Goal: Information Seeking & Learning: Check status

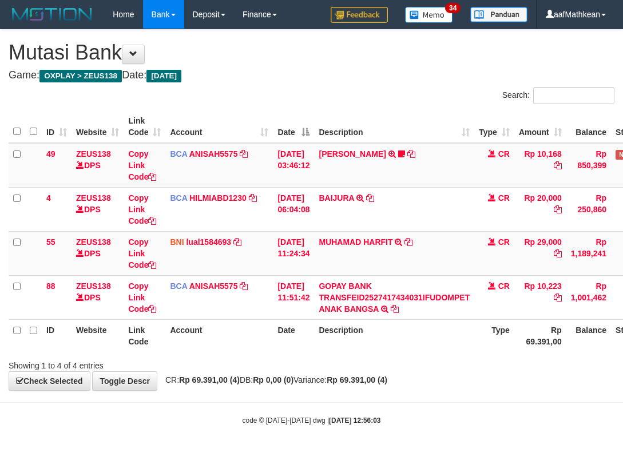
scroll to position [0, 76]
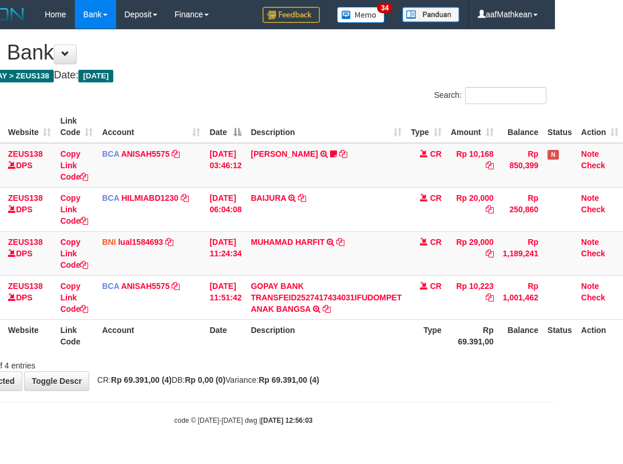
click at [351, 340] on th "Description" at bounding box center [326, 335] width 160 height 33
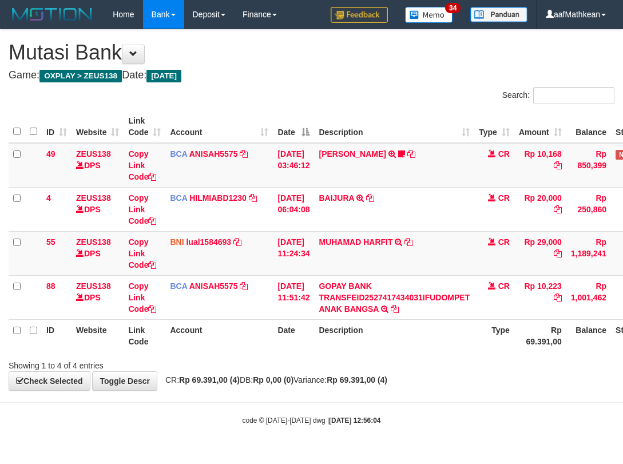
scroll to position [0, 76]
click at [351, 338] on th "Description" at bounding box center [394, 335] width 160 height 33
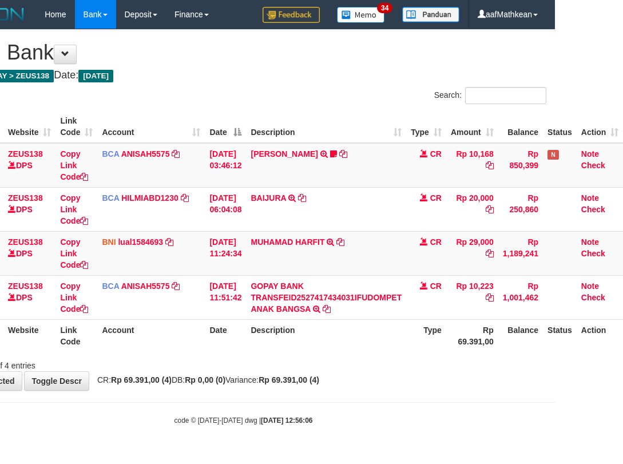
click at [349, 329] on th "Description" at bounding box center [326, 335] width 160 height 33
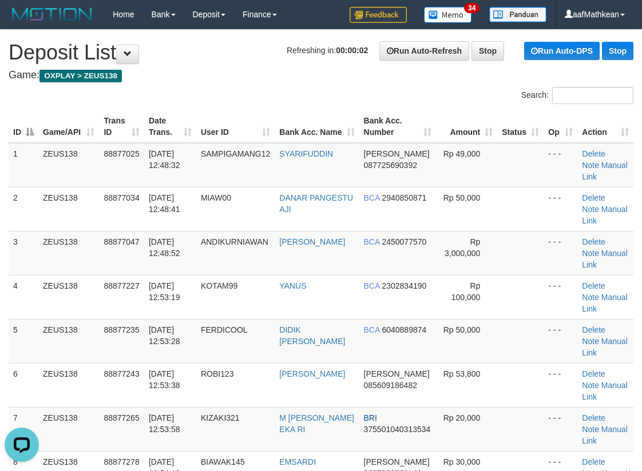
drag, startPoint x: 193, startPoint y: 76, endPoint x: 1, endPoint y: 178, distance: 217.3
click at [192, 77] on h4 "Game: OXPLAY > ZEUS138" at bounding box center [321, 75] width 625 height 11
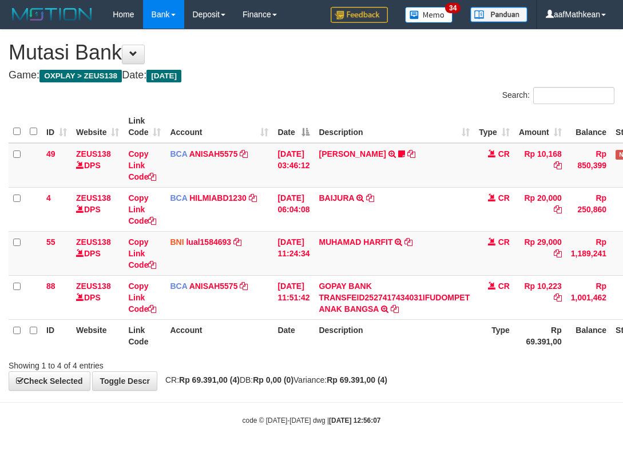
scroll to position [0, 76]
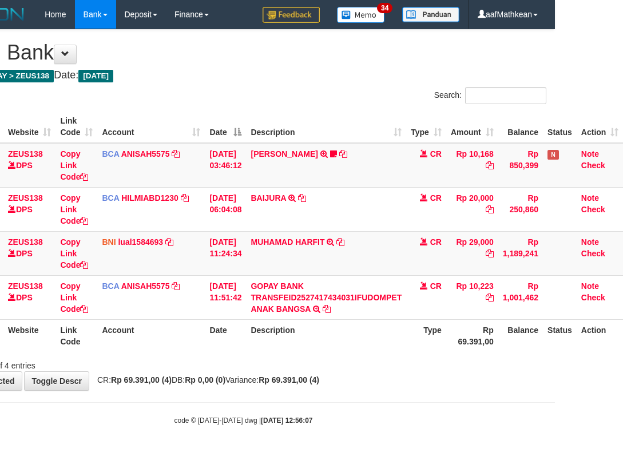
drag, startPoint x: 407, startPoint y: 342, endPoint x: 573, endPoint y: 414, distance: 181.2
click at [419, 348] on tr "ID Website Link Code Account Date Description Type Rp 69.391,00 Balance Status …" at bounding box center [282, 335] width 682 height 33
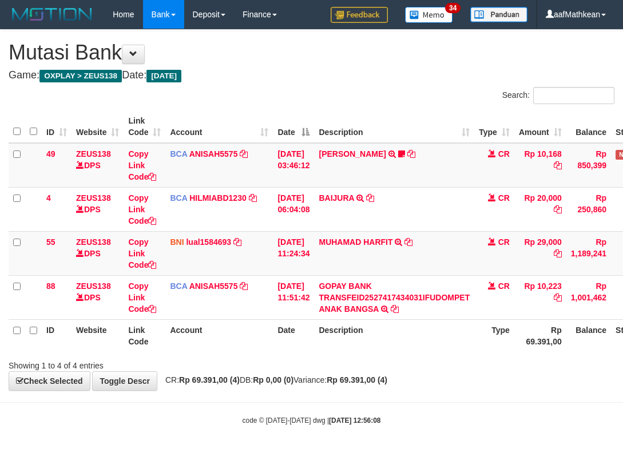
scroll to position [0, 76]
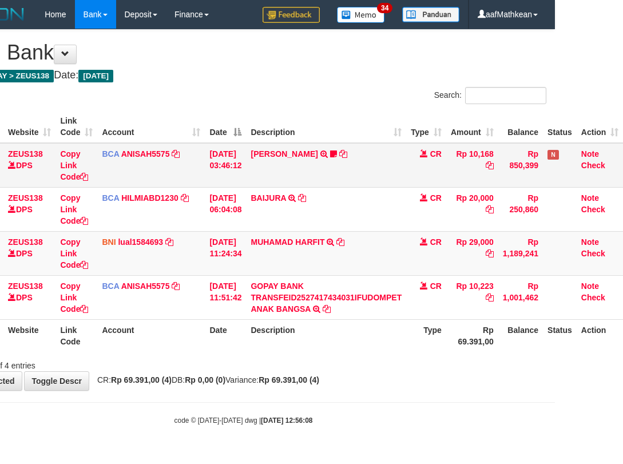
click at [306, 177] on td "INA PAUJANAH TRSF E-BANKING CR 0110/FTSCY/WS95051 10168.002025100181565469 TRFD…" at bounding box center [326, 165] width 160 height 45
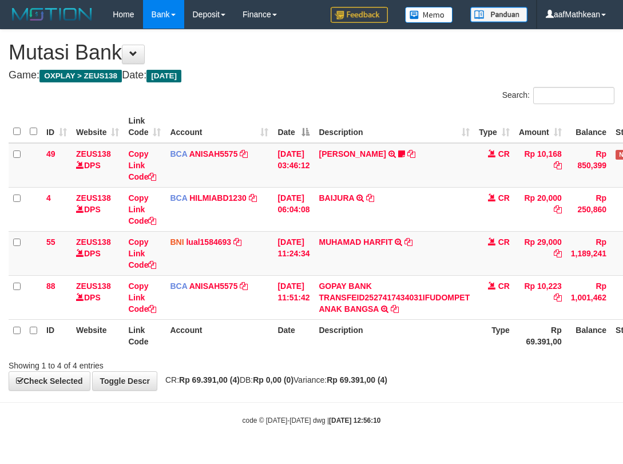
scroll to position [0, 76]
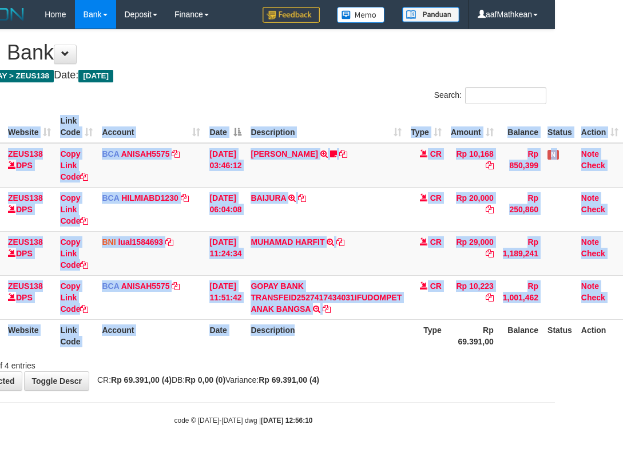
click at [399, 348] on div "ID Website Link Code Account Date Description Type Amount Balance Status Action…" at bounding box center [243, 231] width 623 height 248
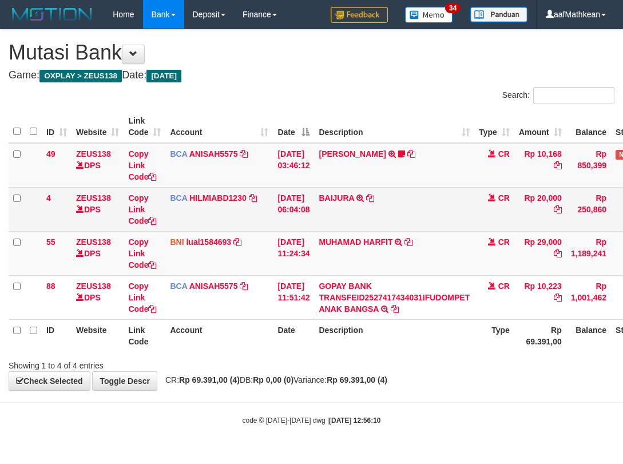
click at [382, 288] on table "ID Website Link Code Account Date Description Type Amount Balance Status Action…" at bounding box center [350, 230] width 682 height 241
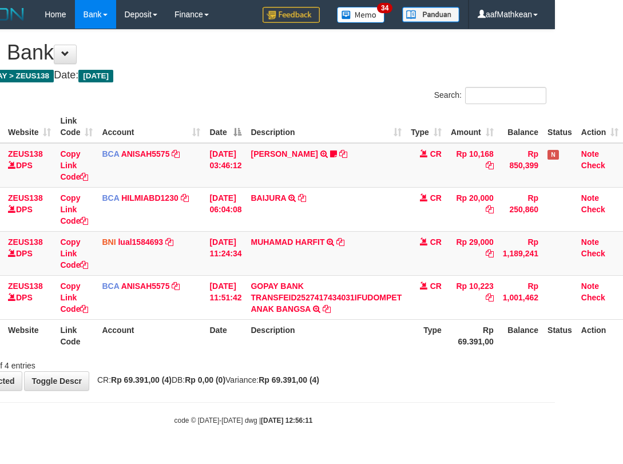
scroll to position [0, 76]
click at [288, 193] on link at bounding box center [291, 197] width 7 height 9
click at [503, 431] on body "Toggle navigation Home Bank Account List Load By Website Group [OXPLAY] ZEUS138…" at bounding box center [243, 227] width 623 height 454
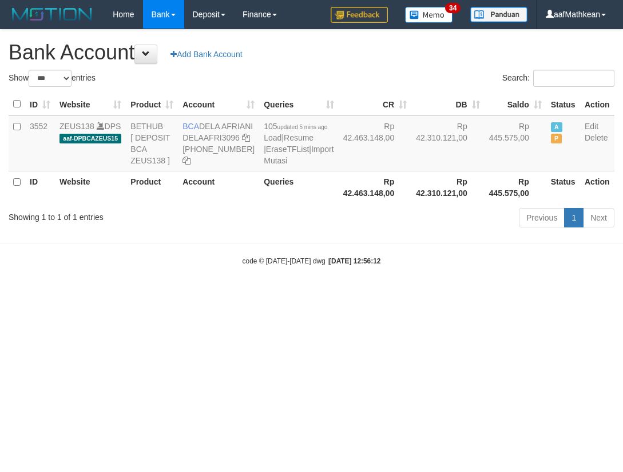
select select "***"
drag, startPoint x: 329, startPoint y: 137, endPoint x: 363, endPoint y: 329, distance: 195.0
click at [355, 295] on html "Toggle navigation Home Bank Account List Load By Website Group [OXPLAY] ZEUS138…" at bounding box center [311, 147] width 623 height 295
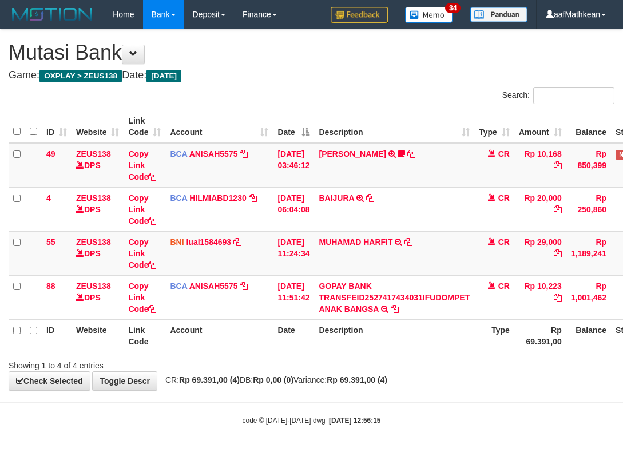
click at [359, 316] on td "GOPAY BANK TRANSFEID2527417434031IFUDOMPET ANAK BANGSA TRSF E-BANKING CR 0110/F…" at bounding box center [394, 297] width 160 height 44
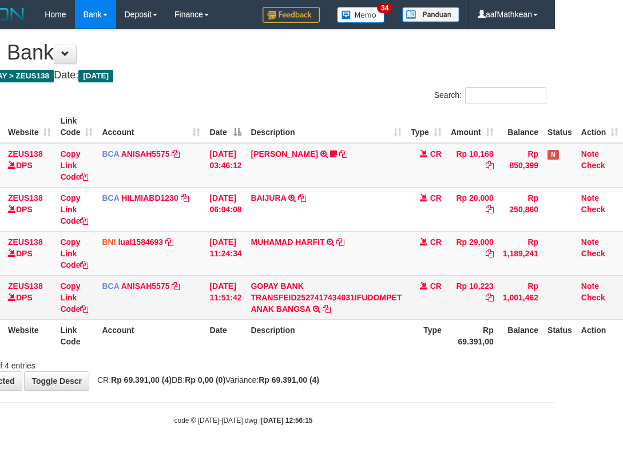
click at [438, 313] on td "CR" at bounding box center [426, 297] width 40 height 44
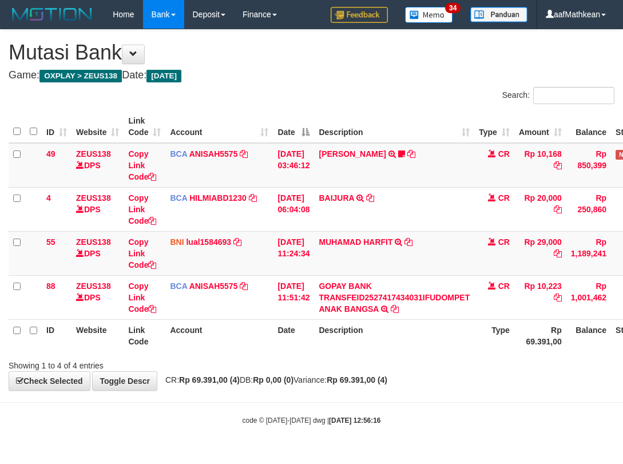
scroll to position [0, 76]
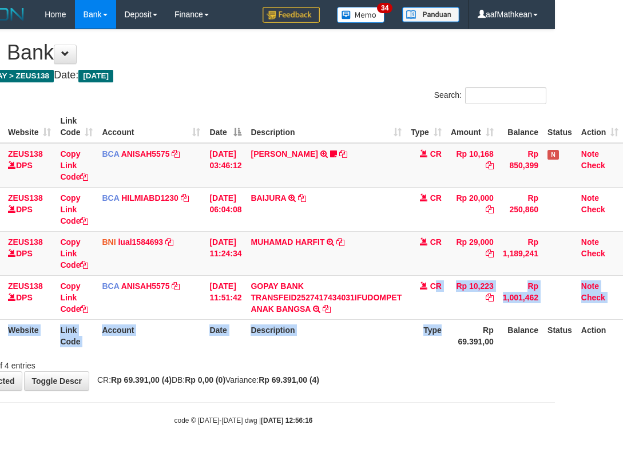
click at [443, 327] on table "ID Website Link Code Account Date Description Type Amount Balance Status Action…" at bounding box center [282, 230] width 682 height 241
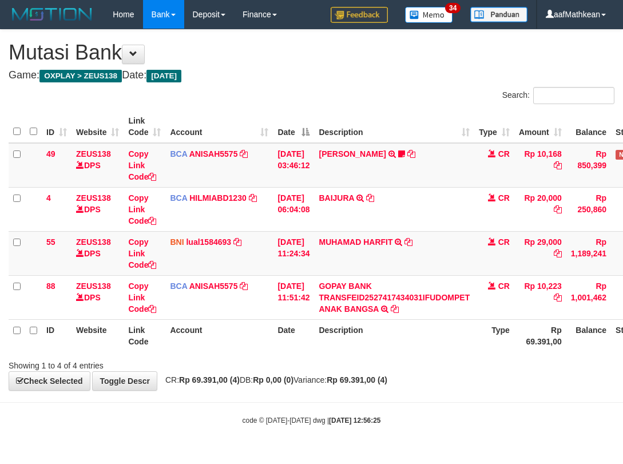
scroll to position [0, 76]
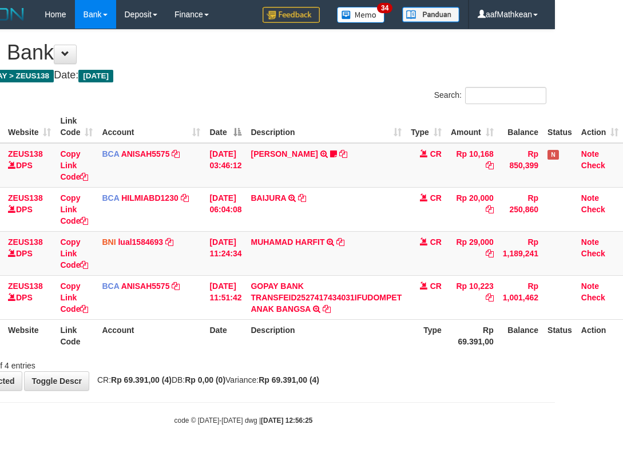
click at [408, 384] on div "**********" at bounding box center [243, 210] width 623 height 360
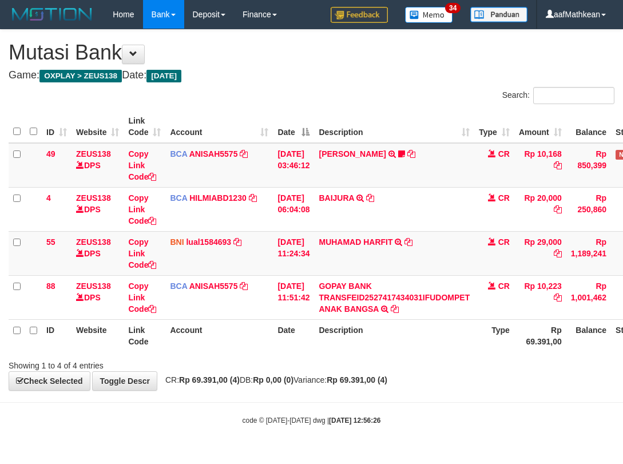
scroll to position [0, 76]
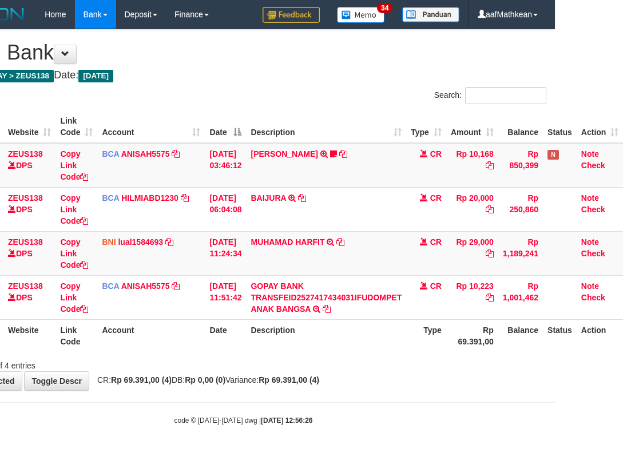
click at [395, 394] on body "Toggle navigation Home Bank Account List Load By Website Group [OXPLAY] ZEUS138…" at bounding box center [243, 227] width 623 height 454
click at [396, 394] on body "Toggle navigation Home Bank Account List Load By Website Group [OXPLAY] ZEUS138…" at bounding box center [243, 227] width 623 height 454
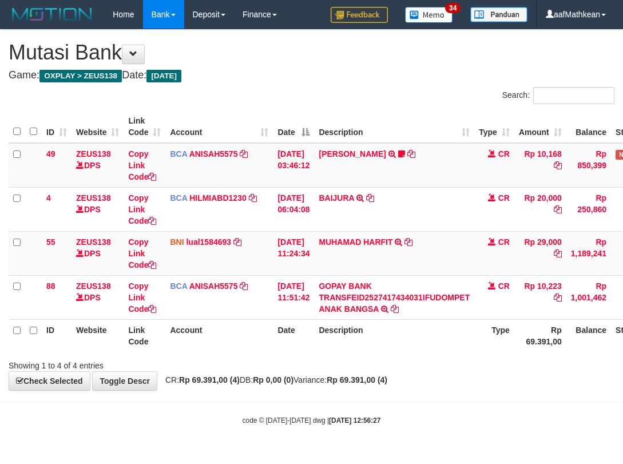
scroll to position [0, 76]
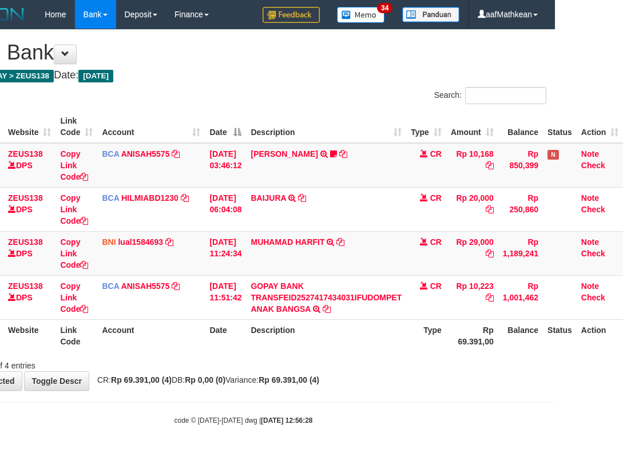
click at [405, 384] on div "**********" at bounding box center [243, 210] width 623 height 360
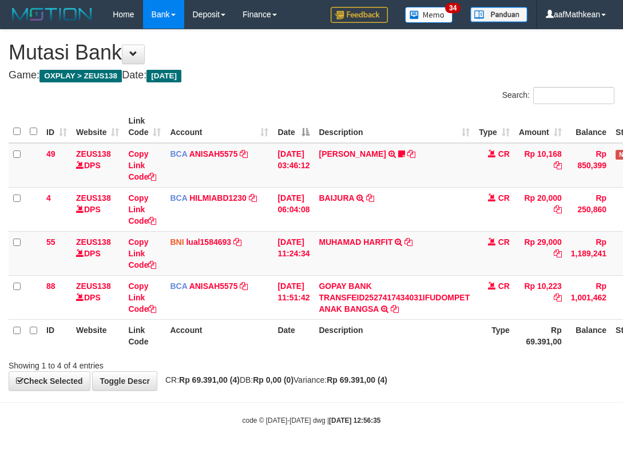
scroll to position [0, 76]
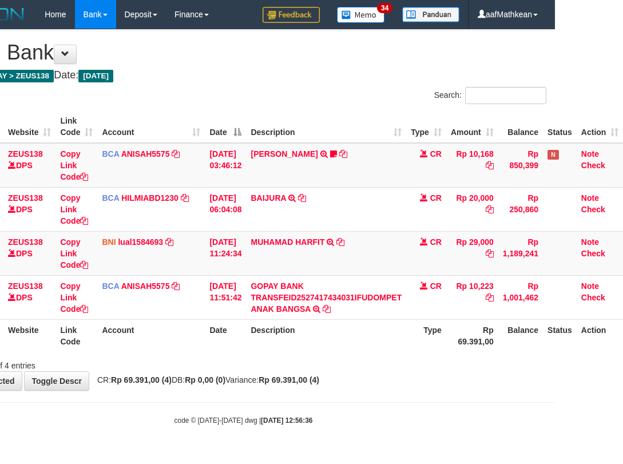
drag, startPoint x: 250, startPoint y: 410, endPoint x: 418, endPoint y: 382, distance: 170.6
click at [251, 410] on body "Toggle navigation Home Bank Account List Load By Website Group [OXPLAY] ZEUS138…" at bounding box center [243, 227] width 623 height 454
click at [349, 394] on body "Toggle navigation Home Bank Account List Load By Website Group [OXPLAY] ZEUS138…" at bounding box center [243, 227] width 623 height 454
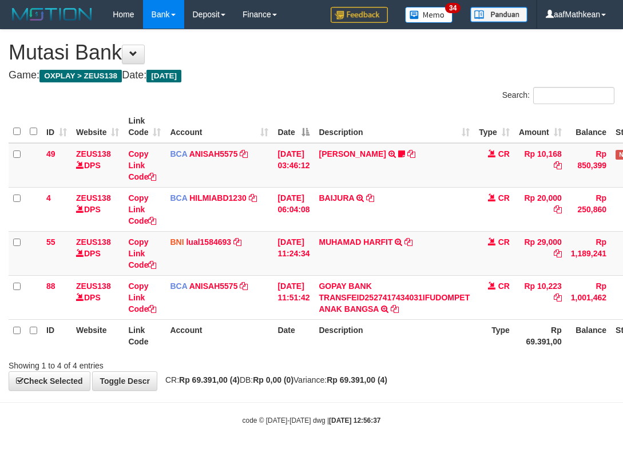
scroll to position [0, 76]
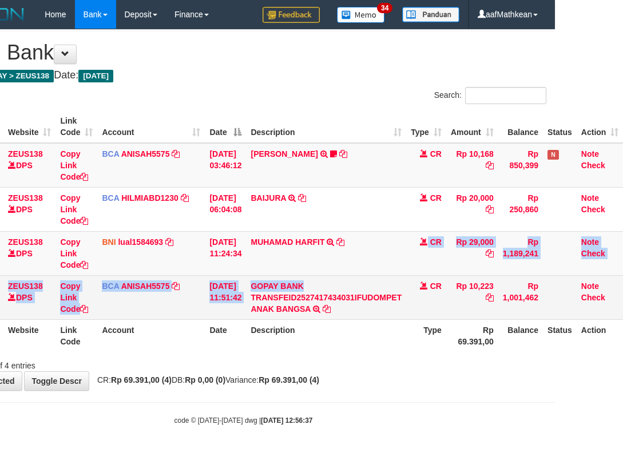
drag, startPoint x: 386, startPoint y: 272, endPoint x: 422, endPoint y: 293, distance: 42.0
click at [396, 281] on tbody "49 ZEUS138 DPS Copy Link Code BCA ANISAH5575 DPS ANISAH mutasi_20251001_3827 | …" at bounding box center [282, 231] width 682 height 177
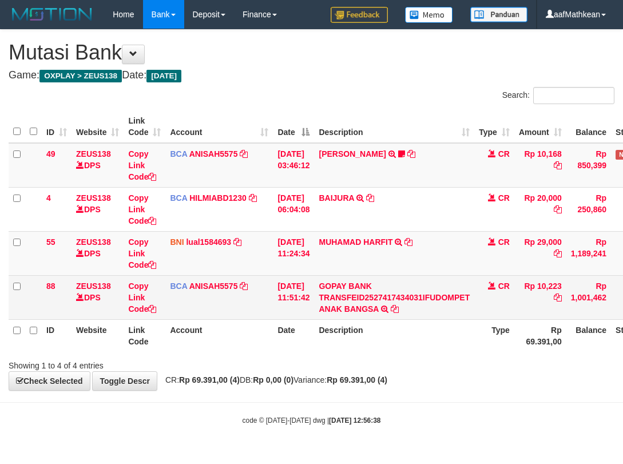
scroll to position [0, 76]
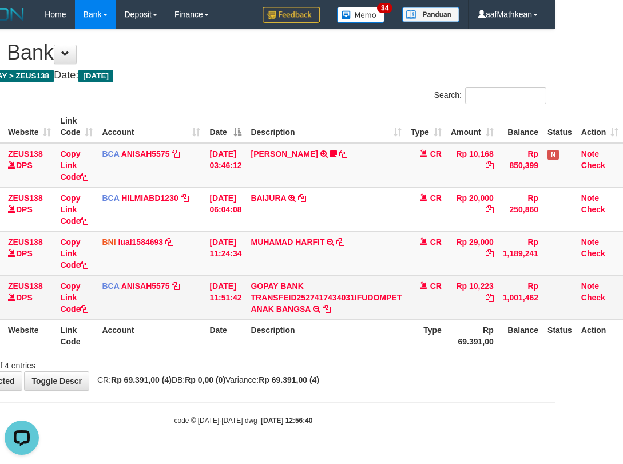
click at [360, 318] on td "GOPAY BANK TRANSFEID2527417434031IFUDOMPET ANAK BANGSA TRSF E-BANKING CR 0110/F…" at bounding box center [326, 297] width 160 height 44
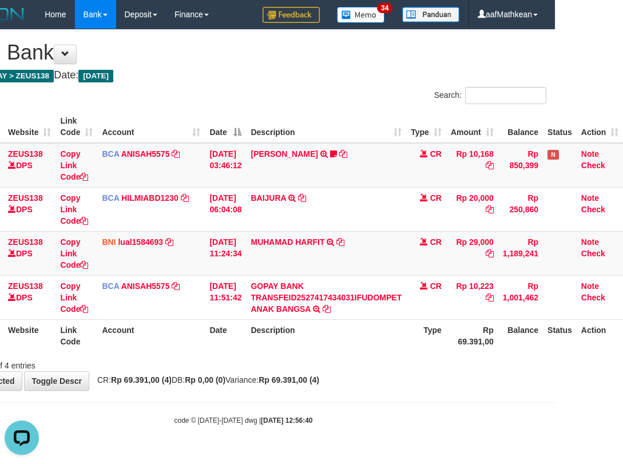
drag, startPoint x: 373, startPoint y: 343, endPoint x: 388, endPoint y: 346, distance: 15.1
click at [379, 348] on th "Description" at bounding box center [326, 335] width 160 height 33
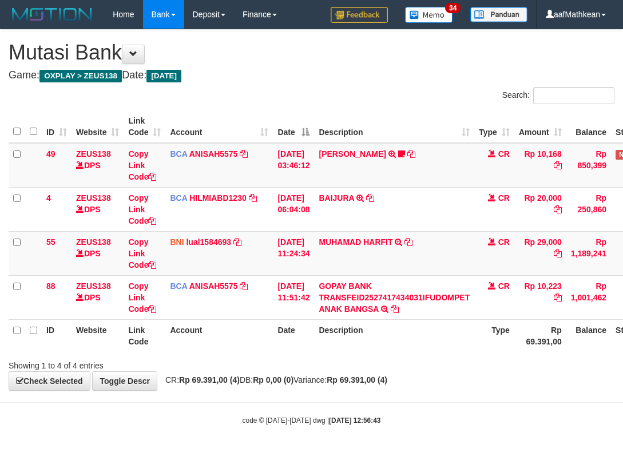
scroll to position [0, 76]
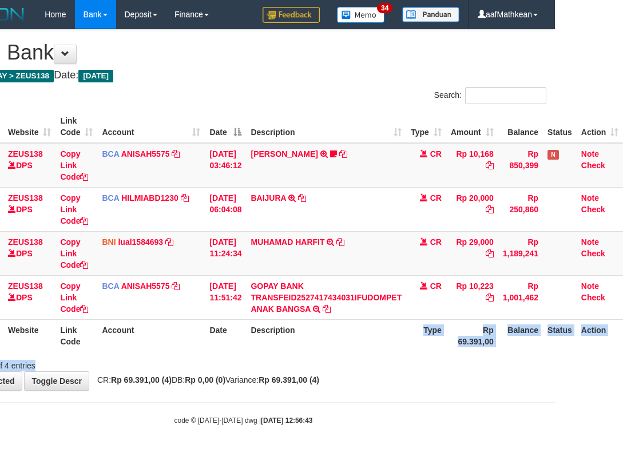
drag, startPoint x: 393, startPoint y: 350, endPoint x: 621, endPoint y: 412, distance: 236.0
click at [468, 374] on div "**********" at bounding box center [243, 210] width 623 height 360
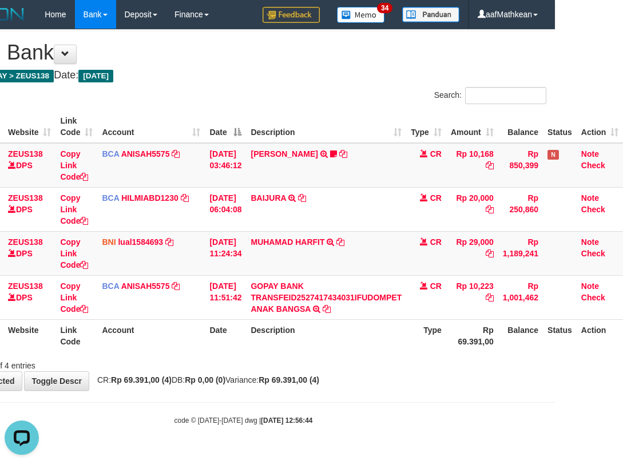
drag, startPoint x: 391, startPoint y: 360, endPoint x: 619, endPoint y: 329, distance: 230.4
click at [458, 358] on div "Showing 1 to 4 of 4 entries" at bounding box center [243, 363] width 623 height 16
drag, startPoint x: 328, startPoint y: 388, endPoint x: 399, endPoint y: 378, distance: 71.6
click at [380, 395] on body "Toggle navigation Home Bank Account List Load By Website Group [OXPLAY] ZEUS138…" at bounding box center [243, 227] width 623 height 454
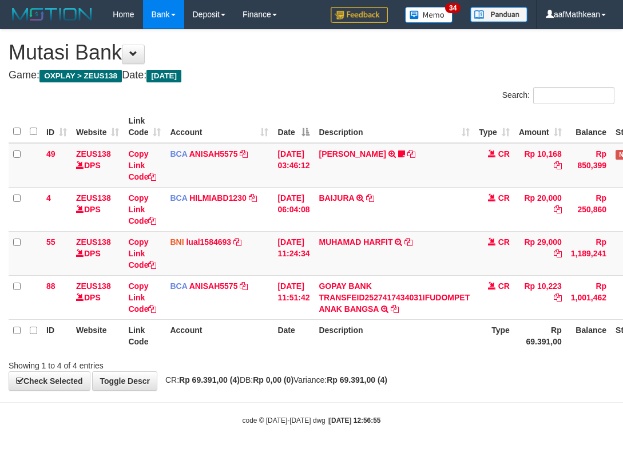
click at [402, 376] on div "**********" at bounding box center [311, 210] width 623 height 360
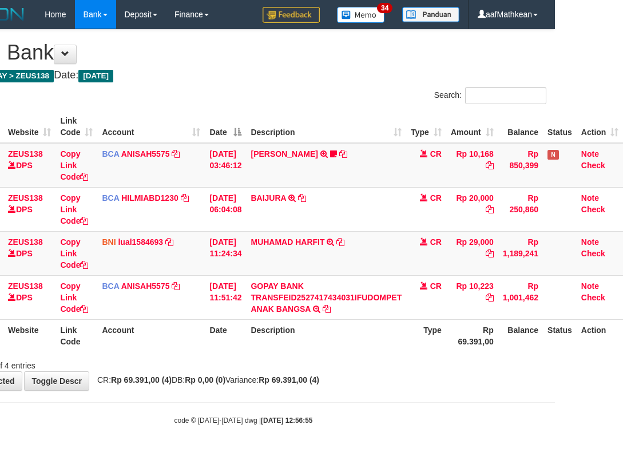
click at [413, 386] on div "**********" at bounding box center [243, 210] width 623 height 360
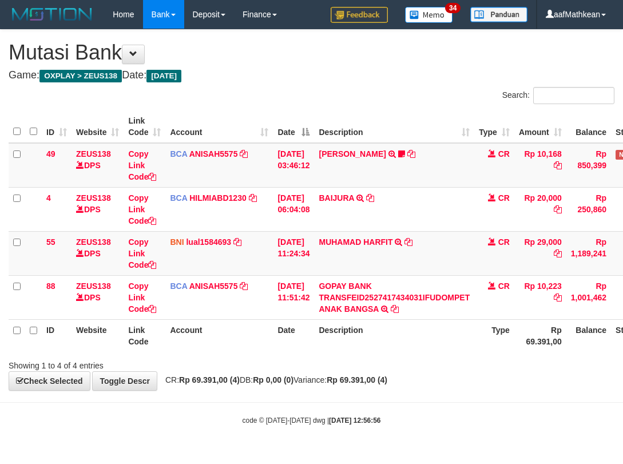
scroll to position [0, 76]
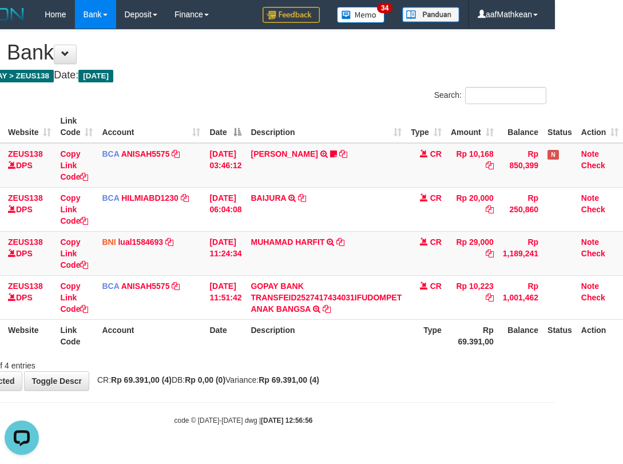
drag, startPoint x: 370, startPoint y: 78, endPoint x: 319, endPoint y: 105, distance: 57.1
click at [367, 69] on div "**********" at bounding box center [243, 210] width 623 height 360
drag, startPoint x: 313, startPoint y: 149, endPoint x: 322, endPoint y: 244, distance: 95.3
click at [308, 220] on table "ID Website Link Code Account Date Description Type Amount Balance Status Action…" at bounding box center [282, 230] width 682 height 241
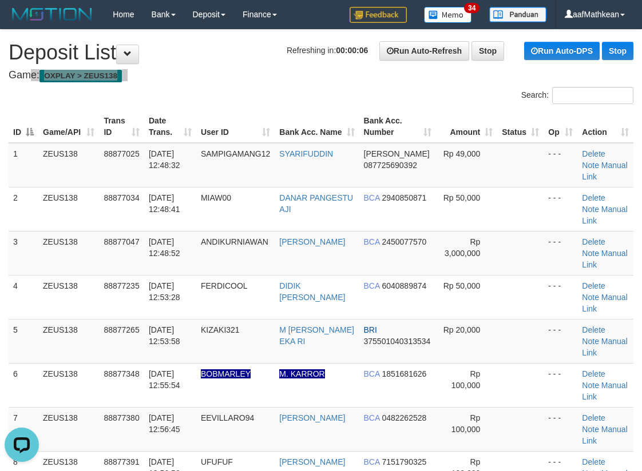
click at [129, 96] on div "Search:" at bounding box center [321, 97] width 642 height 20
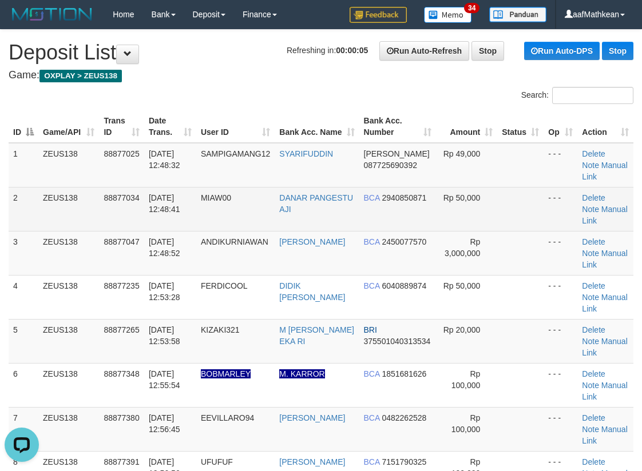
click at [391, 201] on tbody "1 ZEUS138 88877025 [DATE] 12:48:32 SAMPIGAMANG12 SYARIFUDDIN [PERSON_NAME] 0877…" at bounding box center [321, 341] width 625 height 397
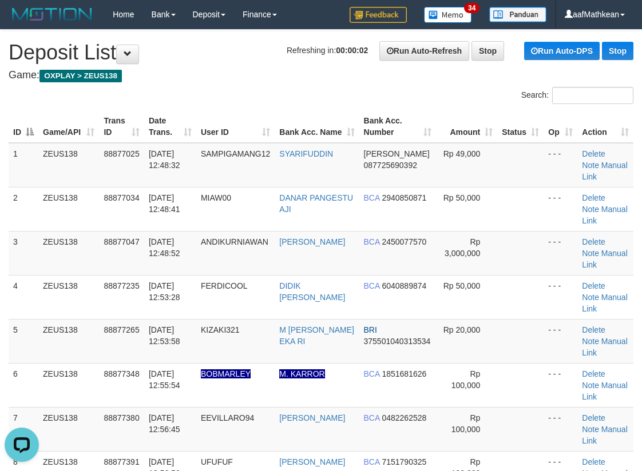
click at [344, 132] on th "Bank Acc. Name" at bounding box center [317, 126] width 84 height 33
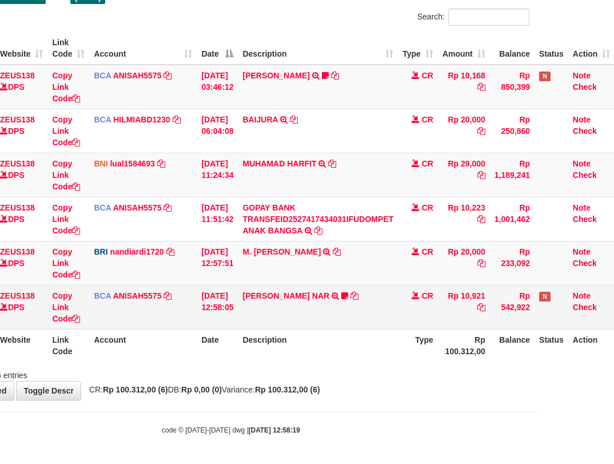
scroll to position [78, 76]
click at [305, 296] on link "MOHAMMAD FAKRY NAR" at bounding box center [286, 295] width 87 height 9
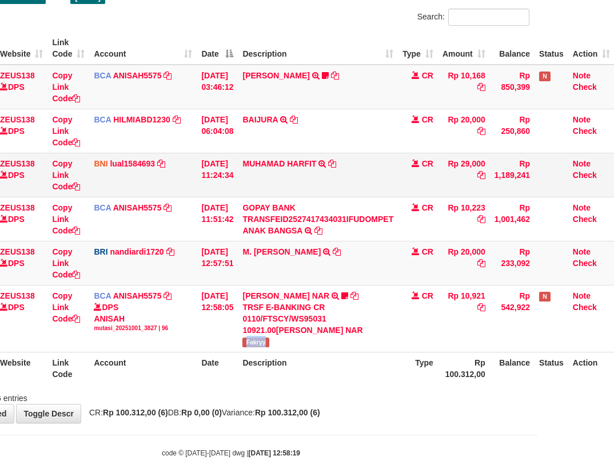
drag, startPoint x: 263, startPoint y: 342, endPoint x: 613, endPoint y: 176, distance: 386.9
click at [284, 340] on td "MOHAMMAD FAKRY NAR TRSF E-BANKING CR 0110/FTSCY/WS95031 10921.00MOHAMMAD FAKRY …" at bounding box center [318, 318] width 160 height 67
copy span "Fakryy"
click at [333, 251] on icon at bounding box center [337, 252] width 8 height 8
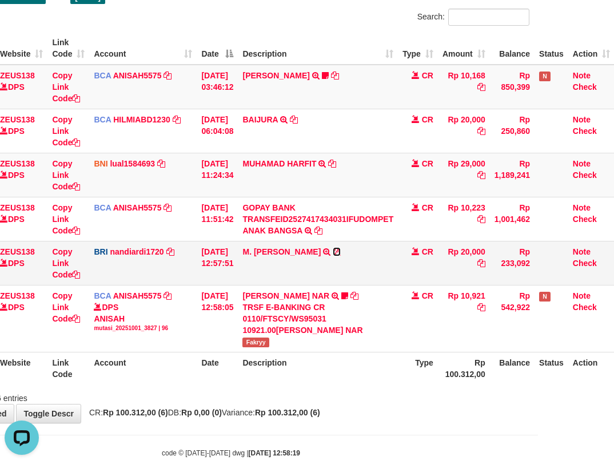
click at [333, 251] on icon at bounding box center [337, 252] width 8 height 8
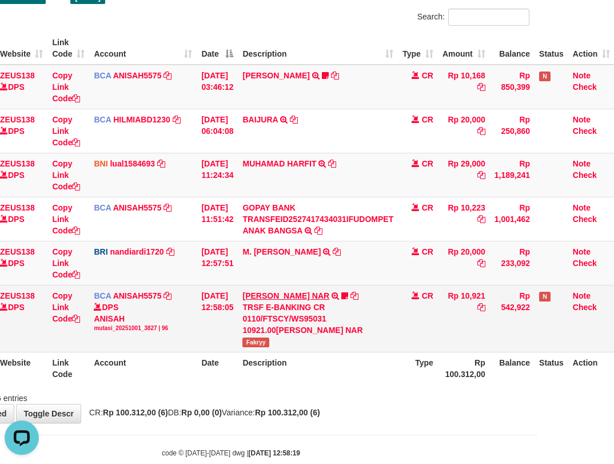
click at [218, 263] on td "01/10/2025 12:57:51" at bounding box center [217, 263] width 41 height 44
click at [320, 294] on tbody "49 ZEUS138 DPS Copy Link Code BCA ANISAH5575 DPS ANISAH mutasi_20251001_3827 | …" at bounding box center [274, 209] width 682 height 288
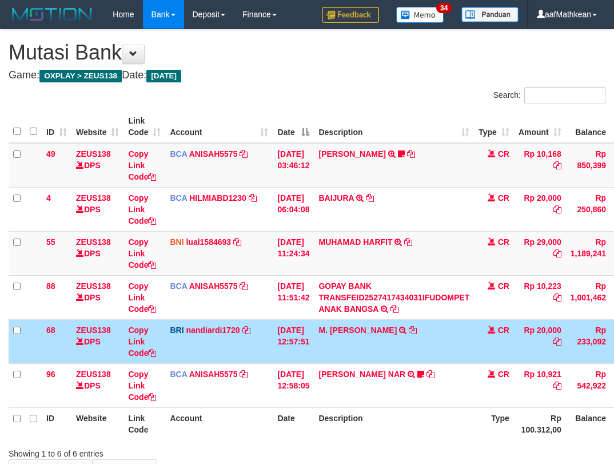
scroll to position [77, 72]
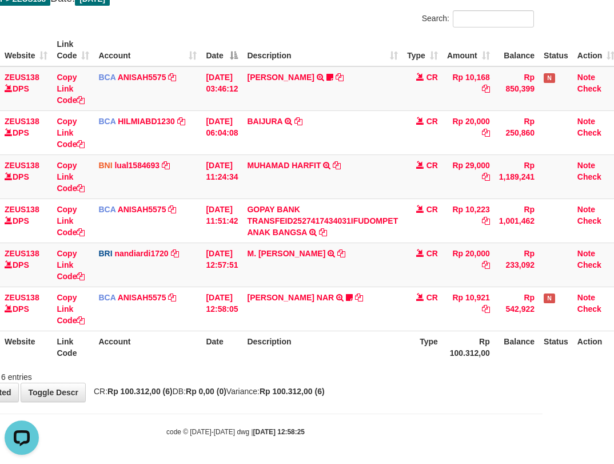
drag, startPoint x: 314, startPoint y: 313, endPoint x: 341, endPoint y: 351, distance: 46.8
click at [314, 320] on td "[PERSON_NAME] NAR TRSF E-BANKING CR 0110/FTSCY/WS95031 10921.00[PERSON_NAME] NA…" at bounding box center [323, 309] width 160 height 44
drag, startPoint x: 341, startPoint y: 351, endPoint x: 344, endPoint y: 361, distance: 10.3
click at [344, 360] on th "Description" at bounding box center [323, 347] width 160 height 33
drag, startPoint x: 357, startPoint y: 361, endPoint x: 375, endPoint y: 363, distance: 17.8
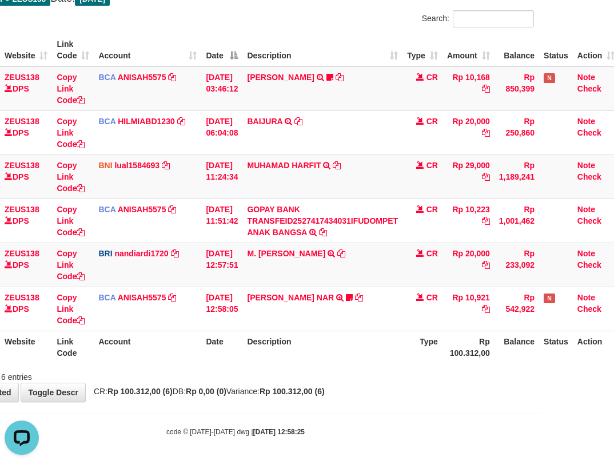
click at [359, 363] on div "ID Website Link Code Account Date Description Type Amount Balance Status Action…" at bounding box center [235, 198] width 614 height 336
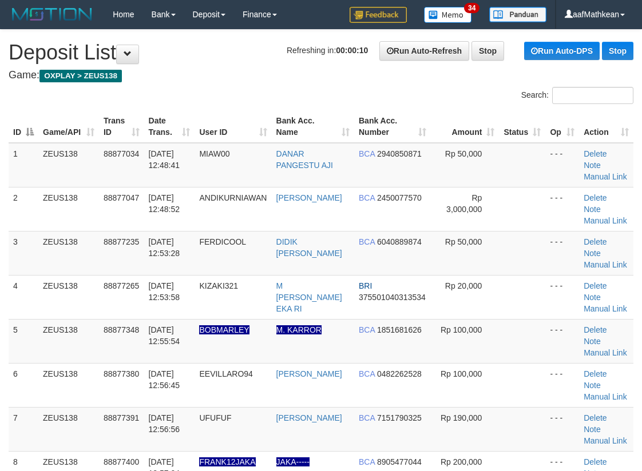
drag, startPoint x: 340, startPoint y: 136, endPoint x: 312, endPoint y: 141, distance: 27.9
click at [317, 138] on th "Bank Acc. Name" at bounding box center [313, 126] width 82 height 33
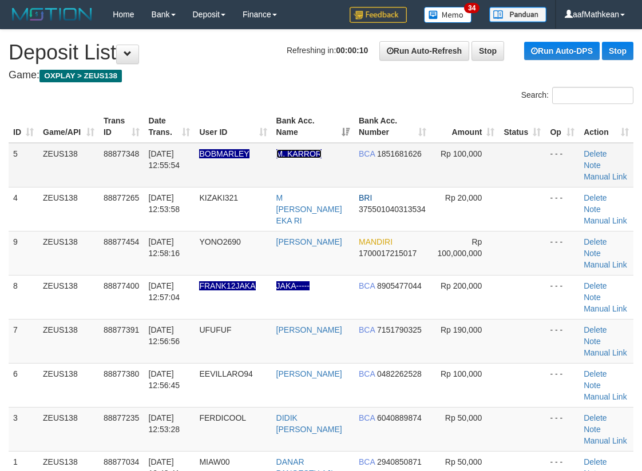
click at [276, 149] on link "M. KARROR" at bounding box center [298, 153] width 45 height 9
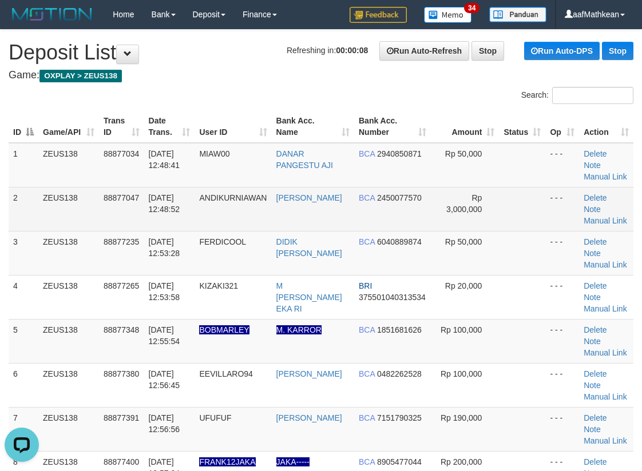
drag, startPoint x: 366, startPoint y: 237, endPoint x: 361, endPoint y: 229, distance: 10.0
click at [363, 232] on td "BCA 6040889874" at bounding box center [392, 253] width 77 height 44
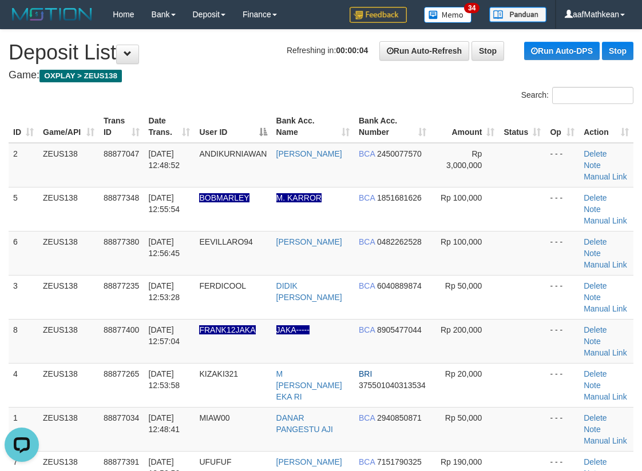
drag, startPoint x: 301, startPoint y: 108, endPoint x: 256, endPoint y: 106, distance: 45.2
click at [289, 109] on div "ID Game/API Trans ID Date Trans. User ID Bank Acc. Name Bank Acc. Number Amount…" at bounding box center [321, 341] width 642 height 468
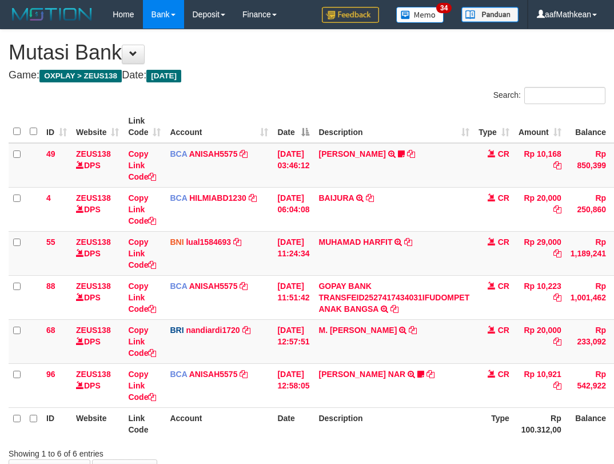
click at [366, 407] on th "Description" at bounding box center [394, 423] width 160 height 33
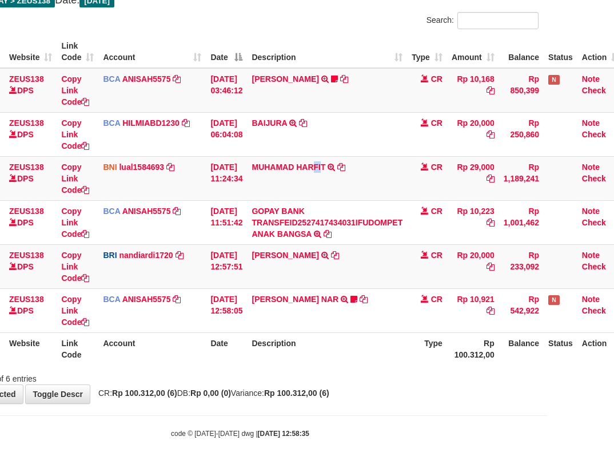
click at [269, 49] on table "ID Website Link Code Account Date Description Type Amount Balance Status Action…" at bounding box center [283, 199] width 682 height 329
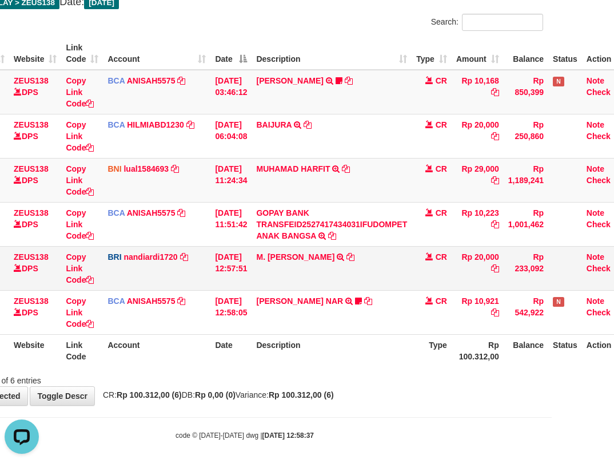
drag, startPoint x: 339, startPoint y: 280, endPoint x: 361, endPoint y: 279, distance: 21.7
click at [344, 284] on td "M. FAIZ ALFIN TRANSFER NBMB M. FAIZ ALFIN TO NANDI ARDIANSYAH" at bounding box center [332, 268] width 160 height 44
click at [380, 264] on td "M. FAIZ ALFIN TRANSFER NBMB M. FAIZ ALFIN TO NANDI ARDIANSYAH" at bounding box center [332, 268] width 160 height 44
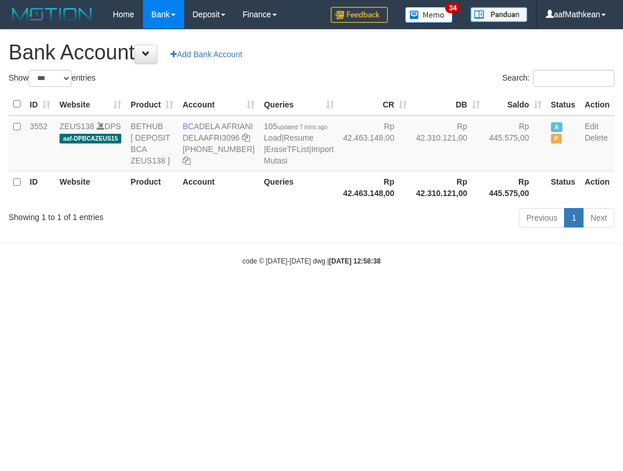
select select "***"
drag, startPoint x: 200, startPoint y: 129, endPoint x: 221, endPoint y: 140, distance: 23.8
click at [221, 140] on td "BCA DELA AFRIANI DELAAFRI3096 869-245-8639" at bounding box center [218, 144] width 81 height 56
copy td "DELA AFRIANI"
click at [366, 279] on body "Toggle navigation Home Bank Account List Load By Website Group [OXPLAY] ZEUS138…" at bounding box center [311, 147] width 623 height 295
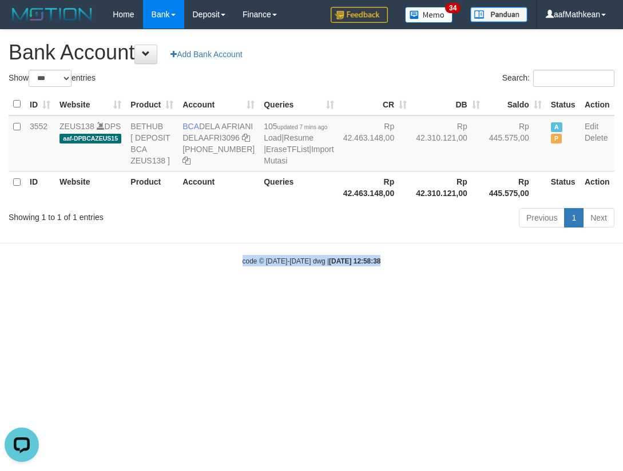
drag, startPoint x: 379, startPoint y: 287, endPoint x: 375, endPoint y: 282, distance: 6.5
click at [379, 288] on body "Toggle navigation Home Bank Account List Load By Website Group [OXPLAY] ZEUS138…" at bounding box center [311, 147] width 623 height 295
select select "***"
click at [523, 267] on div "code © 2012-2018 dwg | 2025/10/01 12:58:44" at bounding box center [311, 260] width 623 height 11
click at [242, 142] on icon at bounding box center [246, 138] width 8 height 8
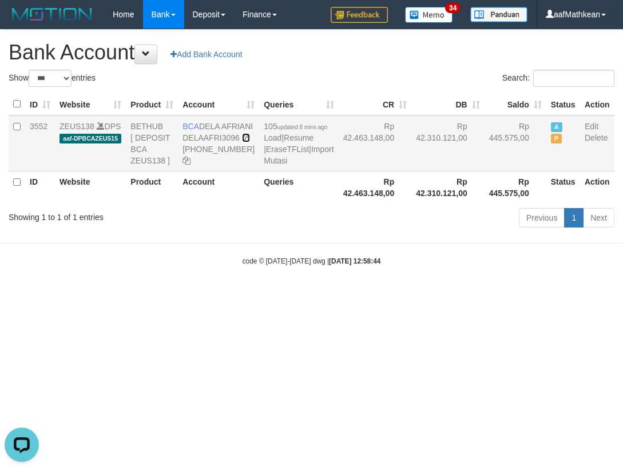
click at [242, 142] on icon at bounding box center [246, 138] width 8 height 8
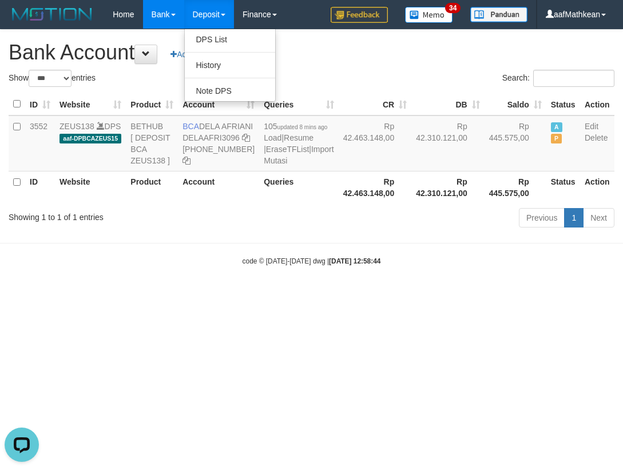
click at [323, 295] on body "Toggle navigation Home Bank Account List Load By Website Group [OXPLAY] ZEUS138…" at bounding box center [311, 147] width 623 height 295
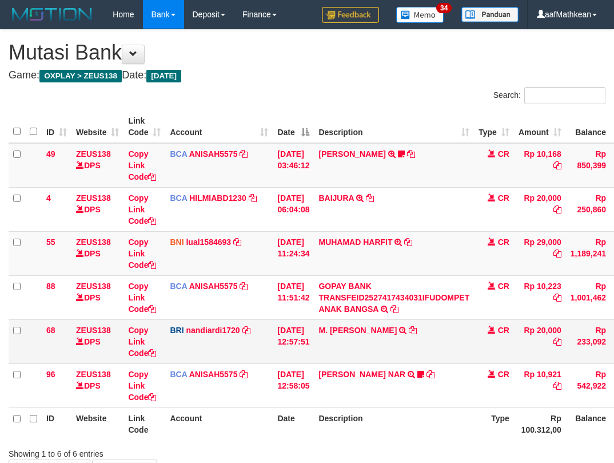
scroll to position [72, 58]
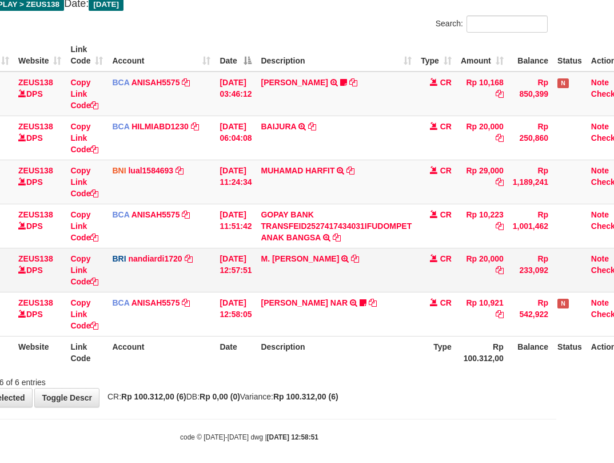
click at [435, 265] on tr "68 ZEUS138 DPS Copy Link Code BRI nandiardi1720 DPS NANDI ARDIANSYAH mutasi_202…" at bounding box center [292, 270] width 682 height 44
drag, startPoint x: 372, startPoint y: 199, endPoint x: 428, endPoint y: 290, distance: 106.5
click at [396, 257] on tbody "49 ZEUS138 DPS Copy Link Code BCA ANISAH5575 DPS [PERSON_NAME] mutasi_20251001_…" at bounding box center [292, 204] width 682 height 265
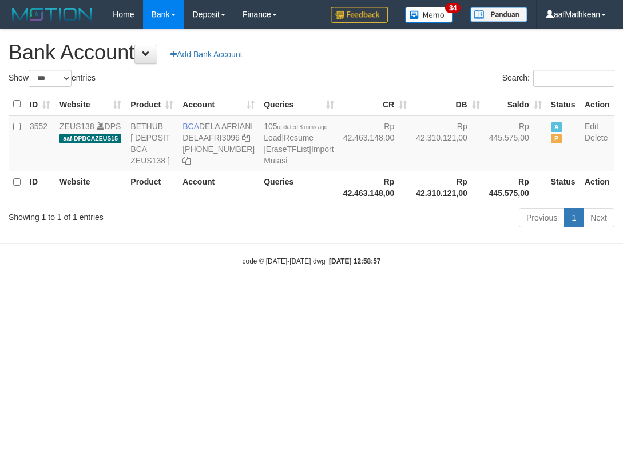
select select "***"
click at [330, 286] on body "Toggle navigation Home Bank Account List Load By Website Group [OXPLAY] ZEUS138…" at bounding box center [311, 147] width 623 height 295
click at [345, 295] on body "Toggle navigation Home Bank Account List Load By Website Group [OXPLAY] ZEUS138…" at bounding box center [311, 147] width 623 height 295
select select "***"
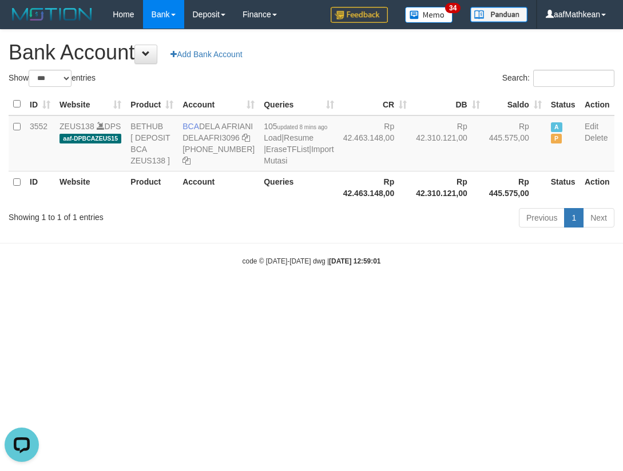
click at [100, 295] on body "Toggle navigation Home Bank Account List Load By Website Group [OXPLAY] ZEUS138…" at bounding box center [311, 147] width 623 height 295
click at [164, 295] on html "Toggle navigation Home Bank Account List Load By Website Group [OXPLAY] ZEUS138…" at bounding box center [311, 147] width 623 height 295
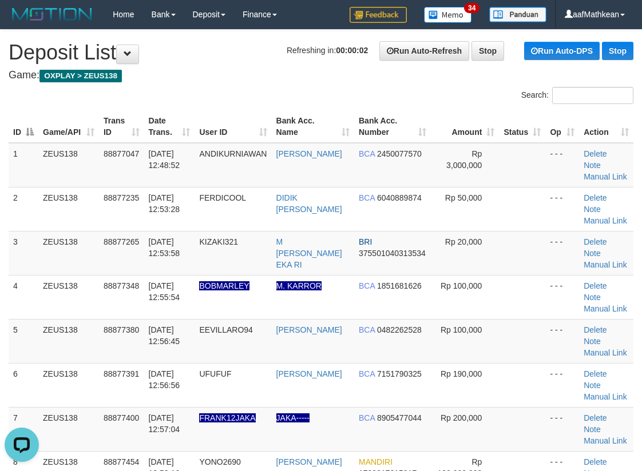
click at [171, 98] on div "Search:" at bounding box center [321, 97] width 642 height 20
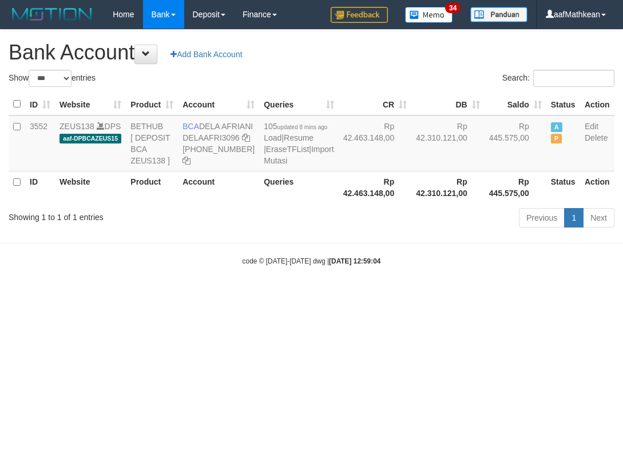
select select "***"
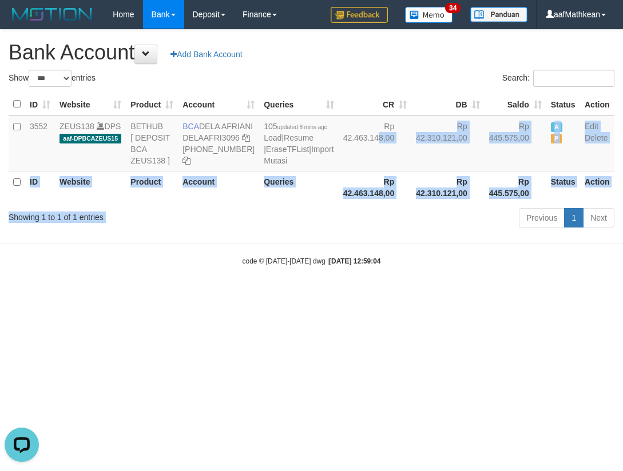
drag, startPoint x: 321, startPoint y: 249, endPoint x: 315, endPoint y: 279, distance: 29.7
click at [315, 277] on body "Toggle navigation Home Bank Account List Load By Website Group [OXPLAY] ZEUS138…" at bounding box center [311, 147] width 623 height 295
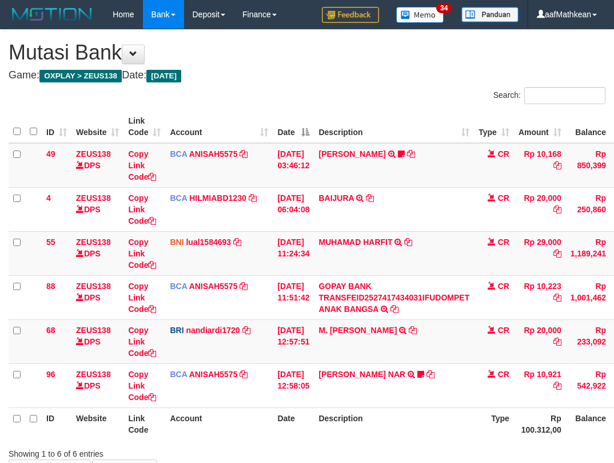
scroll to position [70, 53]
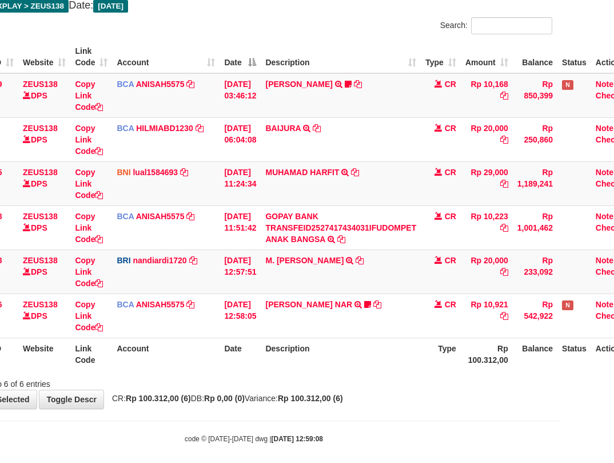
click at [519, 282] on tr "68 ZEUS138 DPS Copy Link Code BRI nandiardi1720 DPS NANDI ARDIANSYAH mutasi_202…" at bounding box center [296, 271] width 682 height 44
drag, startPoint x: 287, startPoint y: 199, endPoint x: 333, endPoint y: 284, distance: 96.5
click at [309, 248] on tbody "49 ZEUS138 DPS Copy Link Code BCA ANISAH5575 DPS ANISAH mutasi_20251001_3827 | …" at bounding box center [296, 205] width 682 height 265
click at [384, 366] on th "Description" at bounding box center [341, 353] width 160 height 33
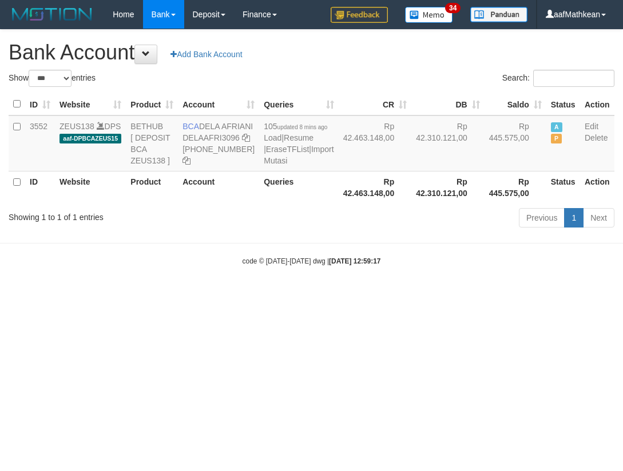
select select "***"
drag, startPoint x: 366, startPoint y: 353, endPoint x: 615, endPoint y: 390, distance: 251.5
click at [366, 295] on html "Toggle navigation Home Bank Account List Load By Website Group [OXPLAY] ZEUS138…" at bounding box center [311, 147] width 623 height 295
click at [496, 295] on html "Toggle navigation Home Bank Account List Load By Website Group [OXPLAY] ZEUS138…" at bounding box center [311, 147] width 623 height 295
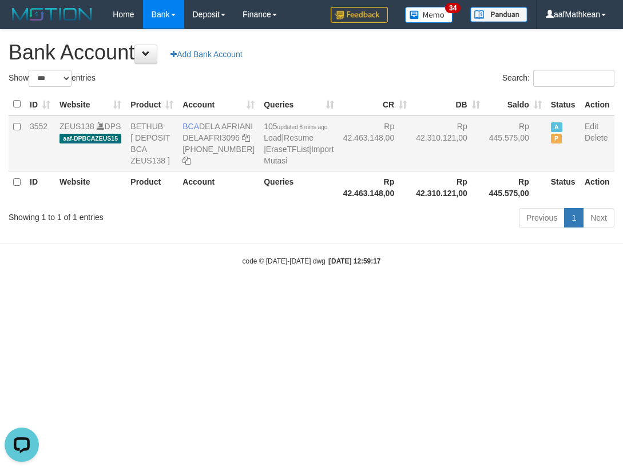
drag, startPoint x: 180, startPoint y: 118, endPoint x: 247, endPoint y: 142, distance: 70.9
click at [232, 142] on td "BCA DELA AFRIANI DELAAFRI3096 869-245-8639" at bounding box center [218, 144] width 81 height 56
copy td "BCA DELA AFRIANI"
click at [272, 258] on body "Toggle navigation Home Bank Account List Load By Website Group [OXPLAY] ZEUS138…" at bounding box center [311, 147] width 623 height 295
select select "***"
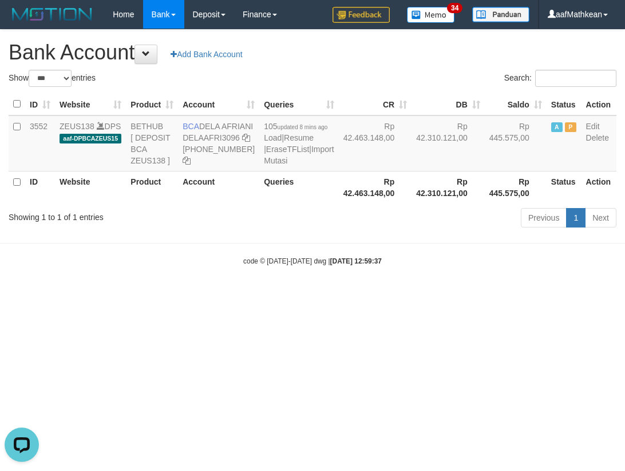
drag, startPoint x: 417, startPoint y: 286, endPoint x: 450, endPoint y: 369, distance: 89.3
click at [448, 295] on html "Toggle navigation Home Bank Account List Load By Website Group [OXPLAY] ZEUS138…" at bounding box center [312, 147] width 625 height 295
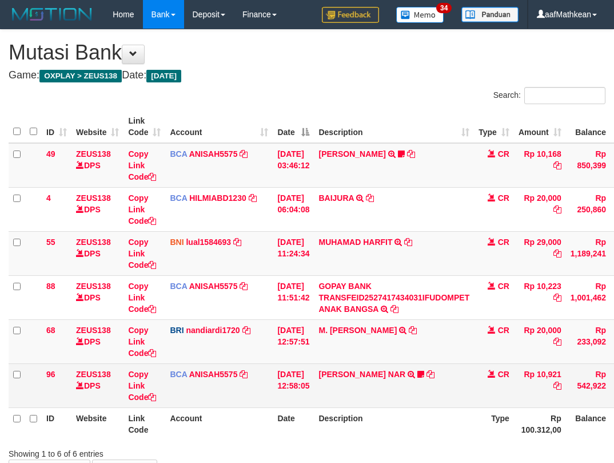
scroll to position [68, 49]
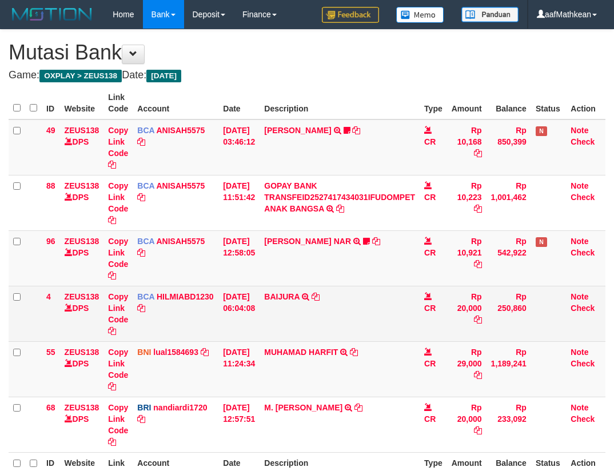
drag, startPoint x: 278, startPoint y: 324, endPoint x: 292, endPoint y: 327, distance: 14.5
click at [280, 325] on tr "4 ZEUS138 DPS Copy Link Code BCA HILMIABD1230 DPS HILMI ABDILLAH mutasi_2025100…" at bounding box center [307, 313] width 597 height 55
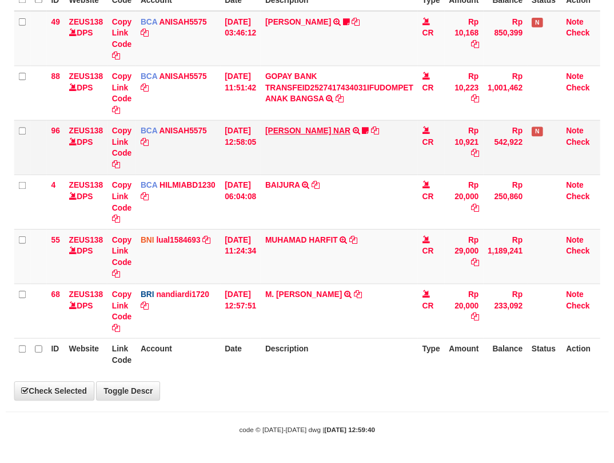
scroll to position [71, 0]
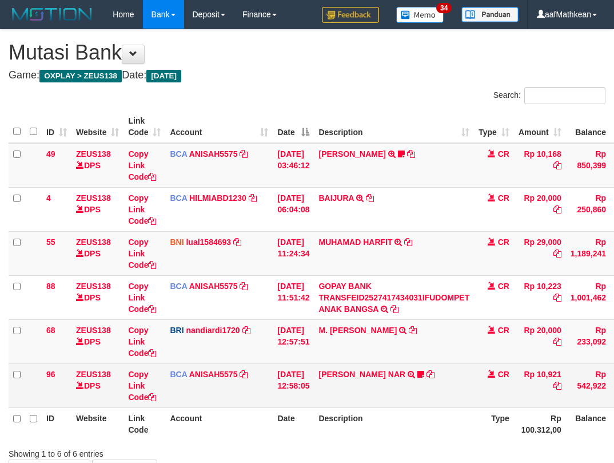
scroll to position [71, 0]
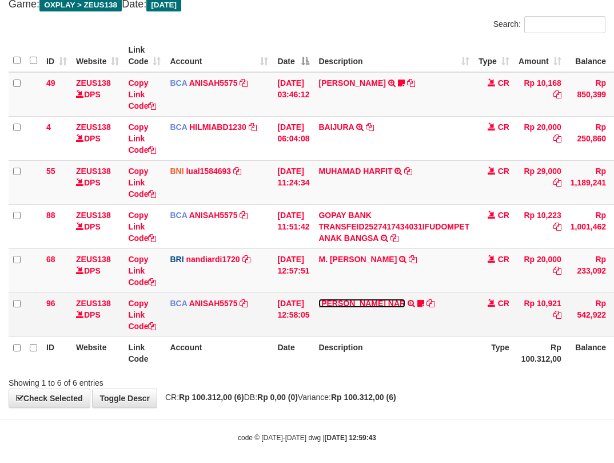
click at [345, 300] on link "[PERSON_NAME] NAR" at bounding box center [362, 303] width 87 height 9
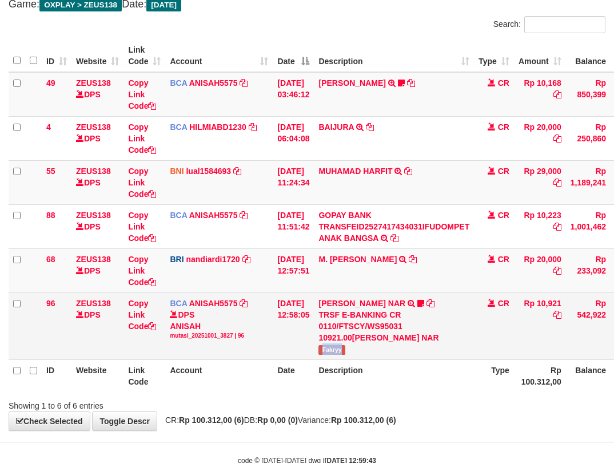
drag, startPoint x: 332, startPoint y: 351, endPoint x: 384, endPoint y: 337, distance: 54.0
click at [376, 348] on td "MOHAMMAD FAKRY NAR TRSF E-BANKING CR 0110/FTSCY/WS95031 10921.00MOHAMMAD FAKRY …" at bounding box center [394, 325] width 160 height 67
copy span "Fakryy"
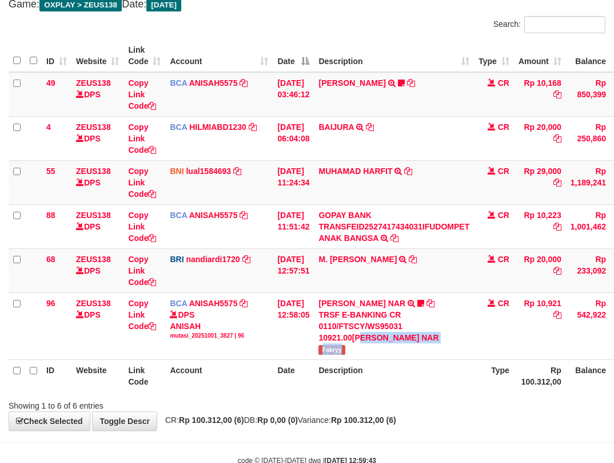
click at [400, 379] on table "ID Website Link Code Account Date Description Type Amount Balance Status Action…" at bounding box center [350, 215] width 682 height 352
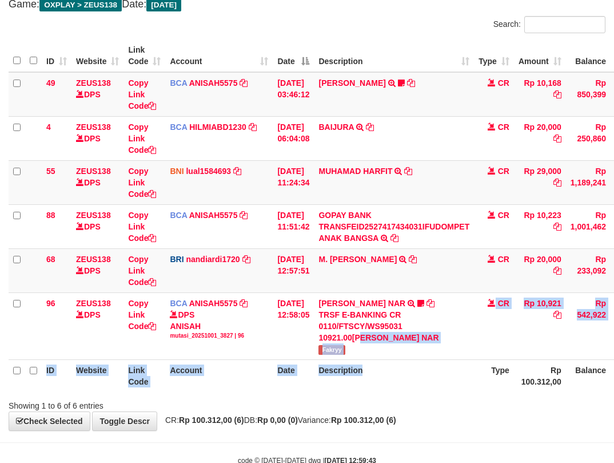
click at [466, 462] on html "Toggle navigation Home Bank Account List Load By Website Group [OXPLAY] ZEUS138…" at bounding box center [307, 211] width 614 height 565
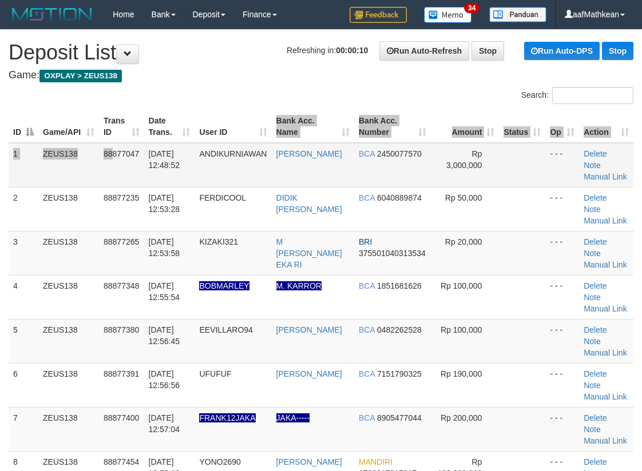
drag, startPoint x: 249, startPoint y: 135, endPoint x: 208, endPoint y: 151, distance: 44.7
click at [208, 151] on tr "1 ZEUS138 88877047 01/10/2025 12:48:52 ANDIKURNIAWAN ANDI KURNIAWAN BCA 2450077…" at bounding box center [321, 165] width 625 height 45
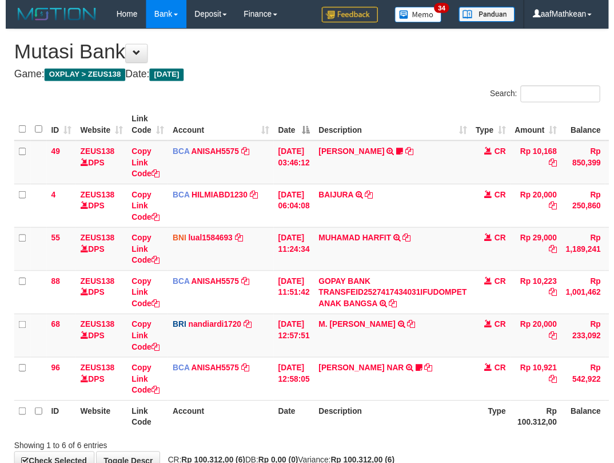
scroll to position [71, 0]
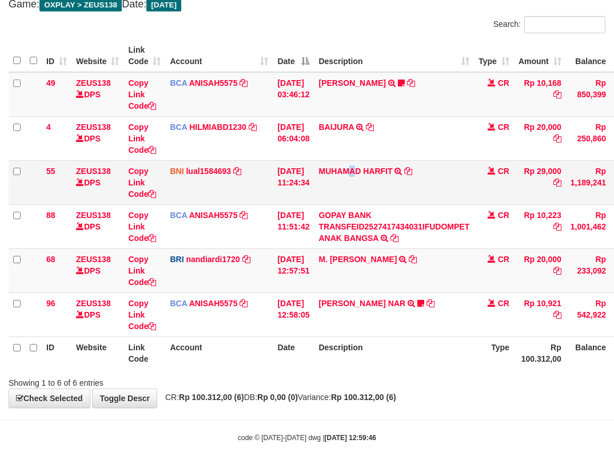
drag, startPoint x: 359, startPoint y: 186, endPoint x: 344, endPoint y: 204, distance: 23.1
click at [363, 190] on td "MUHAMAD HARFIT TRANSFER DARI SDR [PERSON_NAME]" at bounding box center [394, 182] width 160 height 44
click at [365, 247] on td "GOPAY BANK TRANSFEID2527417434031IFUDOMPET ANAK BANGSA TRSF E-BANKING CR 0110/F…" at bounding box center [394, 226] width 160 height 44
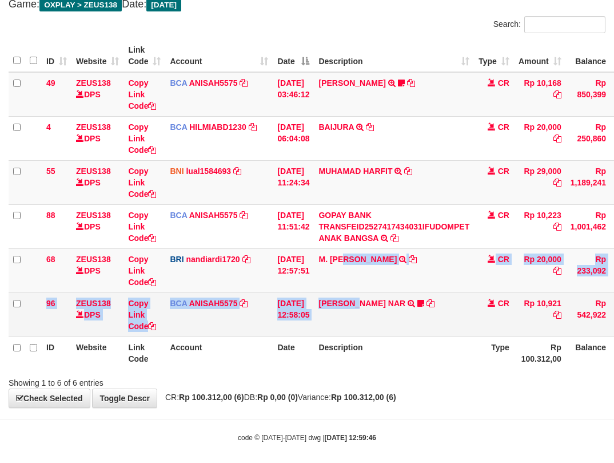
drag, startPoint x: 368, startPoint y: 288, endPoint x: 400, endPoint y: 324, distance: 47.8
click at [391, 317] on tbody "49 ZEUS138 DPS Copy Link Code BCA ANISAH5575 DPS ANISAH mutasi_20251001_3827 | …" at bounding box center [350, 204] width 682 height 265
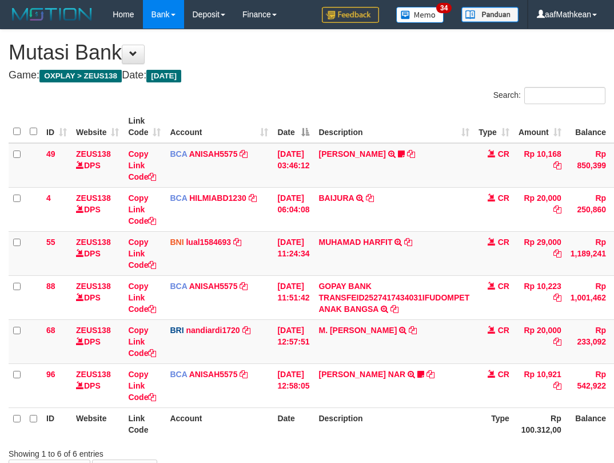
click at [444, 443] on div "Showing 1 to 6 of 6 entries" at bounding box center [307, 451] width 614 height 16
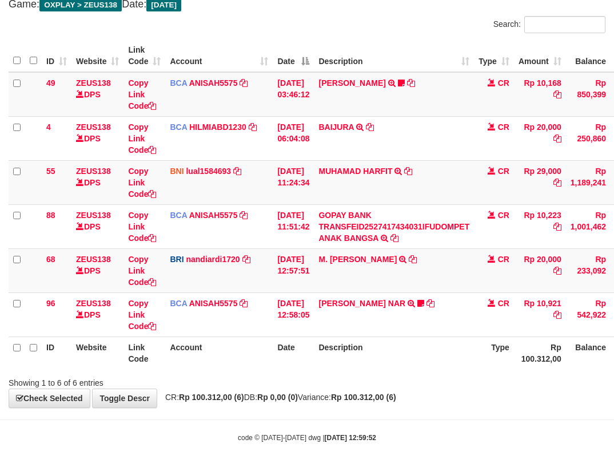
drag, startPoint x: 441, startPoint y: 372, endPoint x: 362, endPoint y: 358, distance: 80.2
click at [429, 367] on div "Search: ID Website Link Code Account Date Description Type Amount Balance Statu…" at bounding box center [307, 202] width 597 height 372
click at [403, 178] on td "MUHAMAD HARFIT TRANSFER DARI SDR [PERSON_NAME]" at bounding box center [394, 182] width 160 height 44
drag, startPoint x: 412, startPoint y: 182, endPoint x: 422, endPoint y: 260, distance: 78.3
click at [429, 206] on tbody "49 ZEUS138 DPS Copy Link Code BCA ANISAH5575 DPS ANISAH mutasi_20251001_3827 | …" at bounding box center [350, 204] width 682 height 265
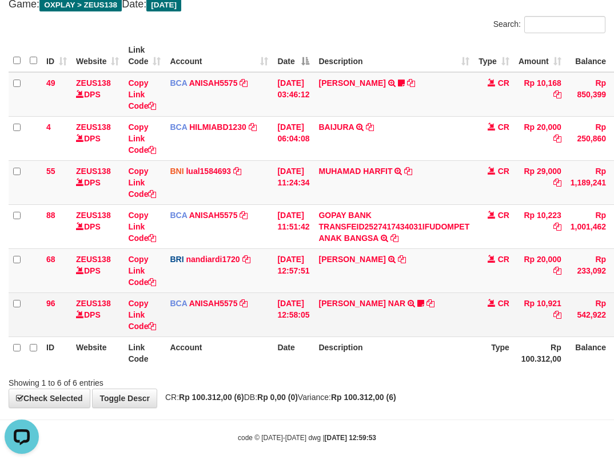
drag, startPoint x: 449, startPoint y: 279, endPoint x: 448, endPoint y: 321, distance: 42.9
click at [453, 314] on tbody "49 ZEUS138 DPS Copy Link Code BCA ANISAH5575 DPS [PERSON_NAME] mutasi_20251001_…" at bounding box center [350, 204] width 682 height 265
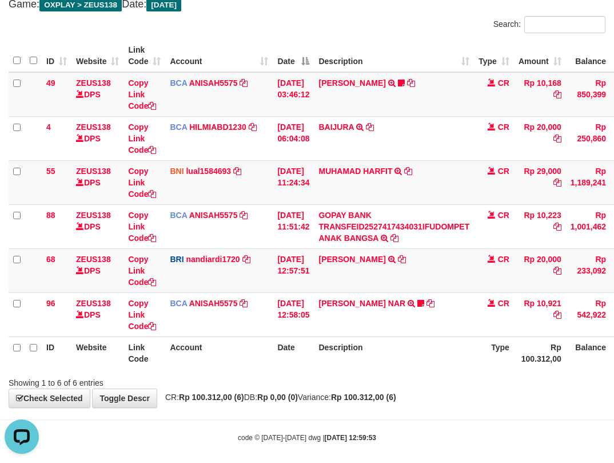
drag, startPoint x: 432, startPoint y: 363, endPoint x: 451, endPoint y: 419, distance: 58.6
click at [442, 389] on div "**********" at bounding box center [307, 183] width 614 height 448
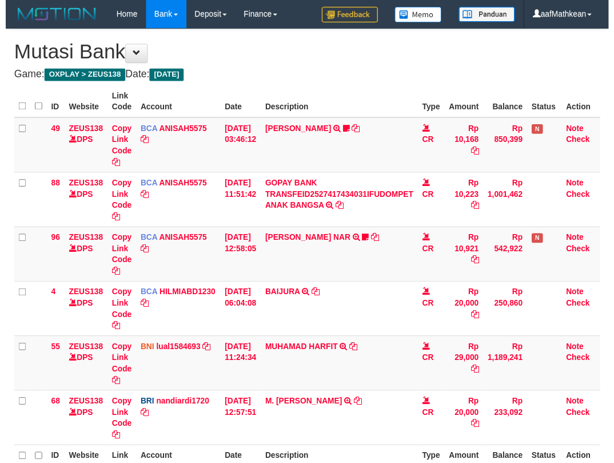
scroll to position [71, 0]
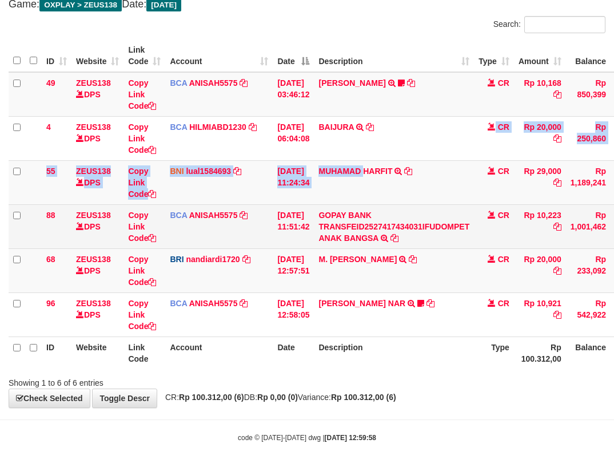
drag, startPoint x: 373, startPoint y: 160, endPoint x: 421, endPoint y: 205, distance: 66.0
click at [375, 162] on tbody "49 ZEUS138 DPS Copy Link Code BCA ANISAH5575 DPS [PERSON_NAME] mutasi_20251001_…" at bounding box center [350, 204] width 682 height 265
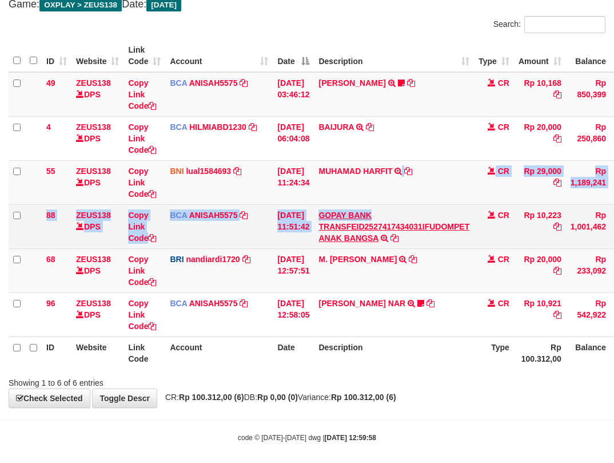
drag, startPoint x: 421, startPoint y: 205, endPoint x: 423, endPoint y: 225, distance: 19.6
click at [422, 223] on tbody "49 ZEUS138 DPS Copy Link Code BCA ANISAH5575 DPS ANISAH mutasi_20251001_3827 | …" at bounding box center [350, 204] width 682 height 265
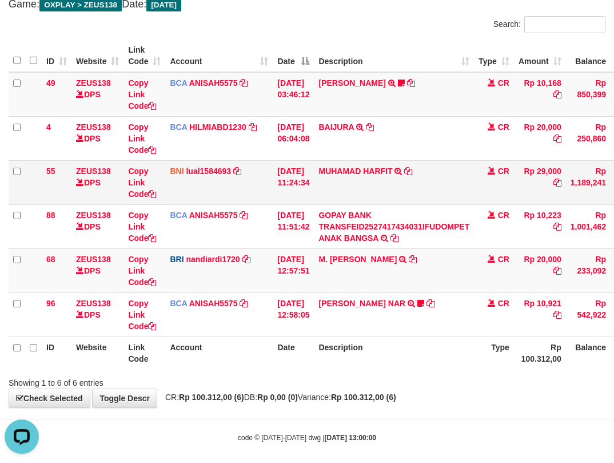
drag, startPoint x: 304, startPoint y: 110, endPoint x: 320, endPoint y: 172, distance: 63.8
click at [316, 144] on tbody "49 ZEUS138 DPS Copy Link Code BCA ANISAH5575 DPS ANISAH mutasi_20251001_3827 | …" at bounding box center [350, 204] width 682 height 265
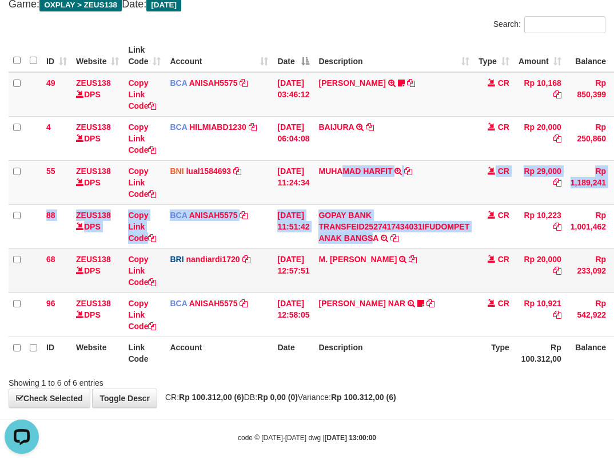
click at [389, 282] on tbody "49 ZEUS138 DPS Copy Link Code BCA ANISAH5575 DPS ANISAH mutasi_20251001_3827 | …" at bounding box center [350, 204] width 682 height 265
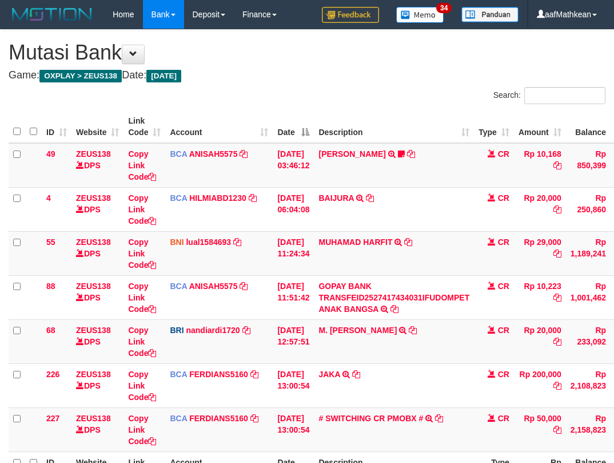
scroll to position [115, 0]
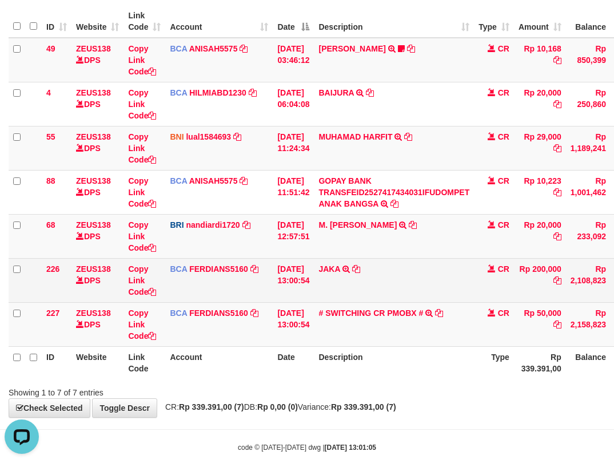
scroll to position [124, 0]
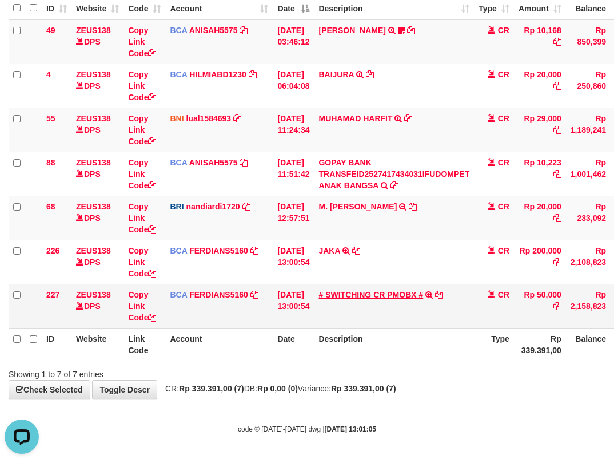
click at [394, 300] on td "# SWITCHING CR PMOBX # SWITCHING CR TRF TRANSFER RINTISAHRUDIN JUNAID 013 PMOBX" at bounding box center [394, 306] width 160 height 44
click at [394, 297] on link "# SWITCHING CR PMOBX #" at bounding box center [371, 294] width 105 height 9
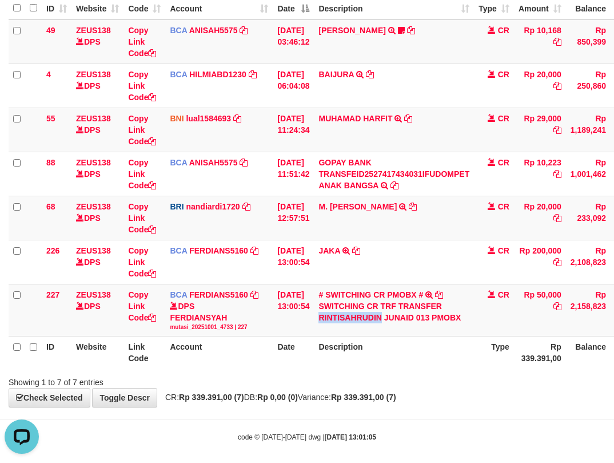
drag, startPoint x: 329, startPoint y: 316, endPoint x: 618, endPoint y: 285, distance: 290.5
click at [388, 324] on td "# SWITCHING CR PMOBX # SWITCHING CR TRF TRANSFER RINTISAHRUDIN JUNAID 013 PMOBX" at bounding box center [394, 310] width 160 height 52
copy div "RINTISAHRUDIN"
click at [236, 333] on td "BCA FERDIANS5160 DPS FERDIANSYAH mutasi_20251001_4733 | 227 mutasi_20251001_473…" at bounding box center [219, 310] width 108 height 52
drag, startPoint x: 277, startPoint y: 342, endPoint x: 290, endPoint y: 345, distance: 13.0
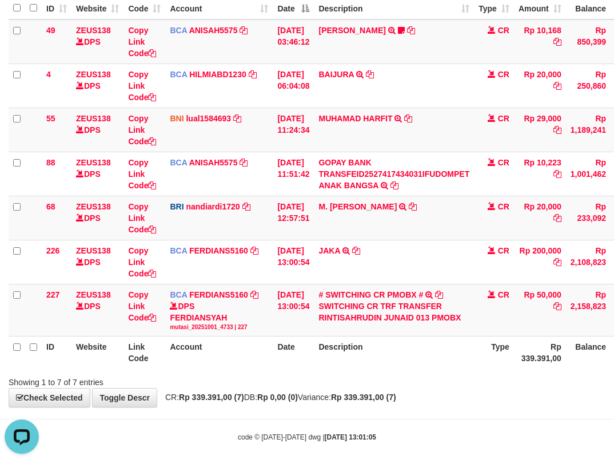
click at [276, 344] on tr "ID Website Link Code Account Date Description Type Rp 339.391,00 Balance Status…" at bounding box center [350, 352] width 682 height 33
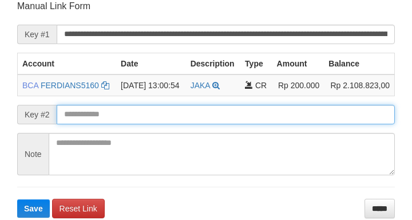
click at [17, 199] on button "Save" at bounding box center [33, 208] width 33 height 18
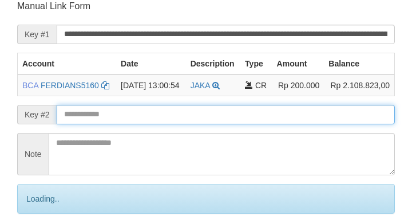
click at [166, 117] on input "text" at bounding box center [226, 114] width 338 height 19
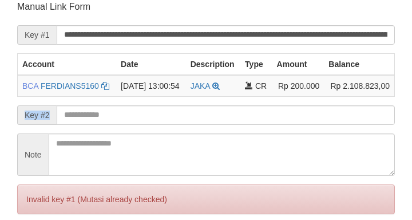
click at [169, 116] on form "**********" at bounding box center [206, 129] width 378 height 256
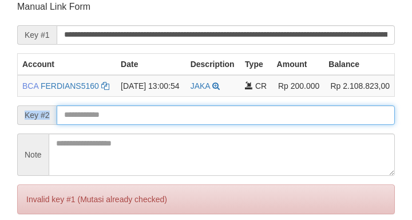
drag, startPoint x: 168, startPoint y: 118, endPoint x: 197, endPoint y: 118, distance: 29.2
click at [170, 118] on input "text" at bounding box center [226, 114] width 338 height 19
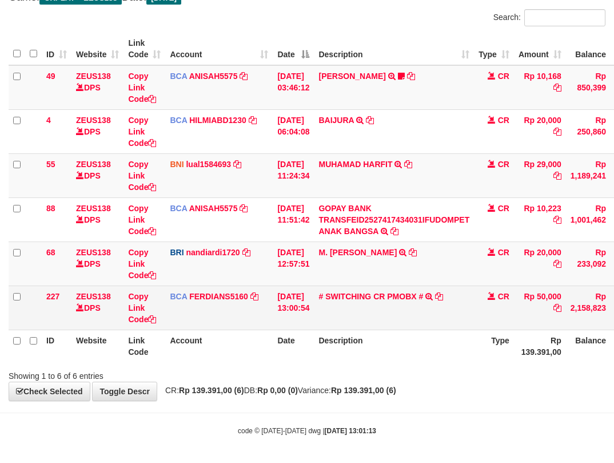
scroll to position [80, 0]
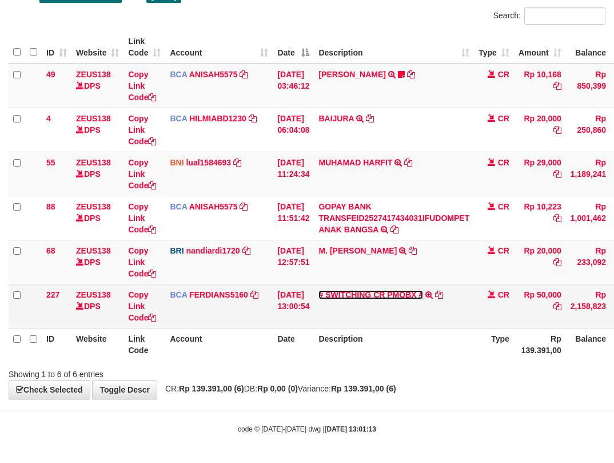
click at [396, 294] on link "# SWITCHING CR PMOBX #" at bounding box center [371, 294] width 105 height 9
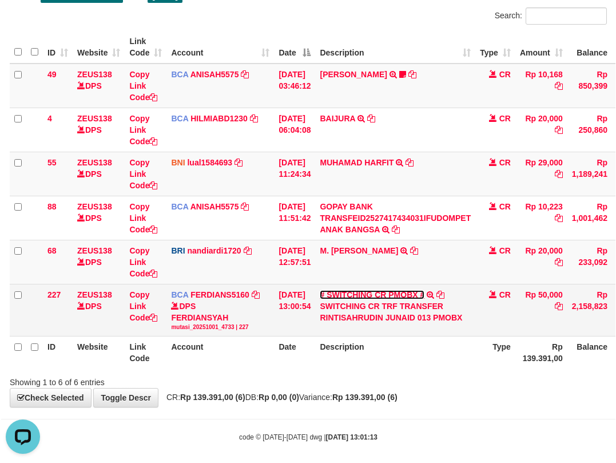
scroll to position [0, 0]
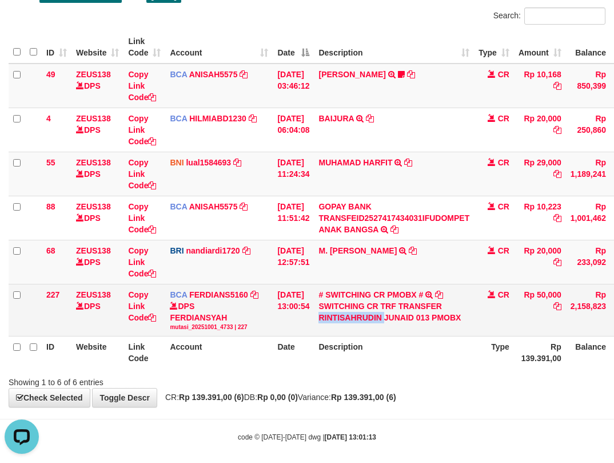
drag, startPoint x: 363, startPoint y: 319, endPoint x: 616, endPoint y: 260, distance: 259.6
click at [393, 320] on div "SWITCHING CR TRF TRANSFER RINTISAHRUDIN JUNAID 013 PMOBX" at bounding box center [394, 311] width 151 height 23
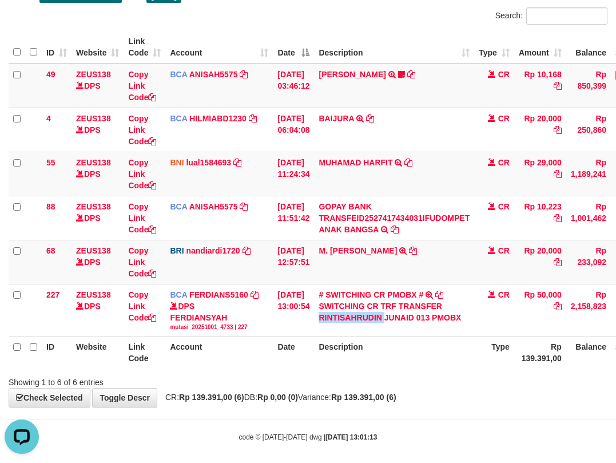
click at [218, 333] on td "BCA FERDIANS5160 DPS FERDIANSYAH mutasi_20251001_4733 | 227 mutasi_20251001_473…" at bounding box center [219, 310] width 108 height 52
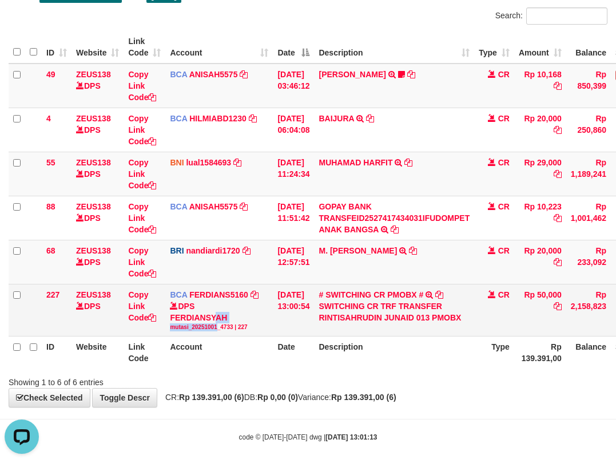
click at [260, 327] on div "mutasi_20251001_4733 | 227" at bounding box center [219, 327] width 98 height 8
drag, startPoint x: 264, startPoint y: 315, endPoint x: 307, endPoint y: 309, distance: 43.2
click at [291, 313] on tr "227 ZEUS138 DPS Copy Link Code BCA FERDIANS5160 DPS FERDIANSYAH mutasi_20251001…" at bounding box center [350, 310] width 682 height 52
click at [314, 311] on td "01/10/2025 13:00:54" at bounding box center [293, 310] width 41 height 52
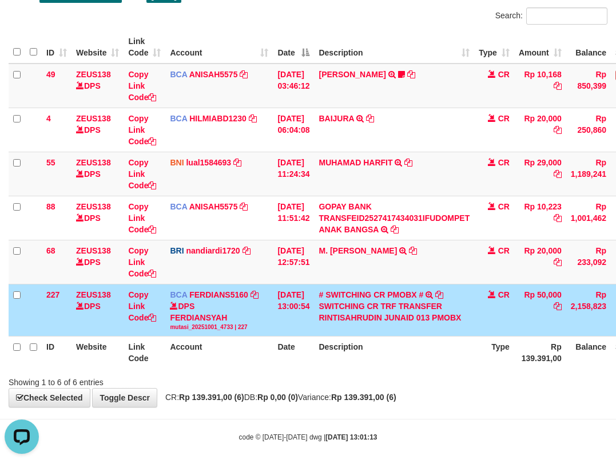
click at [294, 299] on td "01/10/2025 13:00:54" at bounding box center [293, 310] width 41 height 52
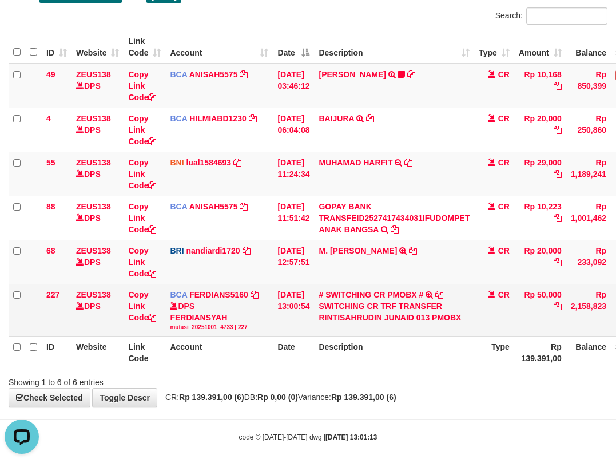
click at [297, 299] on td "01/10/2025 13:00:54" at bounding box center [293, 310] width 41 height 52
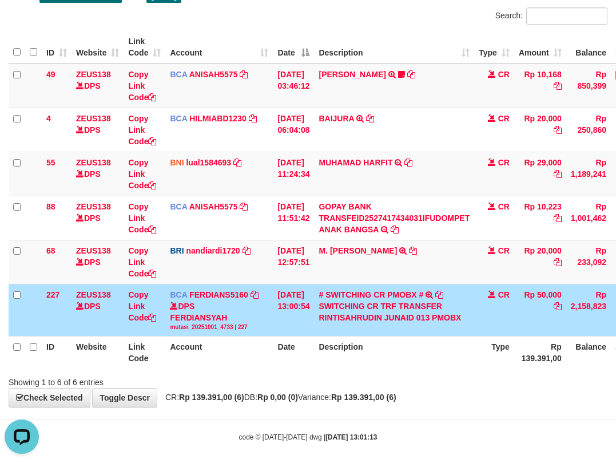
drag, startPoint x: 308, startPoint y: 305, endPoint x: 622, endPoint y: 245, distance: 319.7
click at [372, 299] on tr "227 ZEUS138 DPS Copy Link Code BCA FERDIANS5160 DPS FERDIANSYAH mutasi_20251001…" at bounding box center [350, 310] width 682 height 52
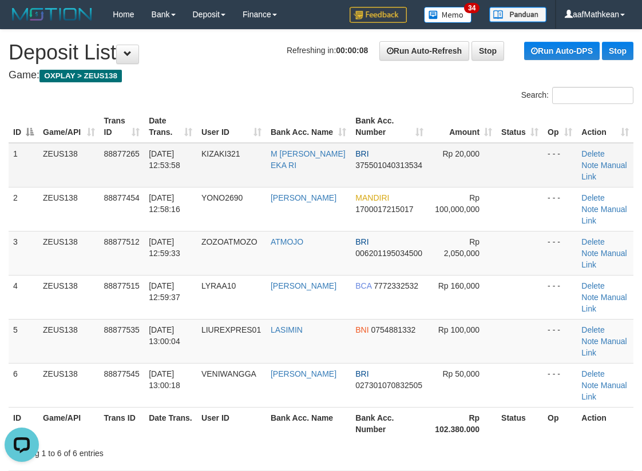
drag, startPoint x: 268, startPoint y: 184, endPoint x: 460, endPoint y: 160, distance: 193.7
click at [462, 161] on tr "1 ZEUS138 88877265 01/10/2025 12:53:58 KIZAKI321 M ZAKY EKA RI BRI 375501040313…" at bounding box center [321, 165] width 625 height 45
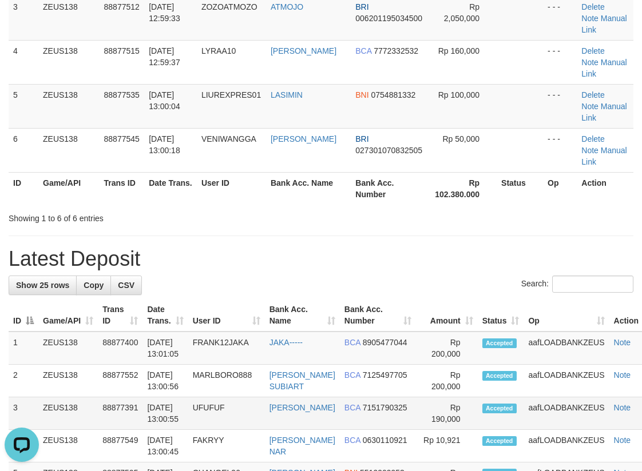
scroll to position [400, 0]
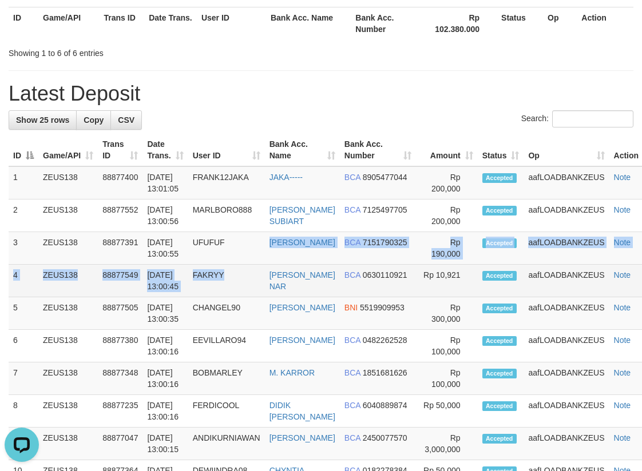
click at [269, 271] on link "MOHAMMAD FAKRY NAR" at bounding box center [302, 281] width 66 height 21
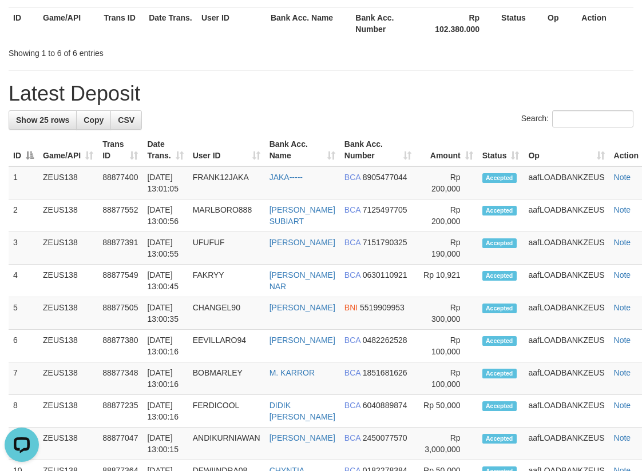
click at [415, 104] on h1 "Latest Deposit" at bounding box center [321, 93] width 625 height 23
drag, startPoint x: 331, startPoint y: 118, endPoint x: 342, endPoint y: 95, distance: 25.6
click at [332, 115] on div "Search:" at bounding box center [321, 120] width 625 height 20
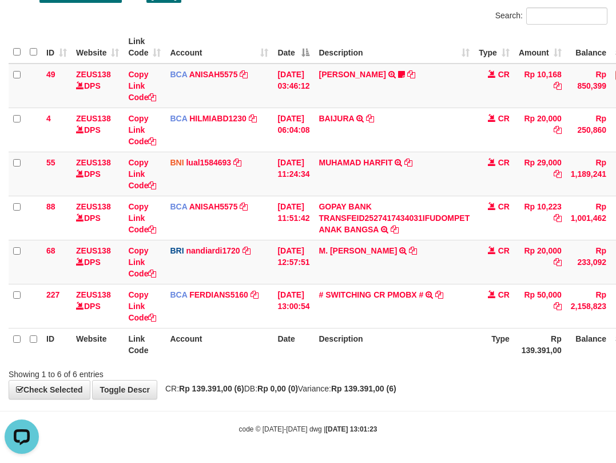
drag, startPoint x: 236, startPoint y: 371, endPoint x: 260, endPoint y: 372, distance: 24.1
click at [260, 372] on div "Showing 1 to 6 of 6 entries" at bounding box center [308, 372] width 616 height 16
drag, startPoint x: 260, startPoint y: 372, endPoint x: 256, endPoint y: 361, distance: 12.1
click at [262, 370] on div "Showing 1 to 6 of 6 entries" at bounding box center [308, 372] width 616 height 16
drag, startPoint x: 291, startPoint y: 345, endPoint x: 309, endPoint y: 341, distance: 18.1
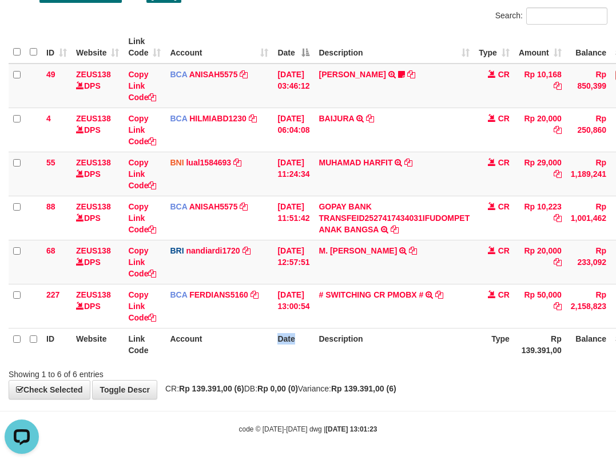
click at [308, 341] on tr "ID Website Link Code Account Date Description Type Rp 139.391,00 Balance Status…" at bounding box center [350, 344] width 682 height 33
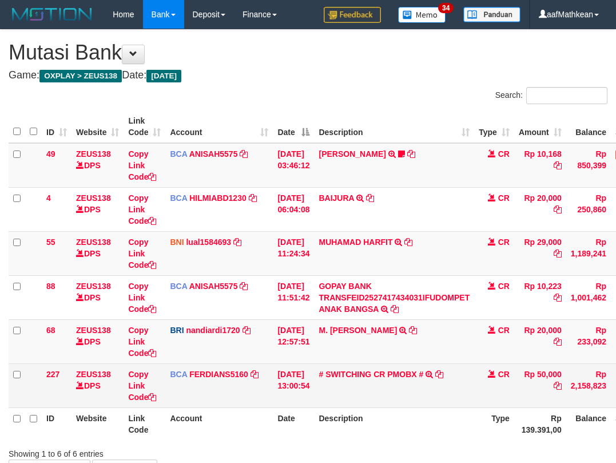
drag, startPoint x: 287, startPoint y: 323, endPoint x: 299, endPoint y: 324, distance: 11.5
click at [288, 363] on td "[DATE] 13:00:54" at bounding box center [293, 385] width 41 height 44
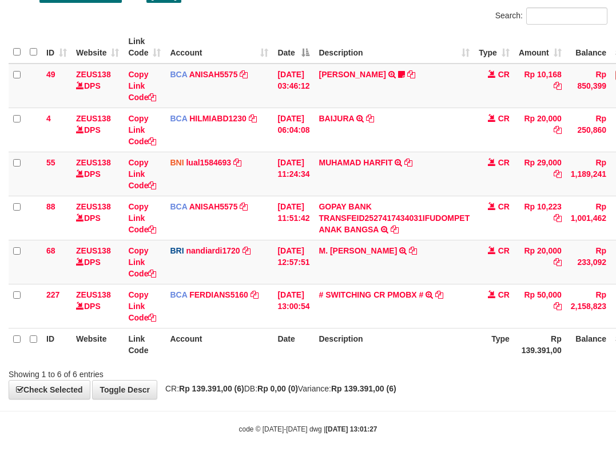
drag, startPoint x: 299, startPoint y: 324, endPoint x: 622, endPoint y: 447, distance: 345.8
click at [523, 417] on body "Toggle navigation Home Bank Account List Load By Website Group [OXPLAY] ZEUS138…" at bounding box center [308, 191] width 616 height 542
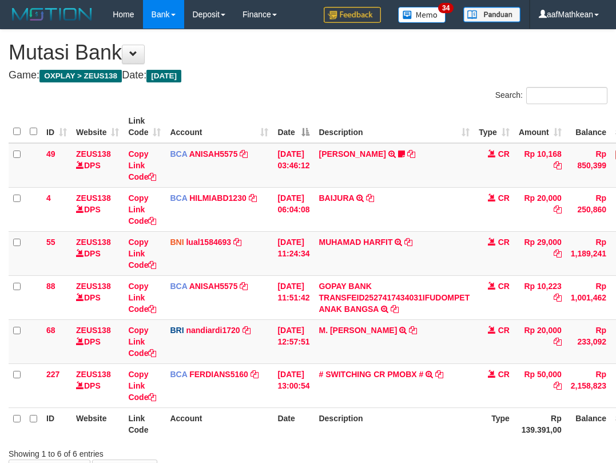
scroll to position [80, 0]
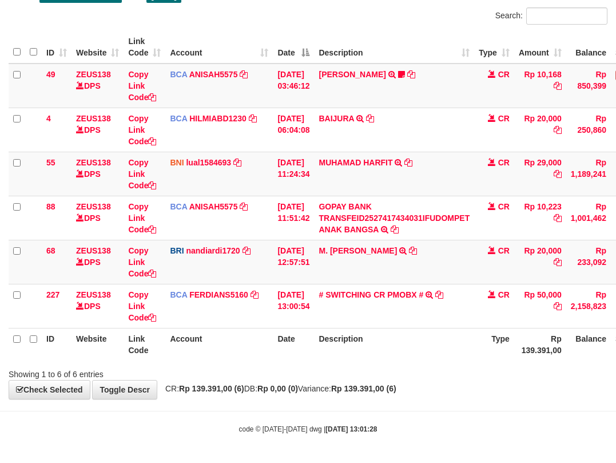
drag, startPoint x: 217, startPoint y: 389, endPoint x: 622, endPoint y: 343, distance: 407.6
click at [440, 376] on div "**********" at bounding box center [308, 174] width 616 height 448
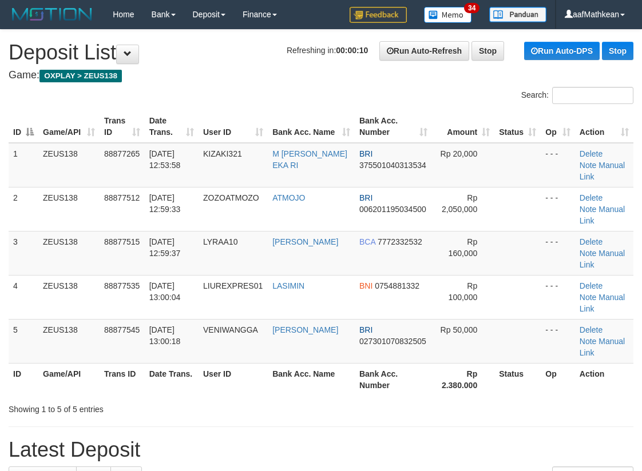
click at [257, 363] on th "User ID" at bounding box center [232, 379] width 69 height 33
click at [324, 363] on th "Bank Acc. Name" at bounding box center [311, 379] width 87 height 33
click at [323, 363] on th "Bank Acc. Name" at bounding box center [311, 379] width 87 height 33
click at [319, 319] on td "[PERSON_NAME]" at bounding box center [311, 341] width 87 height 44
click at [325, 363] on th "Bank Acc. Name" at bounding box center [311, 379] width 87 height 33
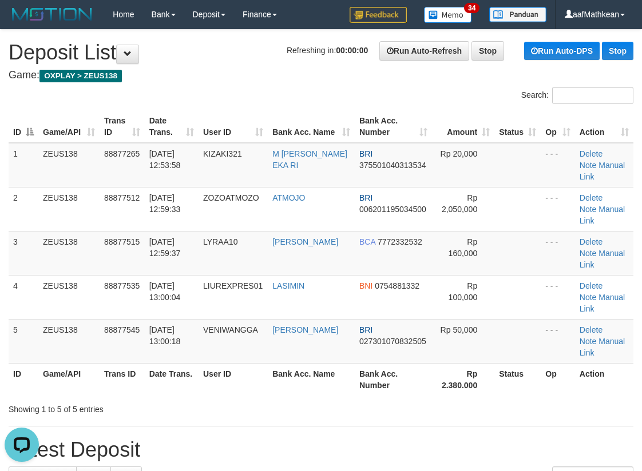
click at [328, 363] on th "Bank Acc. Name" at bounding box center [311, 379] width 87 height 33
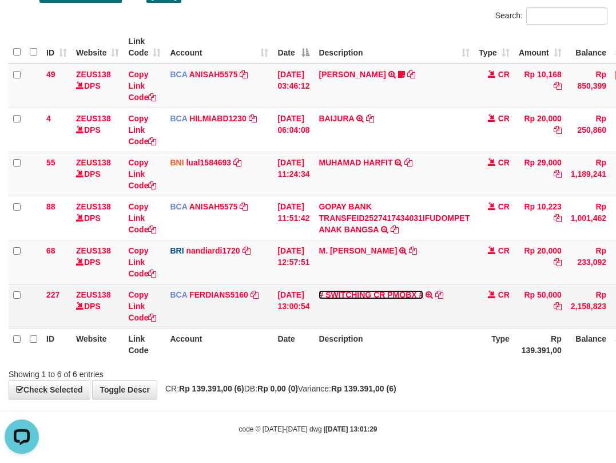
click at [407, 296] on link "# SWITCHING CR PMOBX #" at bounding box center [371, 294] width 105 height 9
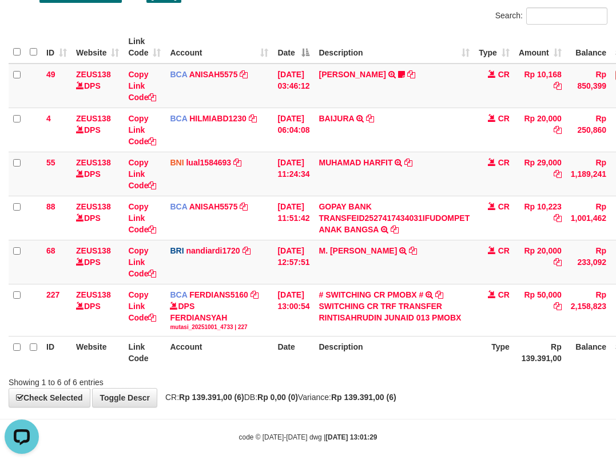
click at [438, 379] on div "Showing 1 to 6 of 6 entries" at bounding box center [308, 380] width 616 height 16
click at [400, 370] on div "ID Website Link Code Account Date Description Type Amount Balance Status Action…" at bounding box center [308, 199] width 616 height 344
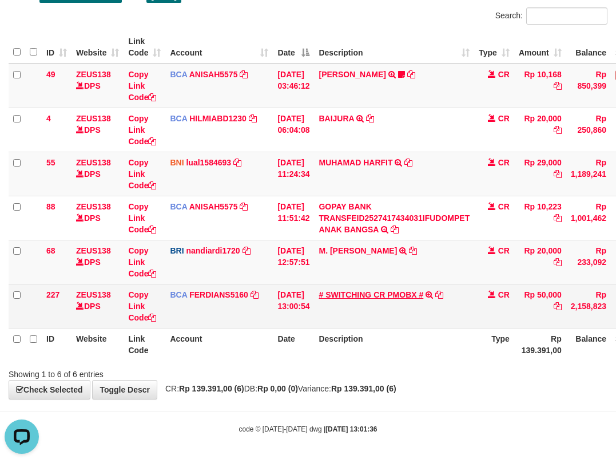
click at [391, 287] on tbody "49 ZEUS138 DPS Copy Link Code BCA ANISAH5575 DPS ANISAH mutasi_20251001_3827 | …" at bounding box center [350, 195] width 682 height 265
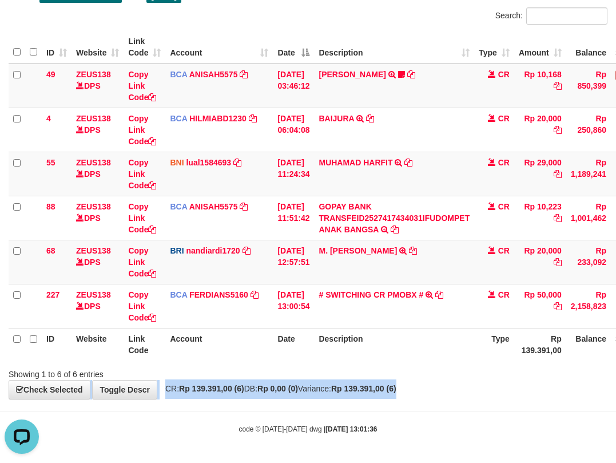
drag, startPoint x: 444, startPoint y: 382, endPoint x: 439, endPoint y: 387, distance: 8.1
click at [446, 394] on div "**********" at bounding box center [308, 174] width 616 height 448
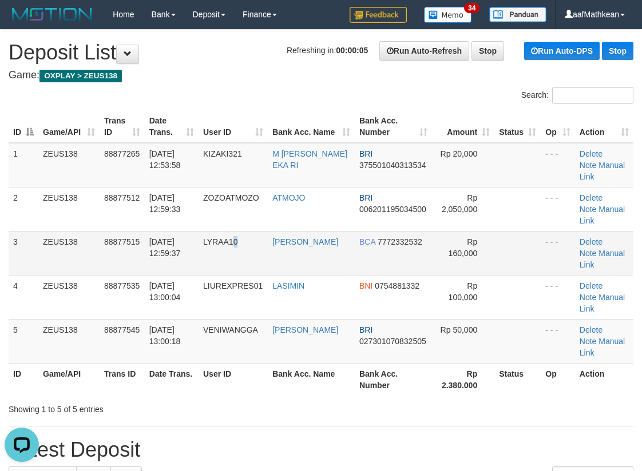
drag, startPoint x: 273, startPoint y: 210, endPoint x: 190, endPoint y: 212, distance: 83.0
click at [268, 231] on td "LYRAA10" at bounding box center [232, 253] width 69 height 44
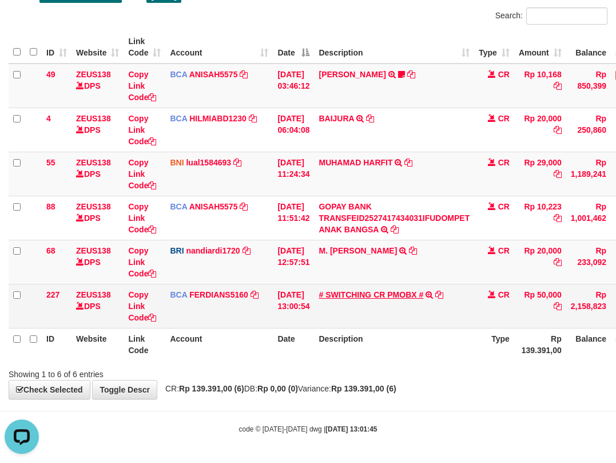
click at [396, 252] on tbody "49 ZEUS138 DPS Copy Link Code BCA ANISAH5575 DPS ANISAH mutasi_20251001_3827 | …" at bounding box center [350, 195] width 682 height 265
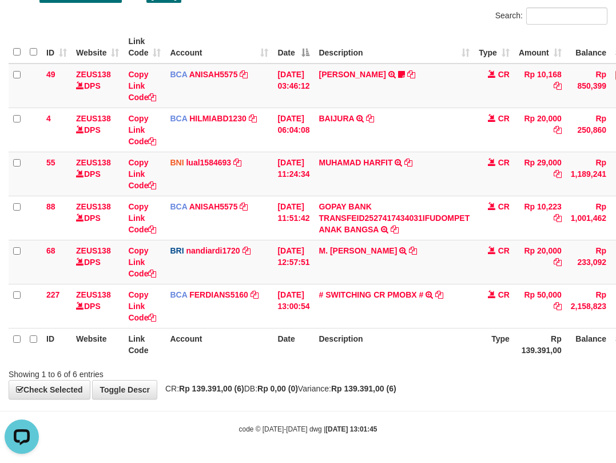
click at [450, 357] on th "Description" at bounding box center [394, 344] width 160 height 33
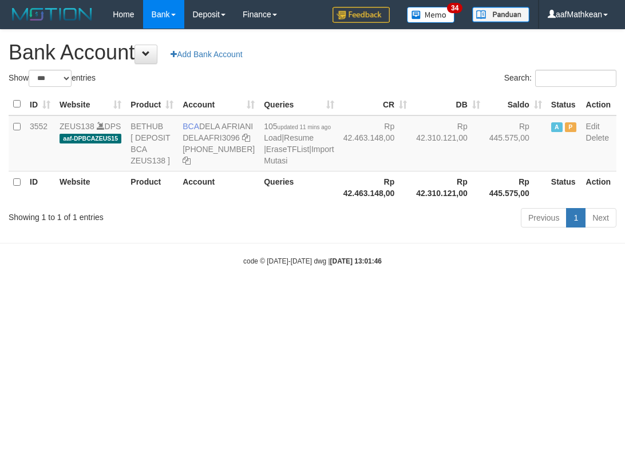
select select "***"
drag, startPoint x: 201, startPoint y: 125, endPoint x: 219, endPoint y: 135, distance: 20.7
click at [219, 135] on td "BCA DELA AFRIANI DELAAFRI3096 [PHONE_NUMBER]" at bounding box center [218, 144] width 81 height 56
copy td "DELA AFRIANI"
click at [324, 286] on body "Toggle navigation Home Bank Account List Load By Website Group [OXPLAY] ZEUS138…" at bounding box center [312, 147] width 625 height 295
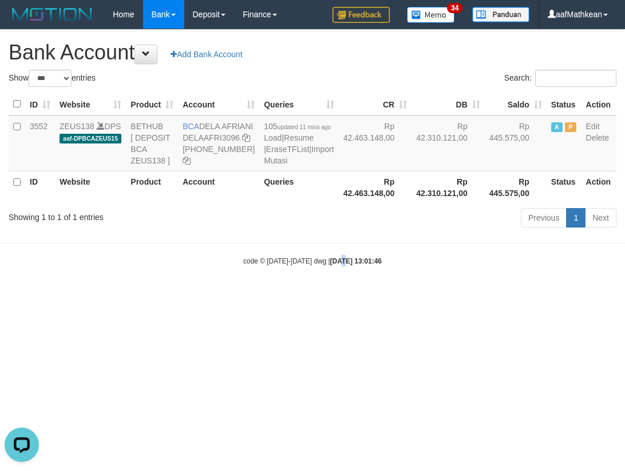
drag, startPoint x: 332, startPoint y: 291, endPoint x: 300, endPoint y: 224, distance: 74.4
click at [332, 285] on body "Toggle navigation Home Bank Account List Load By Website Group [OXPLAY] ZEUS138…" at bounding box center [312, 147] width 625 height 295
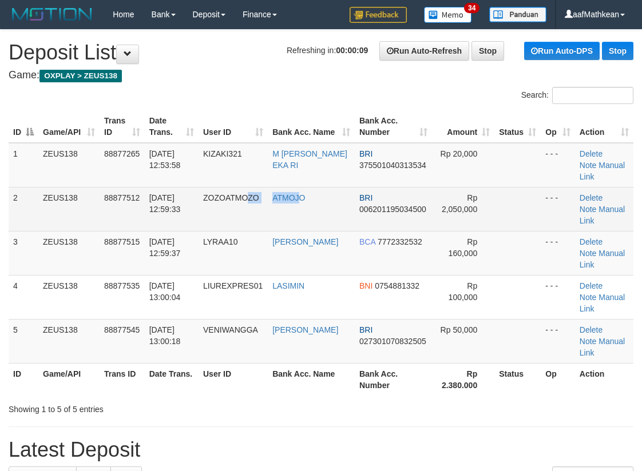
click at [299, 198] on tr "2 ZEUS138 88877512 01/10/2025 12:59:33 ZOZOATMOZO ATMOJO BRI 006201195034500 Rp…" at bounding box center [321, 209] width 625 height 44
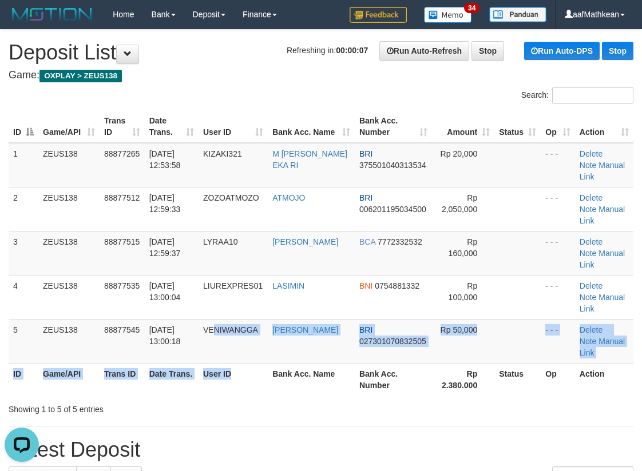
click at [248, 307] on table "ID Game/API Trans ID Date Trans. User ID Bank Acc. Name Bank Acc. Number Amount…" at bounding box center [321, 252] width 625 height 285
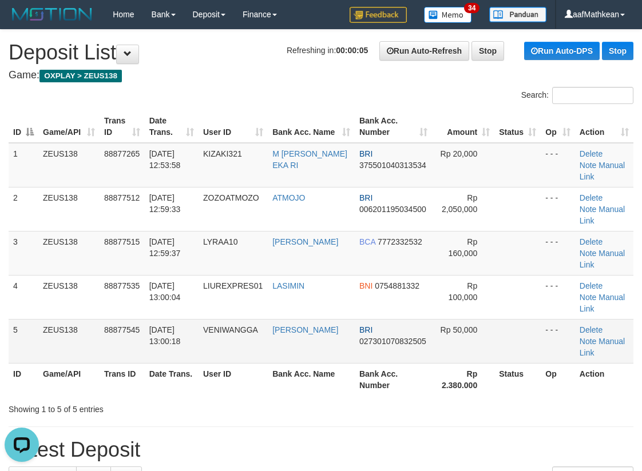
drag, startPoint x: 166, startPoint y: 273, endPoint x: 196, endPoint y: 274, distance: 29.8
click at [196, 319] on tr "5 ZEUS138 88877545 01/10/2025 13:00:18 VENIWANGGA ANASTASIA NITA BRI 0273010708…" at bounding box center [321, 341] width 625 height 44
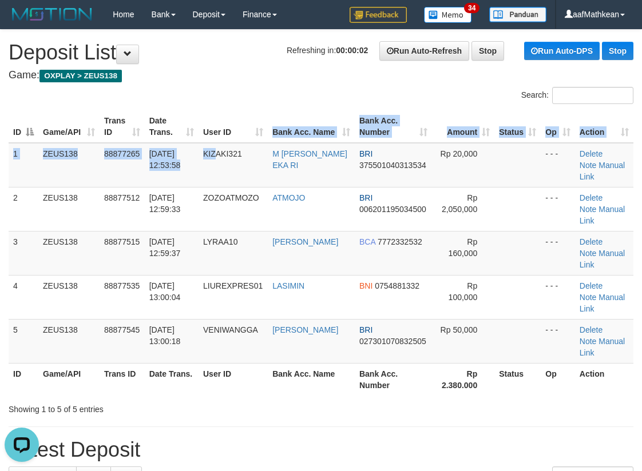
click at [251, 139] on table "ID Game/API Trans ID Date Trans. User ID Bank Acc. Name Bank Acc. Number Amount…" at bounding box center [321, 252] width 625 height 285
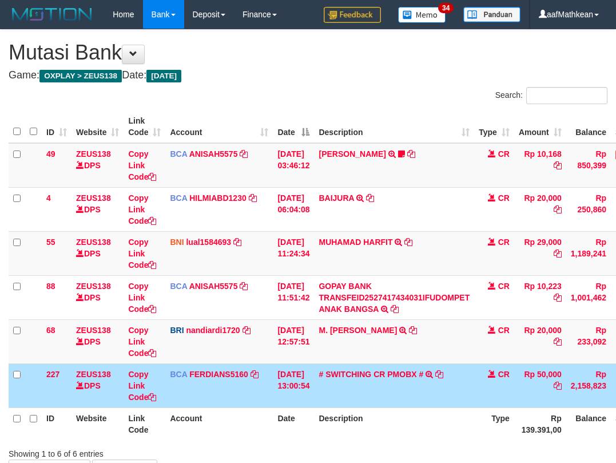
scroll to position [80, 0]
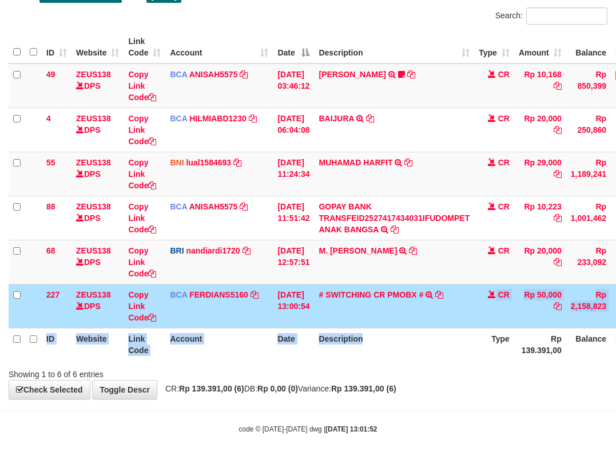
click at [452, 340] on table "ID Website Link Code Account Date Description Type Amount Balance Status Action…" at bounding box center [350, 195] width 682 height 329
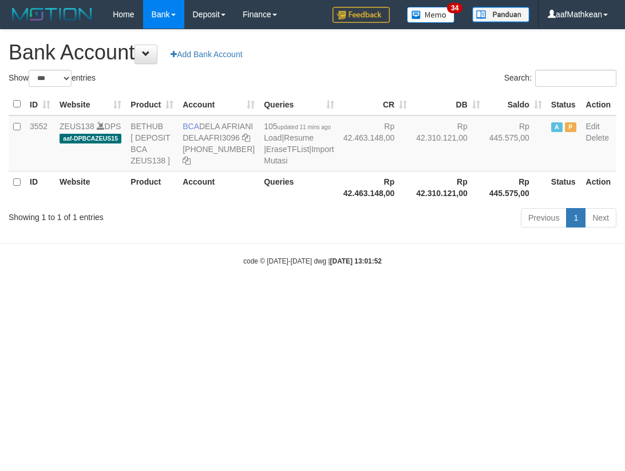
select select "***"
click at [246, 215] on body "Toggle navigation Home Bank Account List Load By Website Group [OXPLAY] ZEUS138…" at bounding box center [312, 147] width 625 height 295
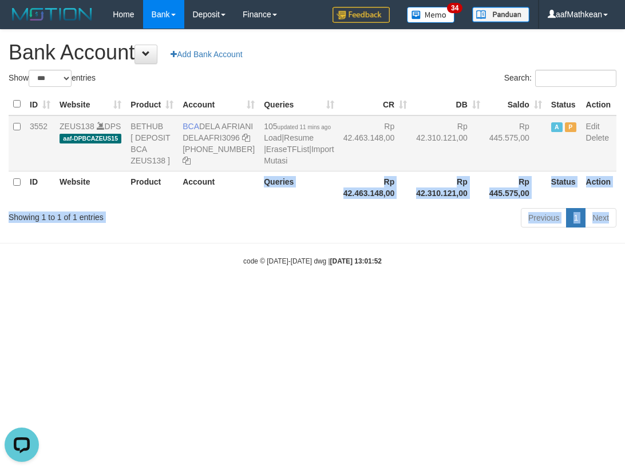
drag, startPoint x: 200, startPoint y: 124, endPoint x: 217, endPoint y: 138, distance: 22.4
click at [217, 136] on td "BCA DELA AFRIANI DELAAFRI3096 [PHONE_NUMBER]" at bounding box center [218, 144] width 81 height 56
copy td "DELA AFRIANI"
drag, startPoint x: 120, startPoint y: 241, endPoint x: 74, endPoint y: 233, distance: 47.1
click at [109, 232] on div "Show ** ** ** *** *** entries Search: ID Website Product Account Queries CR [PE…" at bounding box center [312, 151] width 607 height 162
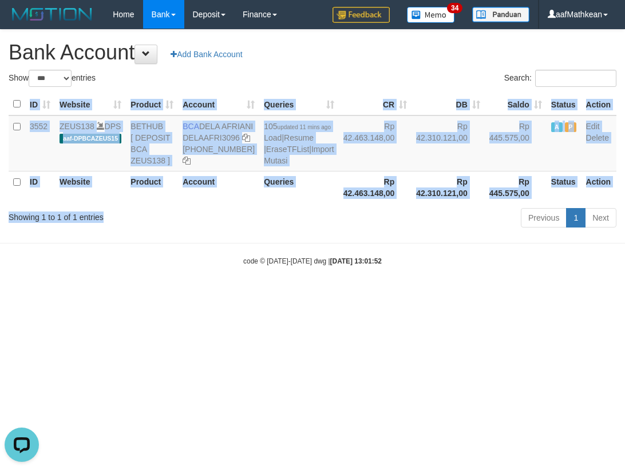
click at [329, 286] on body "Toggle navigation Home Bank Account List Load By Website Group [OXPLAY] ZEUS138…" at bounding box center [312, 147] width 625 height 295
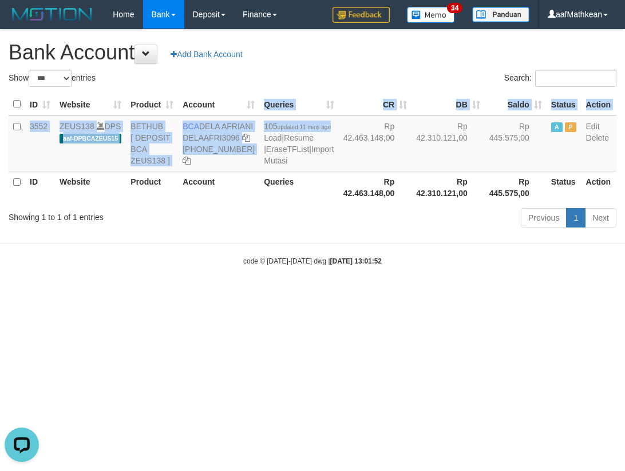
drag, startPoint x: 272, startPoint y: 123, endPoint x: 170, endPoint y: 0, distance: 159.7
click at [233, 80] on div "Show ** ** ** *** *** entries Search: ID Website Product Account Queries CR DB …" at bounding box center [312, 151] width 607 height 162
drag, startPoint x: 357, startPoint y: 260, endPoint x: 356, endPoint y: 315, distance: 55.5
click at [357, 295] on body "Toggle navigation Home Bank Account List Load By Website Group [OXPLAY] ZEUS138…" at bounding box center [312, 147] width 625 height 295
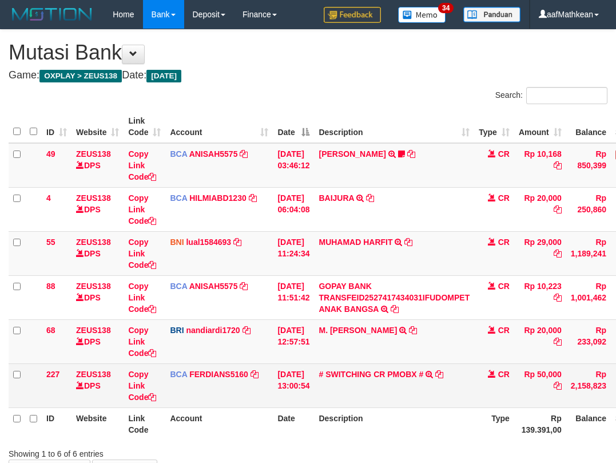
scroll to position [80, 0]
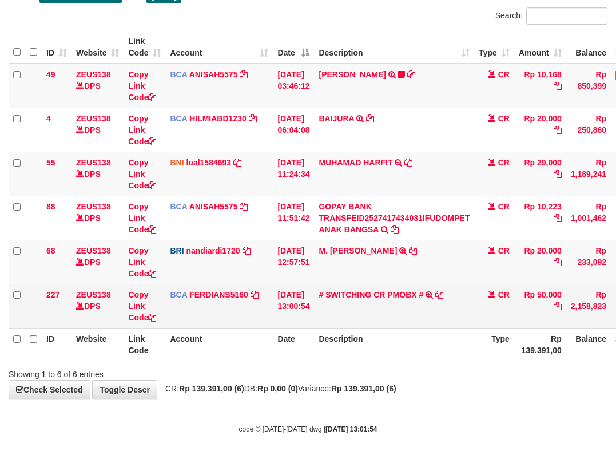
click at [436, 291] on td "# SWITCHING CR PMOBX # SWITCHING CR TRF TRANSFER RINTISAHRUDIN JUNAID 013 PMOBX" at bounding box center [394, 306] width 160 height 44
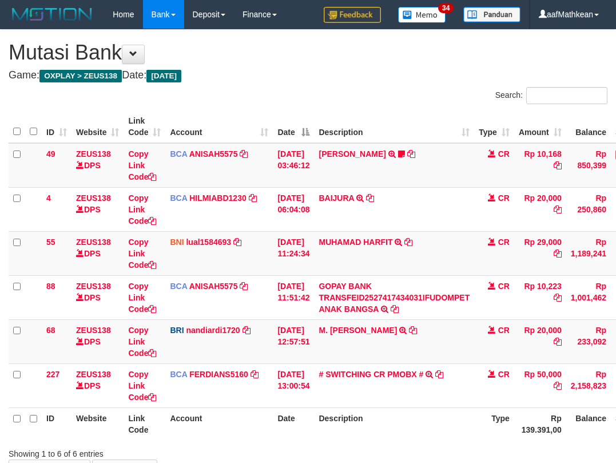
scroll to position [80, 0]
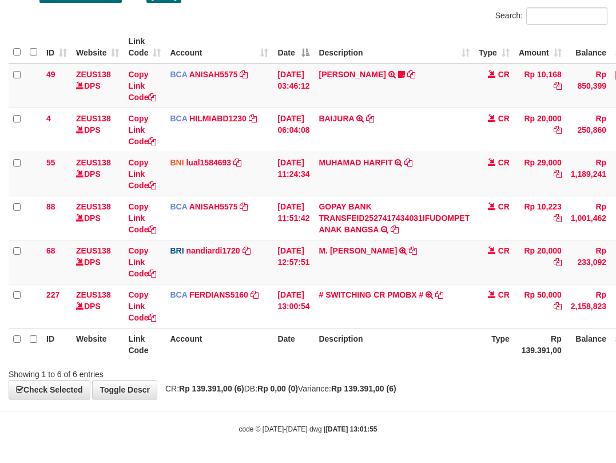
click at [240, 336] on th "Account" at bounding box center [219, 344] width 108 height 33
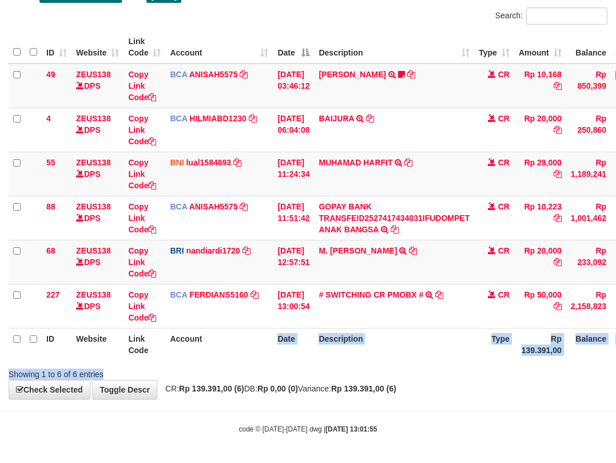
drag, startPoint x: 264, startPoint y: 352, endPoint x: 286, endPoint y: 353, distance: 22.4
click at [292, 368] on div "Search: ID Website Link Code Account Date Description Type Amount Balance Statu…" at bounding box center [308, 193] width 599 height 372
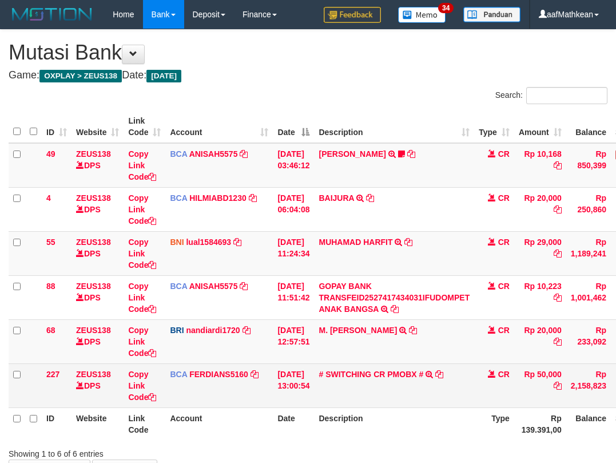
scroll to position [80, 0]
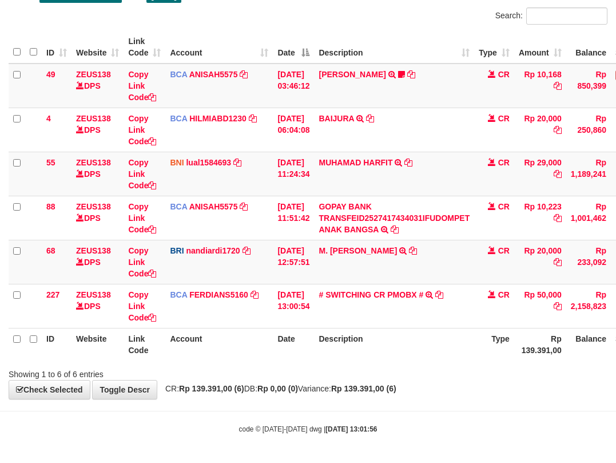
click at [176, 349] on th "Account" at bounding box center [219, 344] width 108 height 33
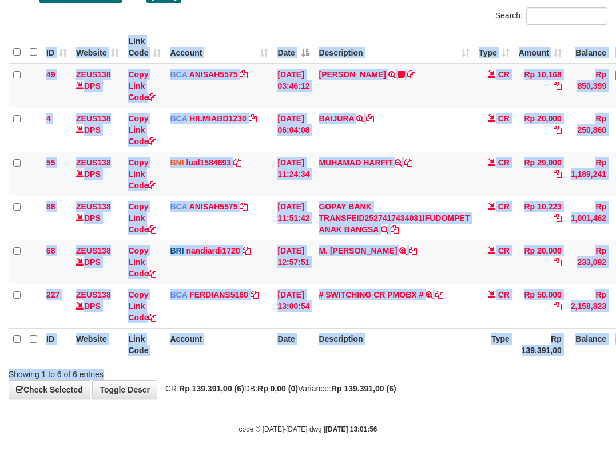
drag, startPoint x: 208, startPoint y: 376, endPoint x: 253, endPoint y: 357, distance: 49.0
click at [235, 372] on div "Search: ID Website Link Code Account Date Description Type Amount Balance Statu…" at bounding box center [308, 193] width 599 height 372
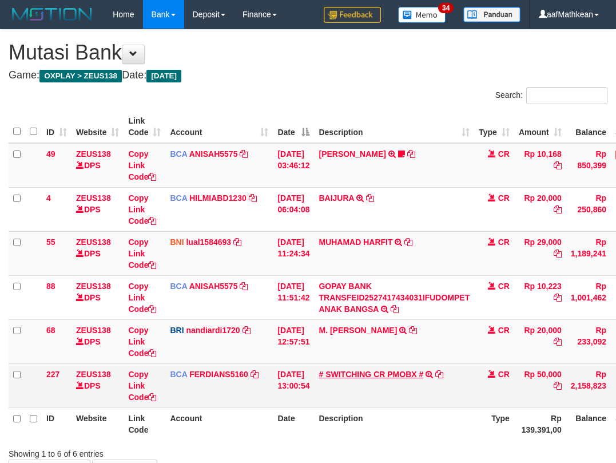
scroll to position [80, 0]
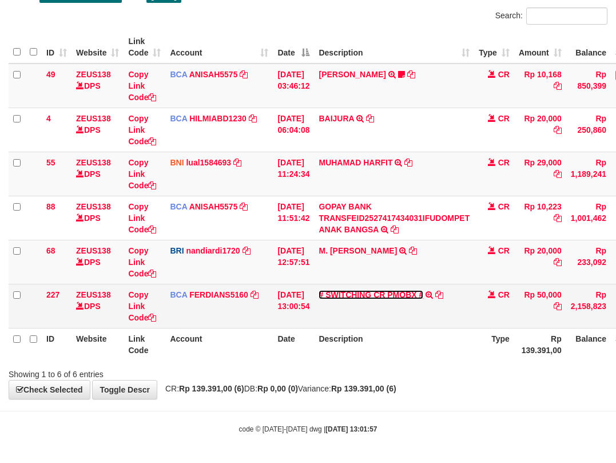
click at [357, 297] on link "# SWITCHING CR PMOBX #" at bounding box center [371, 294] width 105 height 9
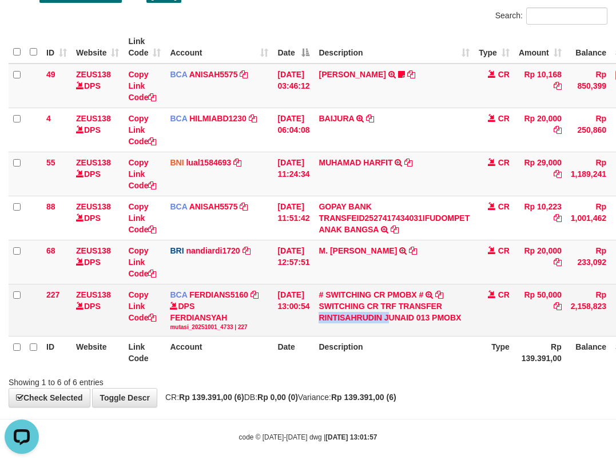
scroll to position [0, 0]
drag, startPoint x: 329, startPoint y: 313, endPoint x: 395, endPoint y: 317, distance: 65.9
click at [395, 317] on div "SWITCHING CR TRF TRANSFER RINTISAHRUDIN JUNAID 013 PMOBX" at bounding box center [394, 311] width 151 height 23
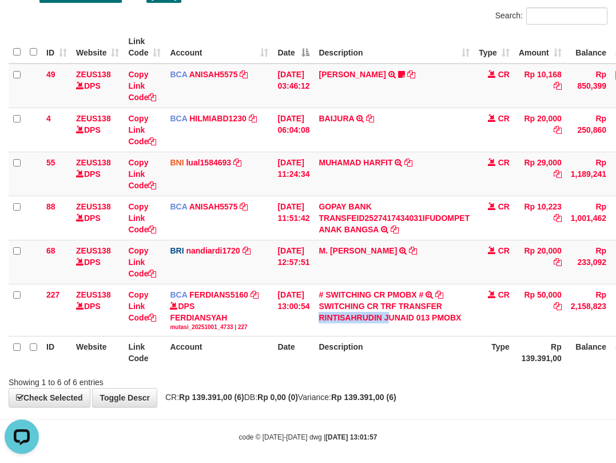
click at [260, 321] on div "DPS FERDIANSYAH mutasi_20251001_4733 | 227" at bounding box center [219, 315] width 98 height 31
drag, startPoint x: 275, startPoint y: 342, endPoint x: 284, endPoint y: 351, distance: 12.9
click at [284, 351] on th "Date" at bounding box center [293, 352] width 41 height 33
click at [314, 340] on th "Date" at bounding box center [293, 352] width 41 height 33
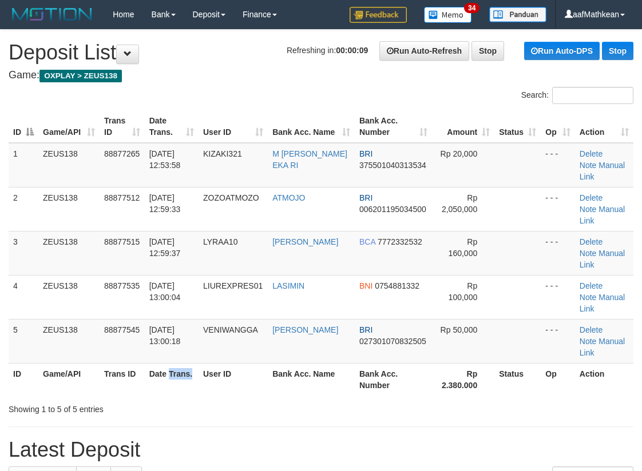
click at [198, 363] on th "Date Trans." at bounding box center [172, 379] width 54 height 33
click at [196, 363] on th "Date Trans." at bounding box center [172, 379] width 54 height 33
drag, startPoint x: 201, startPoint y: 321, endPoint x: 210, endPoint y: 319, distance: 9.3
click at [198, 363] on th "Date Trans." at bounding box center [172, 379] width 54 height 33
click at [213, 363] on th "User ID" at bounding box center [232, 379] width 69 height 33
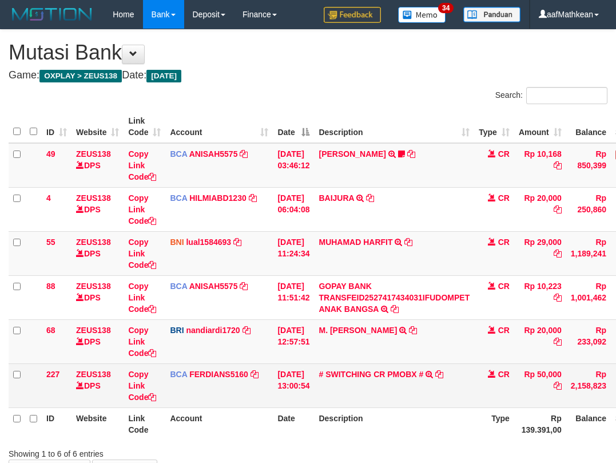
scroll to position [80, 0]
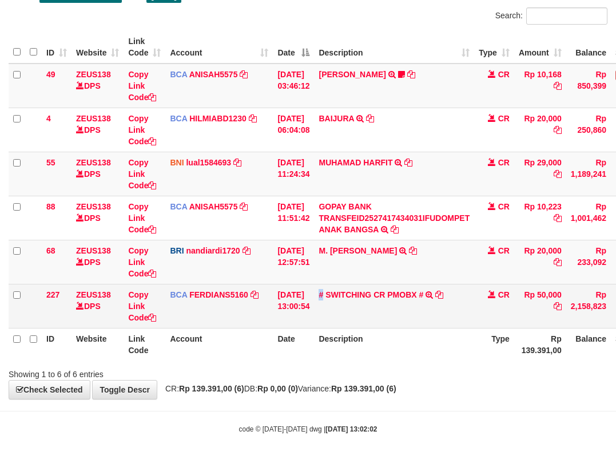
click at [332, 313] on td "# SWITCHING CR PMOBX # SWITCHING CR TRF TRANSFER RINTISAHRUDIN JUNAID 013 PMOBX" at bounding box center [394, 306] width 160 height 44
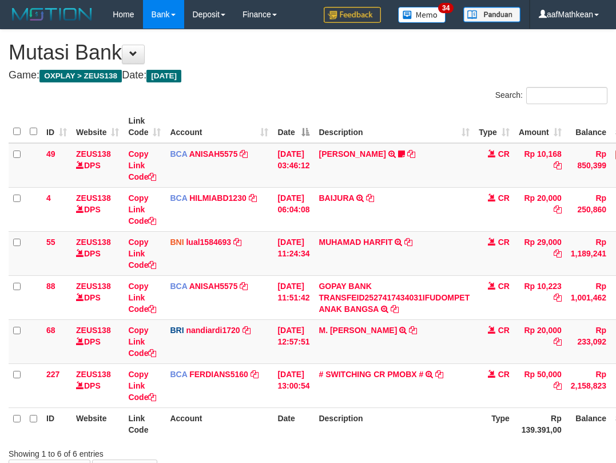
scroll to position [80, 0]
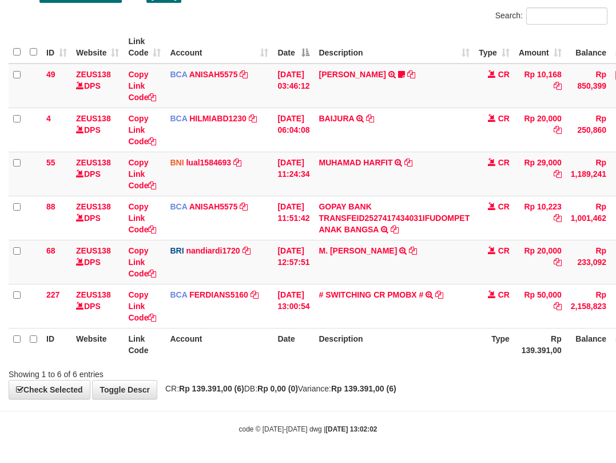
drag, startPoint x: 345, startPoint y: 356, endPoint x: 389, endPoint y: 374, distance: 46.9
click at [364, 365] on div "Search: ID Website Link Code Account Date Description Type Amount Balance Statu…" at bounding box center [308, 193] width 599 height 372
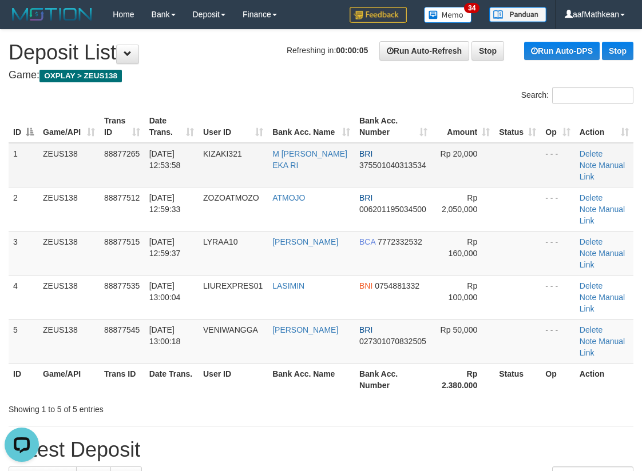
click at [70, 174] on td "ZEUS138" at bounding box center [68, 165] width 61 height 45
drag, startPoint x: 108, startPoint y: 269, endPoint x: 1, endPoint y: 282, distance: 107.2
click at [108, 275] on tr "4 ZEUS138 88877535 01/10/2025 13:00:04 LIUREXPRES01 LASIMIN BNI 0754881332 Rp 1…" at bounding box center [321, 297] width 625 height 44
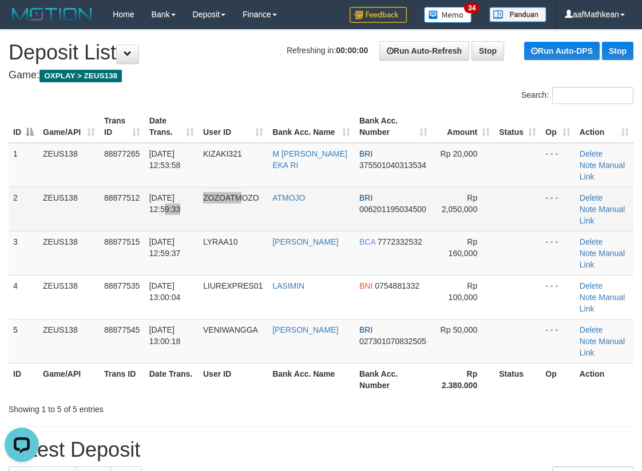
click at [245, 192] on tr "2 ZEUS138 88877512 01/10/2025 12:59:33 ZOZOATMOZO ATMOJO BRI 006201195034500 Rp…" at bounding box center [321, 209] width 625 height 44
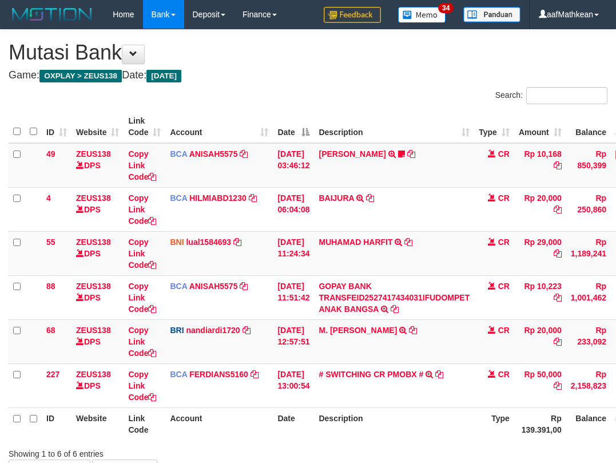
scroll to position [80, 0]
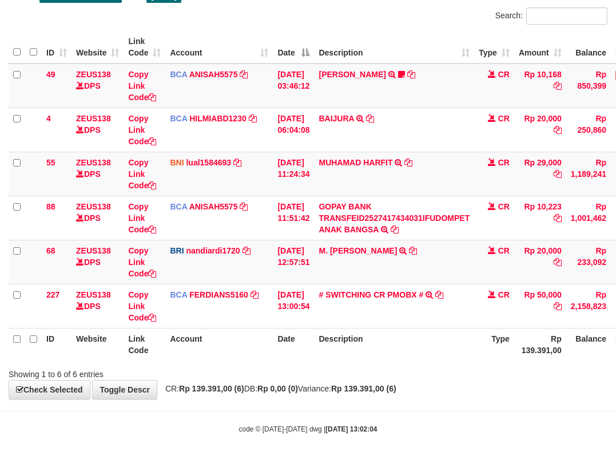
click at [364, 380] on div "**********" at bounding box center [308, 174] width 616 height 448
click at [368, 380] on div "**********" at bounding box center [308, 174] width 616 height 448
click at [380, 377] on div "Showing 1 to 6 of 6 entries" at bounding box center [308, 372] width 616 height 16
click at [382, 377] on div "Showing 1 to 6 of 6 entries" at bounding box center [308, 372] width 616 height 16
click at [396, 358] on th "Description" at bounding box center [394, 344] width 160 height 33
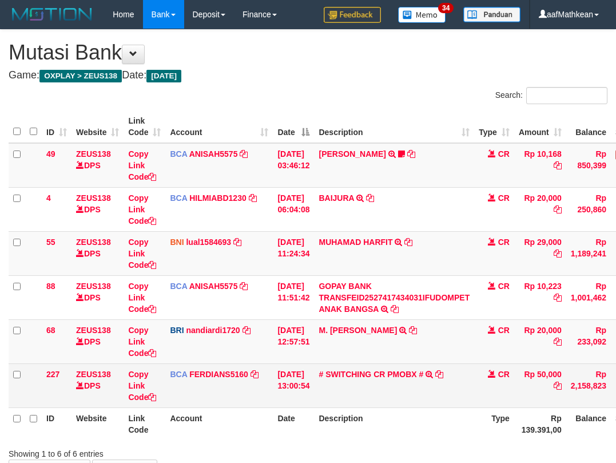
scroll to position [22, 0]
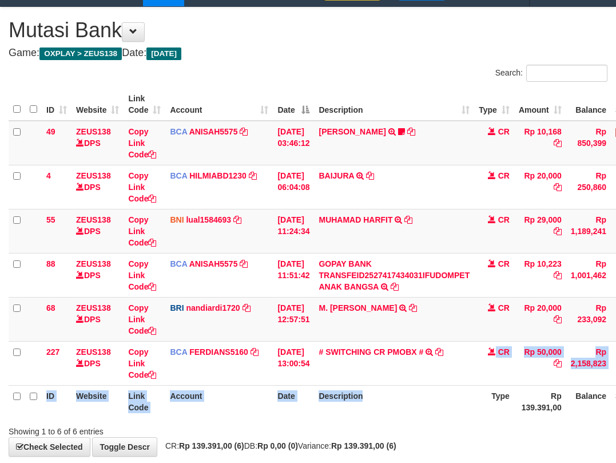
drag, startPoint x: 455, startPoint y: 384, endPoint x: 453, endPoint y: 390, distance: 6.0
click at [455, 388] on table "ID Website Link Code Account Date Description Type Amount Balance Status Action…" at bounding box center [350, 252] width 682 height 329
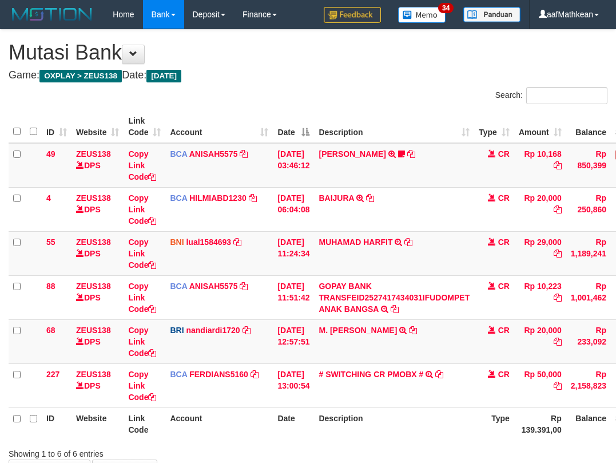
click at [451, 407] on th "Description" at bounding box center [394, 423] width 160 height 33
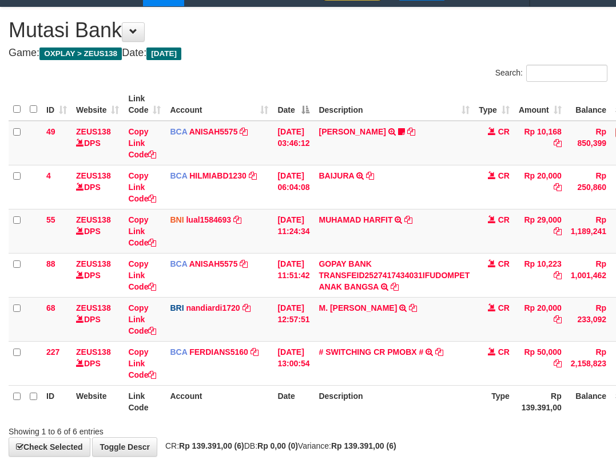
drag, startPoint x: 426, startPoint y: 402, endPoint x: 386, endPoint y: 403, distance: 40.1
click at [414, 402] on th "Description" at bounding box center [394, 401] width 160 height 33
drag, startPoint x: 397, startPoint y: 399, endPoint x: 574, endPoint y: 338, distance: 187.6
click at [400, 398] on th "Description" at bounding box center [394, 401] width 160 height 33
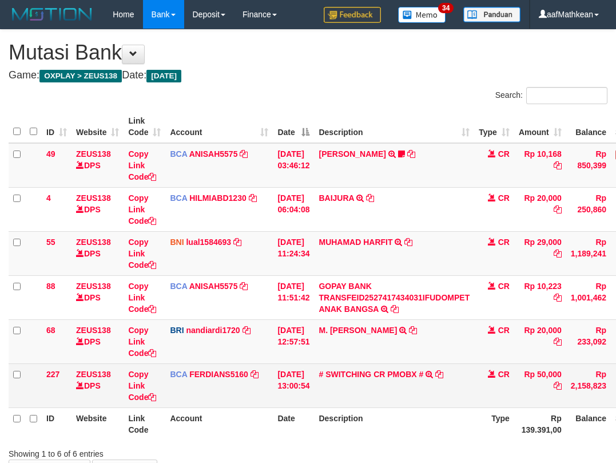
scroll to position [22, 0]
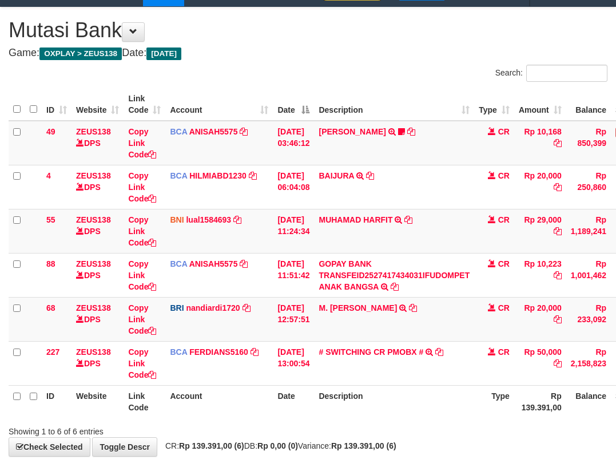
click at [239, 387] on table "ID Website Link Code Account Date Description Type Amount Balance Status Action…" at bounding box center [350, 252] width 682 height 329
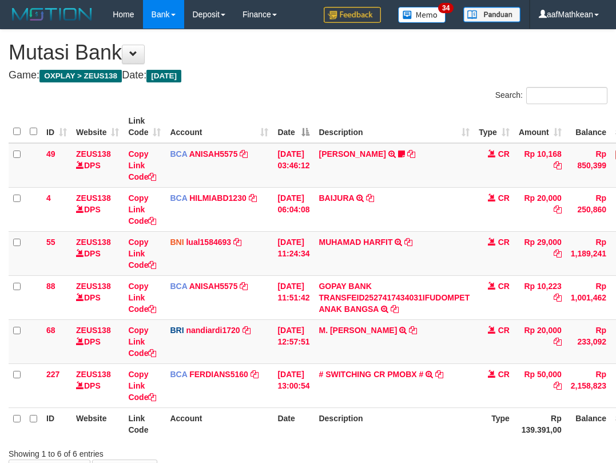
click at [407, 330] on td "M. [PERSON_NAME] TRANSFER NBMB M. [PERSON_NAME] TO NANDI ARDIANSYAH" at bounding box center [394, 341] width 160 height 44
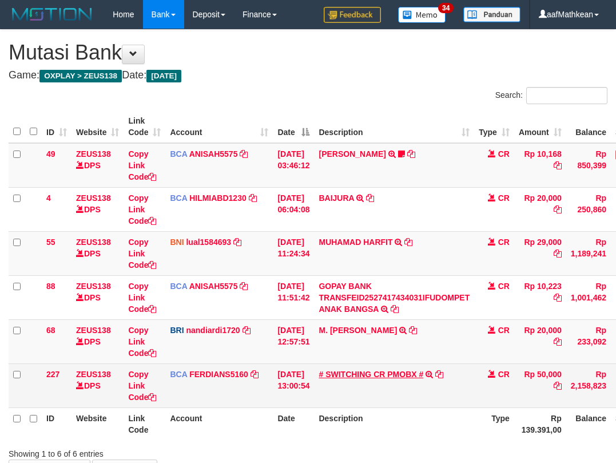
scroll to position [22, 0]
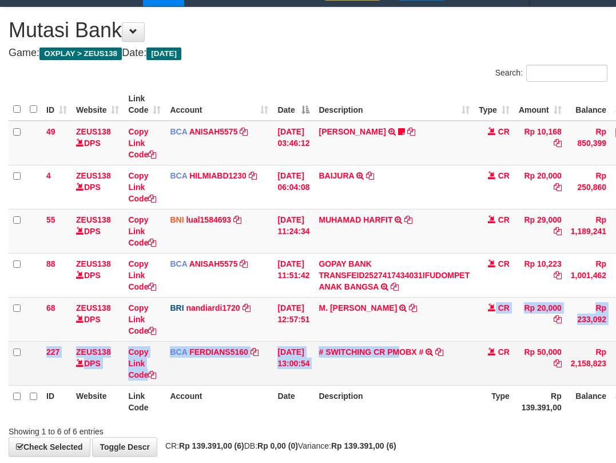
drag, startPoint x: 406, startPoint y: 352, endPoint x: 400, endPoint y: 343, distance: 10.5
click at [406, 352] on tbody "49 ZEUS138 DPS Copy Link Code BCA ANISAH5575 DPS [PERSON_NAME] mutasi_20251001_…" at bounding box center [350, 253] width 682 height 265
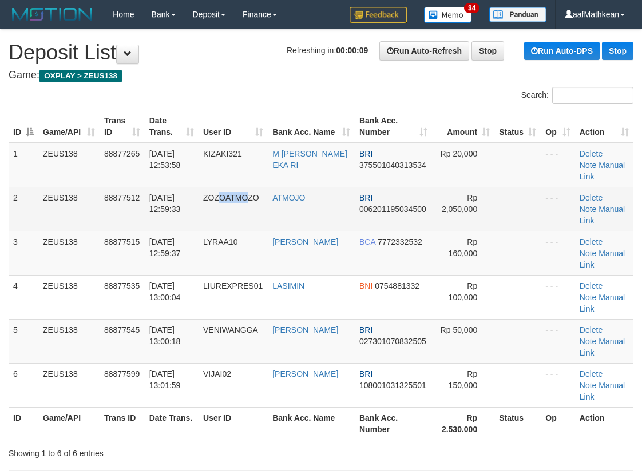
drag, startPoint x: 251, startPoint y: 189, endPoint x: 238, endPoint y: 196, distance: 14.8
click at [247, 192] on td "ZOZOATMOZO" at bounding box center [232, 209] width 69 height 44
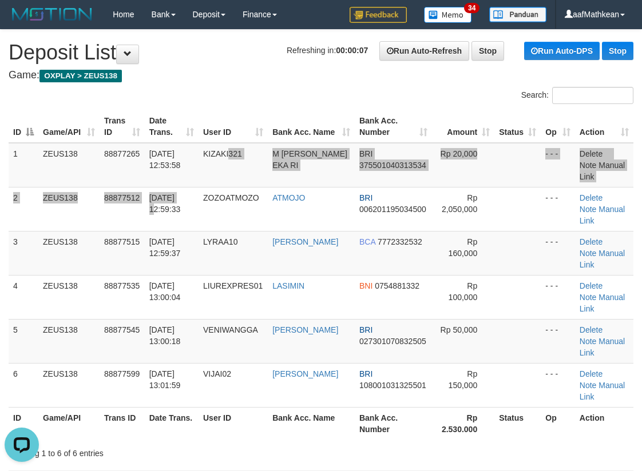
drag, startPoint x: 233, startPoint y: 168, endPoint x: 6, endPoint y: 231, distance: 235.6
click at [217, 175] on tbody "1 ZEUS138 88877265 01/10/2025 12:53:58 KIZAKI321 M ZAKY EKA RI BRI 375501040313…" at bounding box center [321, 275] width 625 height 265
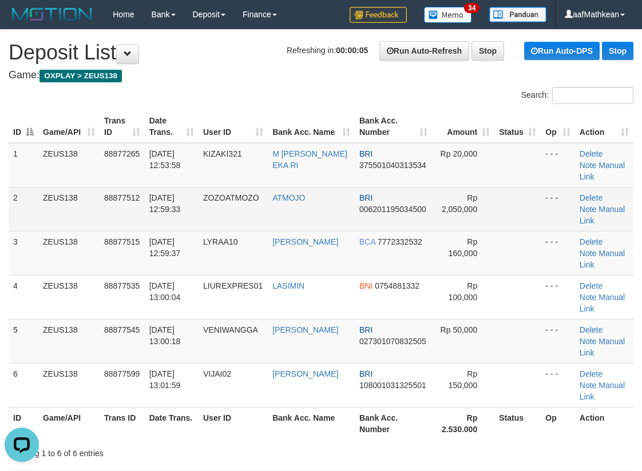
click at [178, 179] on tbody "1 ZEUS138 88877265 01/10/2025 12:53:58 KIZAKI321 M ZAKY EKA RI BRI 375501040313…" at bounding box center [321, 275] width 625 height 265
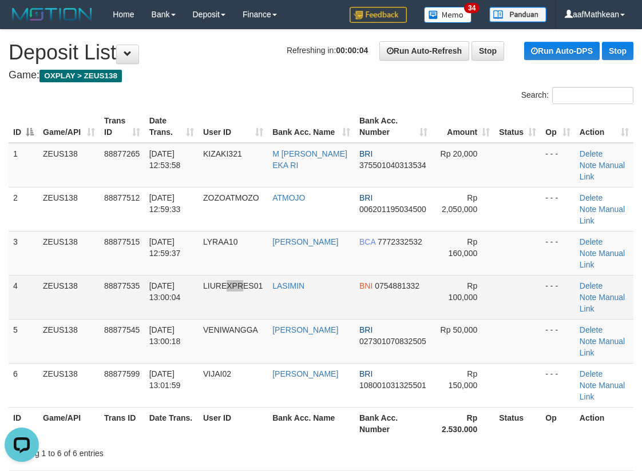
click at [247, 275] on td "LIUREXPRES01" at bounding box center [232, 297] width 69 height 44
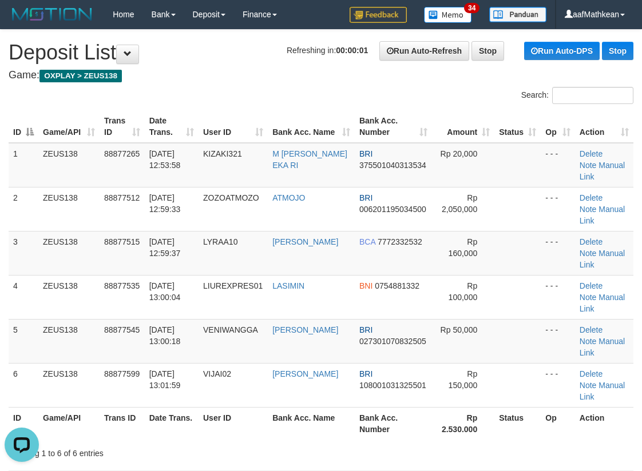
click at [162, 78] on h4 "Game: OXPLAY > ZEUS138" at bounding box center [321, 75] width 625 height 11
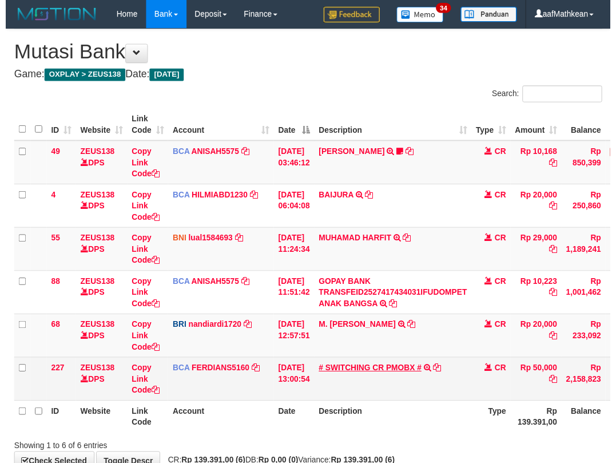
scroll to position [22, 0]
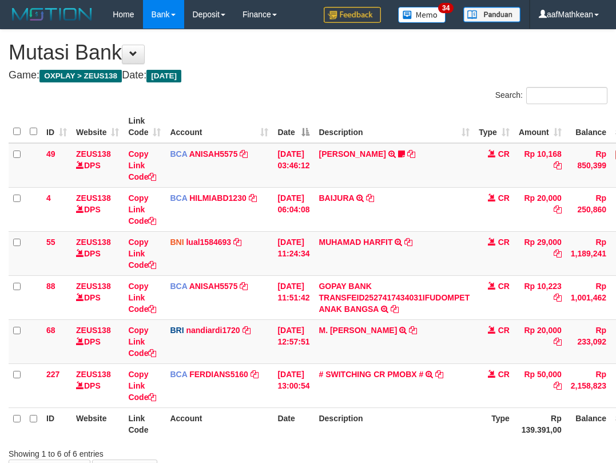
scroll to position [22, 0]
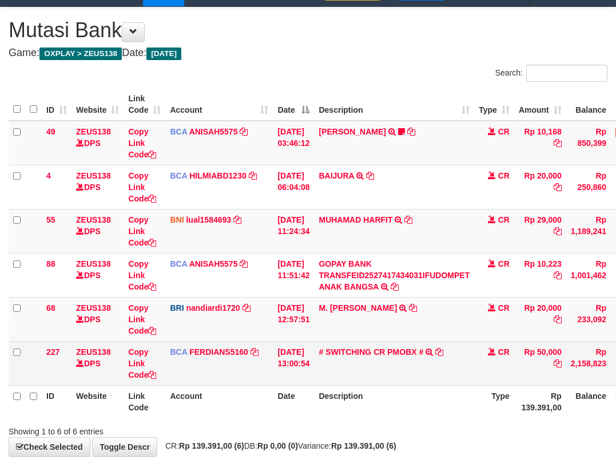
click at [410, 372] on td "# SWITCHING CR PMOBX # SWITCHING CR TRF TRANSFER RINTISAHRUDIN JUNAID 013 PMOBX" at bounding box center [394, 363] width 160 height 44
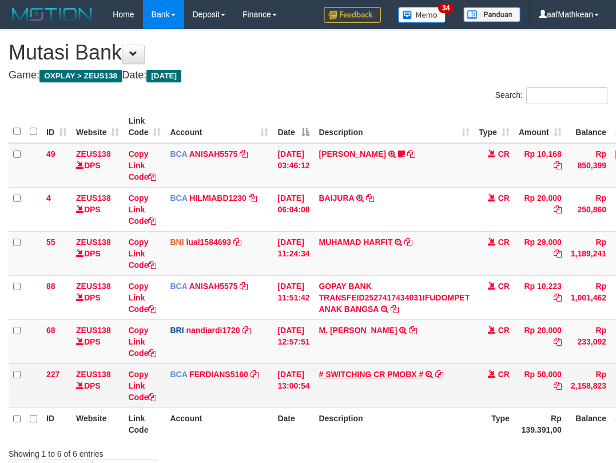
scroll to position [22, 0]
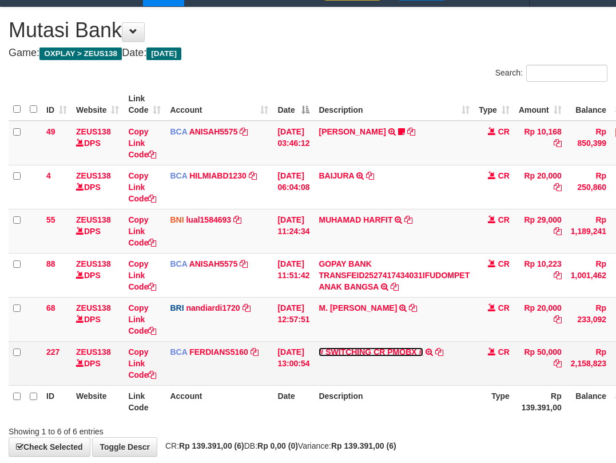
click at [319, 347] on link "# SWITCHING CR PMOBX #" at bounding box center [371, 351] width 105 height 9
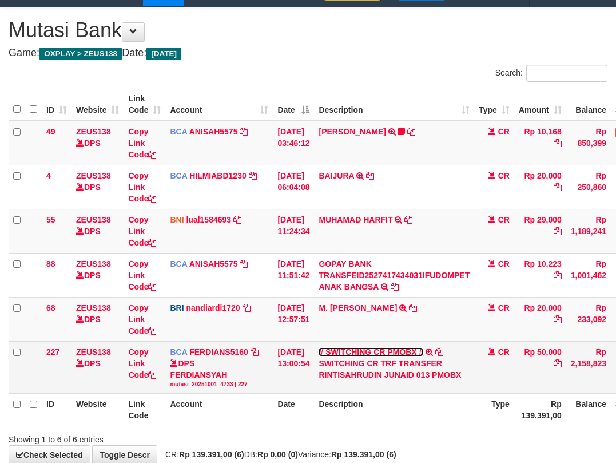
click at [319, 347] on link "# SWITCHING CR PMOBX #" at bounding box center [371, 351] width 105 height 9
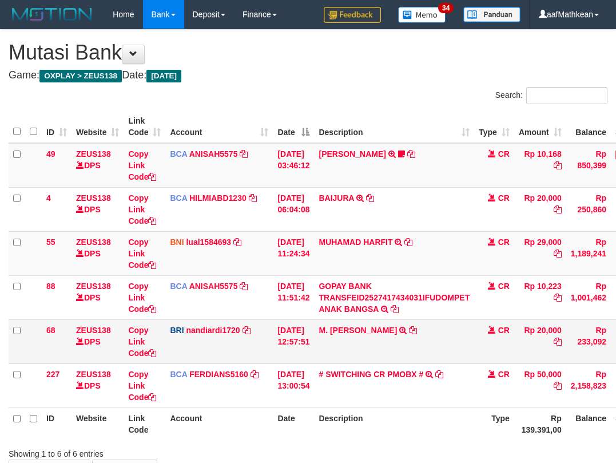
scroll to position [22, 0]
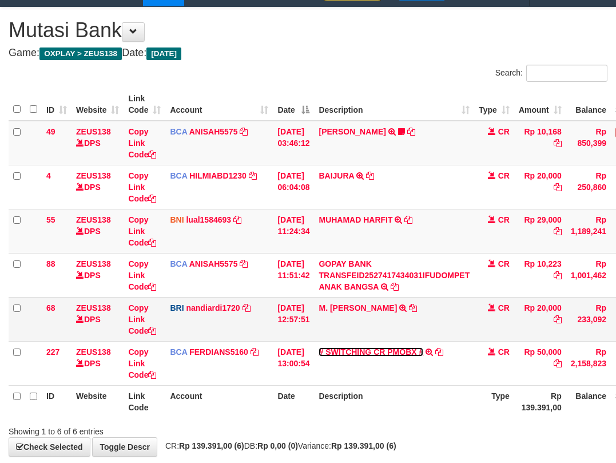
click at [319, 347] on link "# SWITCHING CR PMOBX #" at bounding box center [371, 351] width 105 height 9
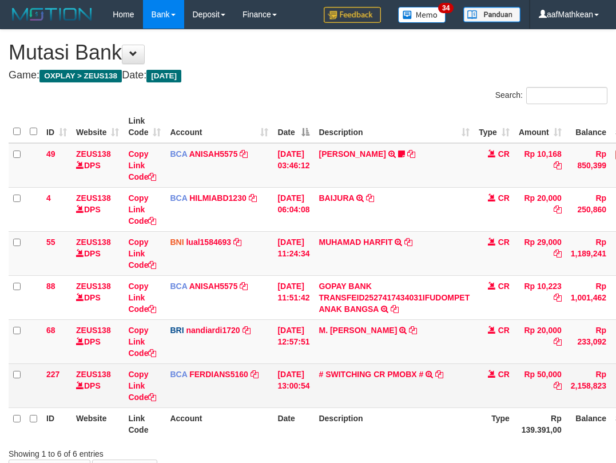
scroll to position [22, 0]
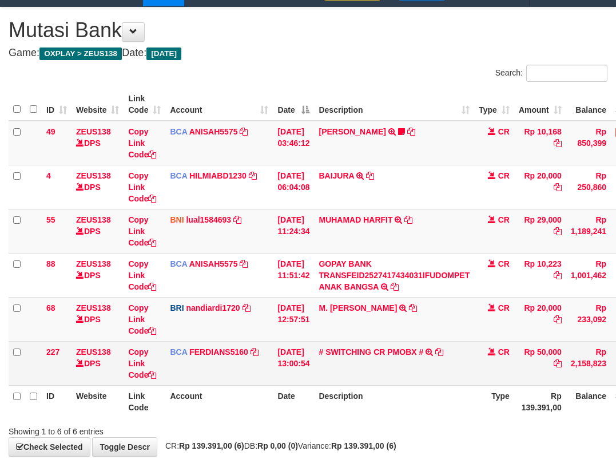
click at [395, 371] on td "# SWITCHING CR PMOBX # SWITCHING CR TRF TRANSFER RINTISAHRUDIN JUNAID 013 PMOBX" at bounding box center [394, 363] width 160 height 44
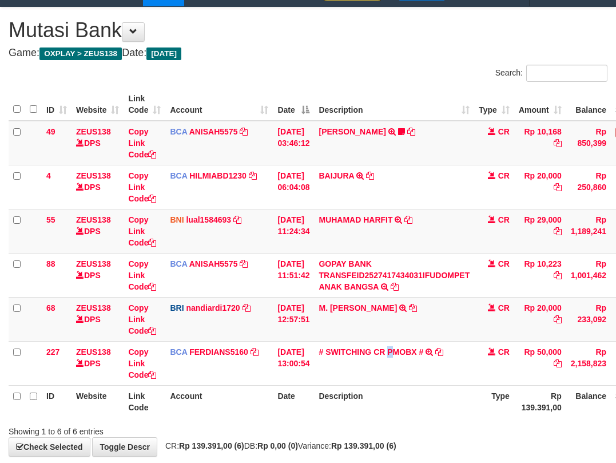
drag, startPoint x: 353, startPoint y: 439, endPoint x: 367, endPoint y: 440, distance: 13.2
click at [353, 439] on div "**********" at bounding box center [308, 231] width 616 height 448
click at [364, 442] on div "**********" at bounding box center [308, 231] width 616 height 448
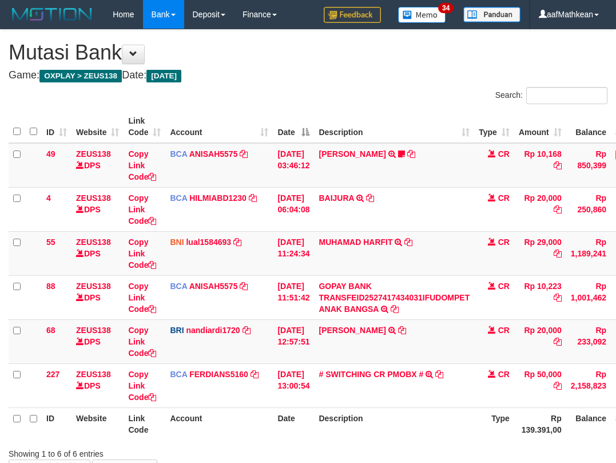
scroll to position [22, 0]
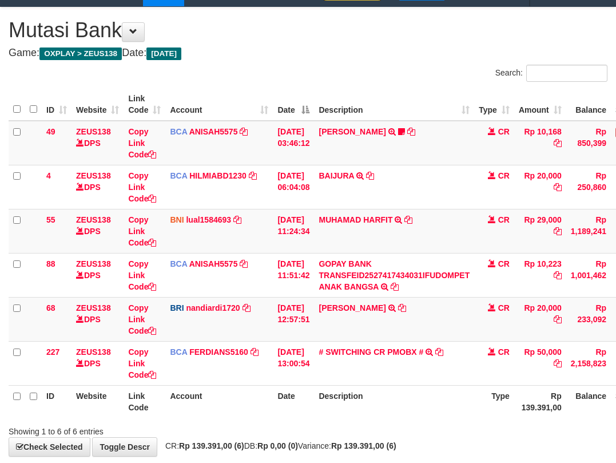
click at [375, 388] on th "Description" at bounding box center [394, 401] width 160 height 33
click at [236, 389] on th "Account" at bounding box center [219, 401] width 108 height 33
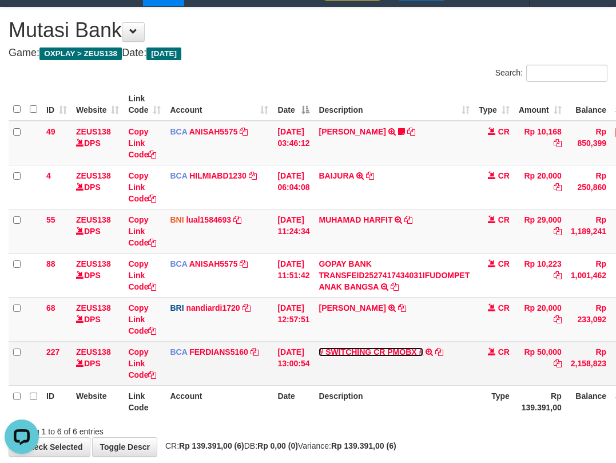
click at [358, 356] on link "# SWITCHING CR PMOBX #" at bounding box center [371, 351] width 105 height 9
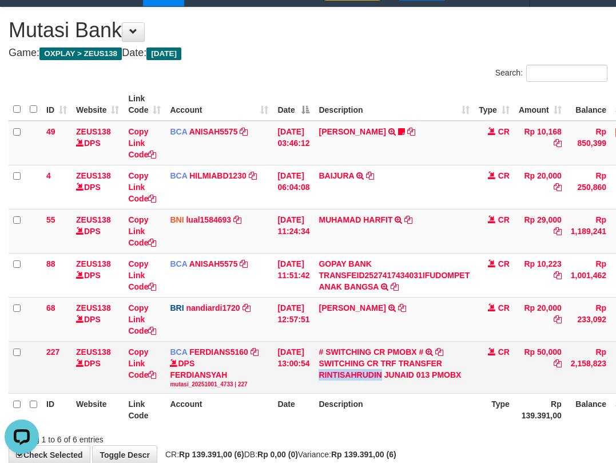
drag, startPoint x: 326, startPoint y: 372, endPoint x: 390, endPoint y: 374, distance: 63.5
click at [390, 374] on td "# SWITCHING CR PMOBX # SWITCHING CR TRF TRANSFER RINTISAHRUDIN JUNAID 013 PMOBX" at bounding box center [394, 367] width 160 height 52
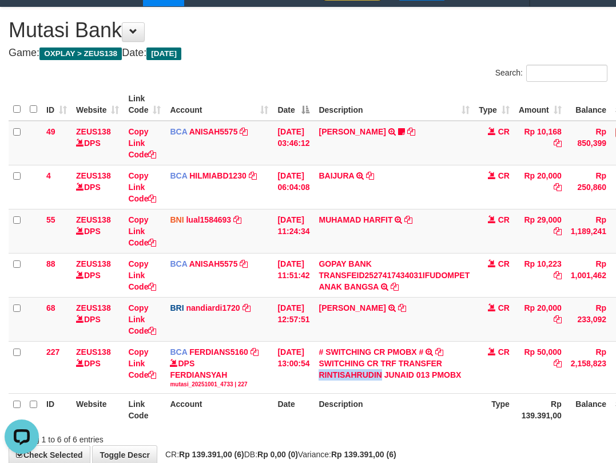
copy div "RINTISAHRUDIN"
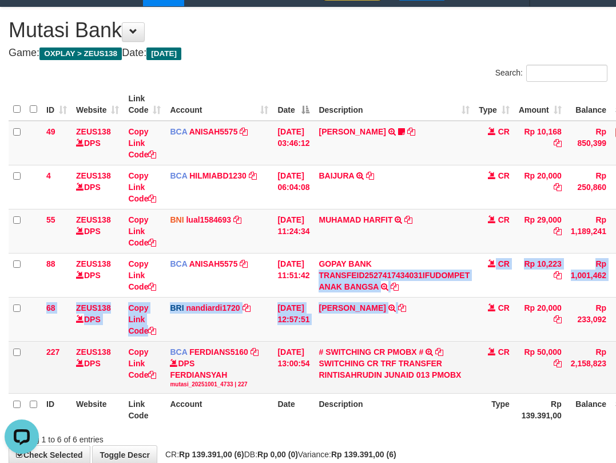
drag, startPoint x: 412, startPoint y: 287, endPoint x: 369, endPoint y: 378, distance: 100.3
click at [387, 350] on tbody "49 ZEUS138 DPS Copy Link Code BCA ANISAH5575 DPS ANISAH mutasi_20251001_3827 | …" at bounding box center [350, 257] width 682 height 273
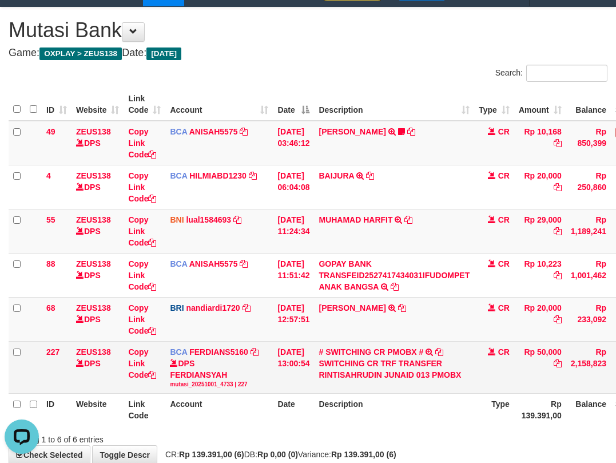
click at [369, 376] on div "SWITCHING CR TRF TRANSFER RINTISAHRUDIN JUNAID 013 PMOBX" at bounding box center [394, 369] width 151 height 23
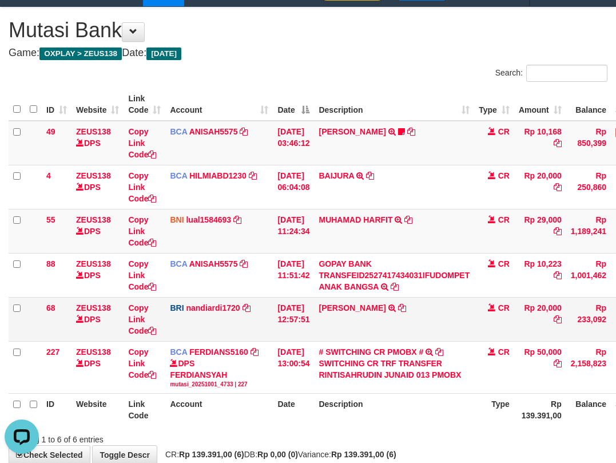
click at [404, 324] on td "M. FAIZ ALFIN TRANSFER NBMB M. FAIZ ALFIN TO NANDI ARDIANSYAH" at bounding box center [394, 319] width 160 height 44
drag, startPoint x: 410, startPoint y: 324, endPoint x: 401, endPoint y: 299, distance: 26.8
click at [410, 320] on td "M. FAIZ ALFIN TRANSFER NBMB M. FAIZ ALFIN TO NANDI ARDIANSYAH" at bounding box center [394, 319] width 160 height 44
click at [425, 259] on td "GOPAY BANK TRANSFEID2527417434031IFUDOMPET ANAK BANGSA TRSF E-BANKING CR 0110/F…" at bounding box center [394, 275] width 160 height 44
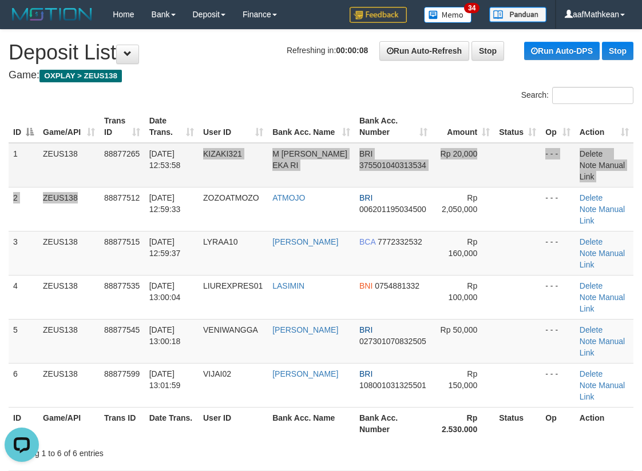
drag, startPoint x: 174, startPoint y: 176, endPoint x: 196, endPoint y: 167, distance: 23.6
click at [196, 168] on tbody "1 ZEUS138 88877265 01/10/2025 12:53:58 KIZAKI321 M ZAKY EKA RI BRI 375501040313…" at bounding box center [321, 275] width 625 height 265
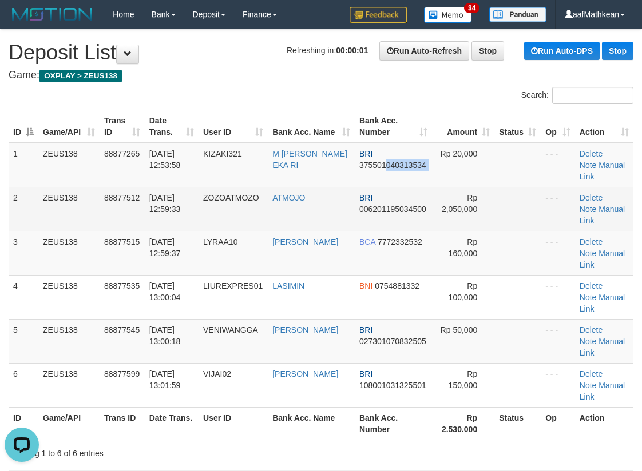
drag, startPoint x: 398, startPoint y: 181, endPoint x: 329, endPoint y: 198, distance: 70.9
click at [369, 189] on tbody "1 ZEUS138 88877265 01/10/2025 12:53:58 KIZAKI321 M ZAKY EKA RI BRI 375501040313…" at bounding box center [321, 275] width 625 height 265
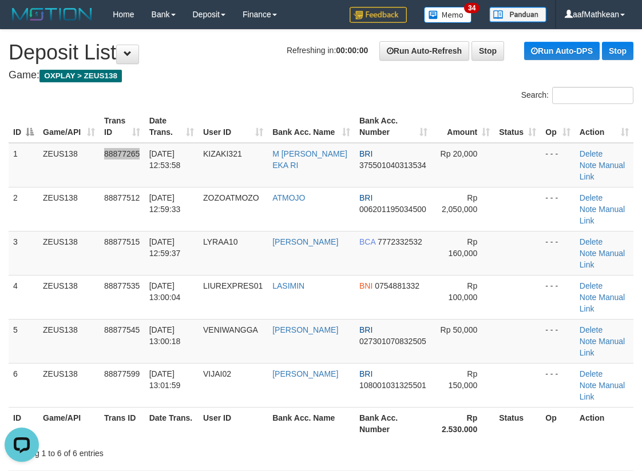
click at [116, 171] on tr "1 ZEUS138 88877265 01/10/2025 12:53:58 KIZAKI321 M ZAKY EKA RI BRI 375501040313…" at bounding box center [321, 165] width 625 height 45
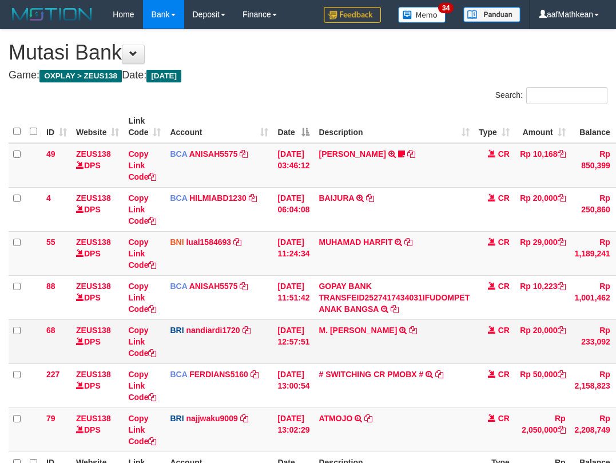
scroll to position [22, 0]
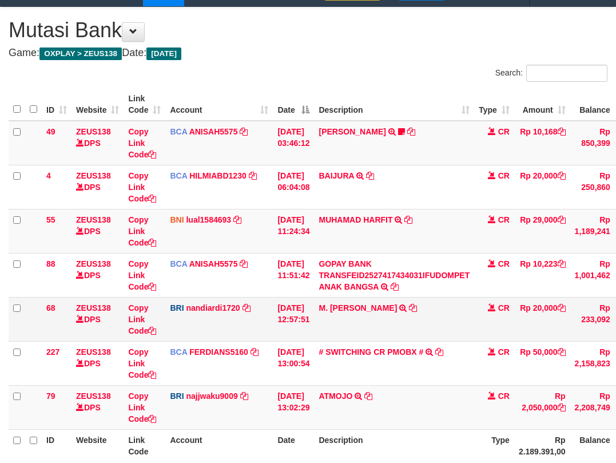
click at [454, 308] on td "M. [PERSON_NAME] TRANSFER NBMB M. [PERSON_NAME] TO NANDI ARDIANSYAH" at bounding box center [394, 319] width 160 height 44
click at [455, 309] on td "M. [PERSON_NAME] TRANSFER NBMB M. [PERSON_NAME] TO NANDI ARDIANSYAH" at bounding box center [394, 319] width 160 height 44
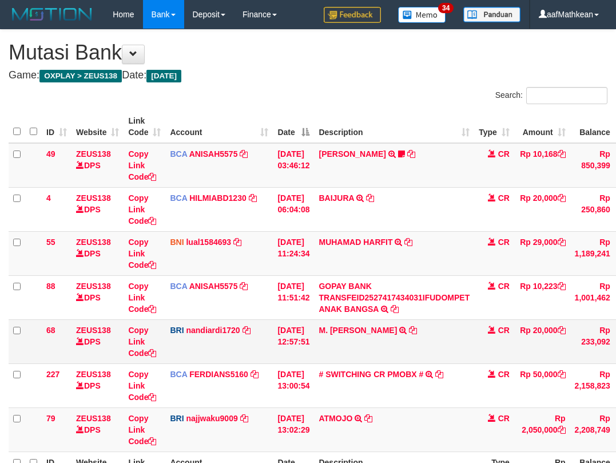
scroll to position [22, 0]
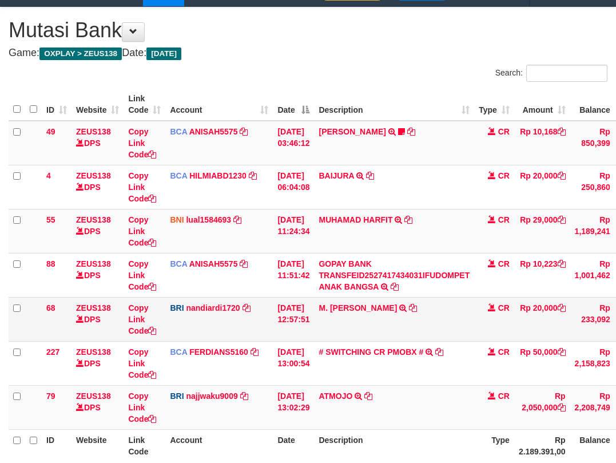
drag, startPoint x: 403, startPoint y: 315, endPoint x: 462, endPoint y: 308, distance: 58.7
click at [402, 315] on td "M. FAIZ ALFIN TRANSFER NBMB M. FAIZ ALFIN TO NANDI ARDIANSYAH" at bounding box center [394, 319] width 160 height 44
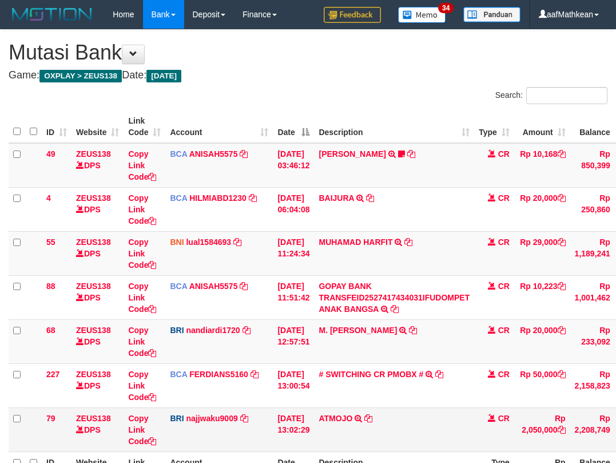
scroll to position [22, 0]
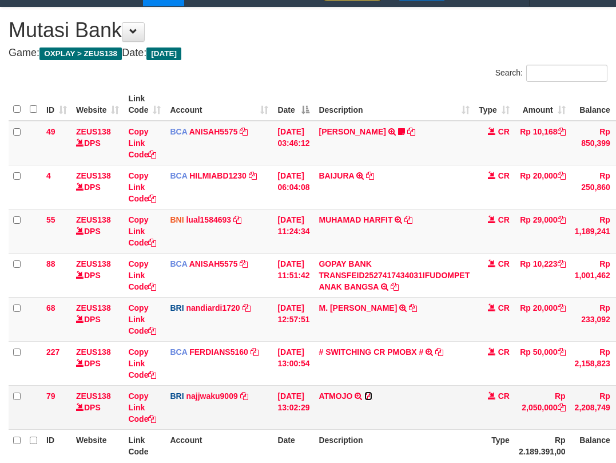
click at [372, 394] on icon at bounding box center [368, 396] width 8 height 8
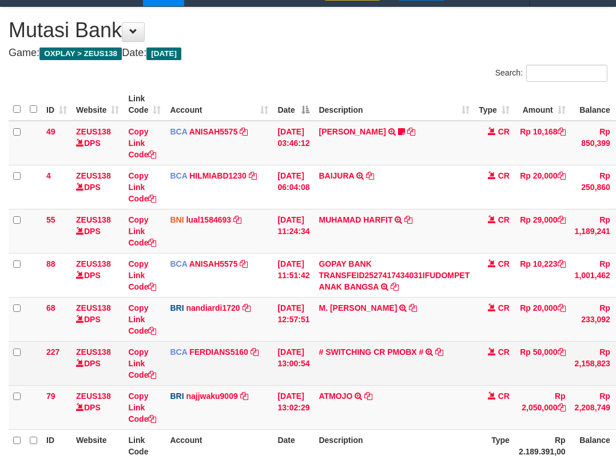
drag, startPoint x: 114, startPoint y: 359, endPoint x: 185, endPoint y: 347, distance: 71.9
click at [122, 371] on td "ZEUS138 DPS" at bounding box center [98, 363] width 52 height 44
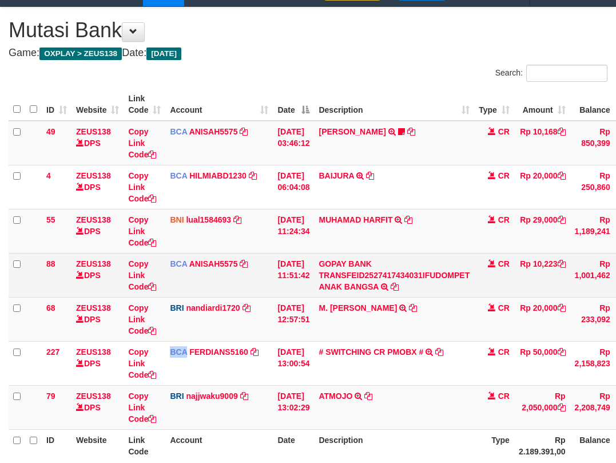
drag, startPoint x: 185, startPoint y: 347, endPoint x: 207, endPoint y: 281, distance: 69.3
click at [200, 303] on tbody "49 ZEUS138 DPS Copy Link Code BCA ANISAH5575 DPS [PERSON_NAME] mutasi_20251001_…" at bounding box center [352, 275] width 686 height 309
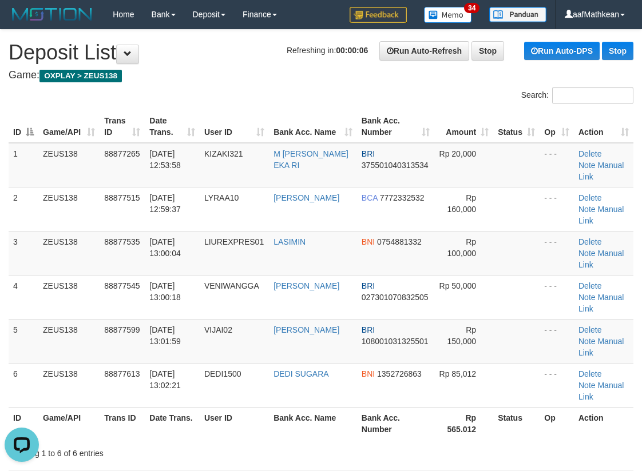
click at [172, 96] on div "Search: ID Game/API Trans ID Date Trans. User ID Bank Acc. Name Bank Acc. Numbe…" at bounding box center [321, 273] width 625 height 372
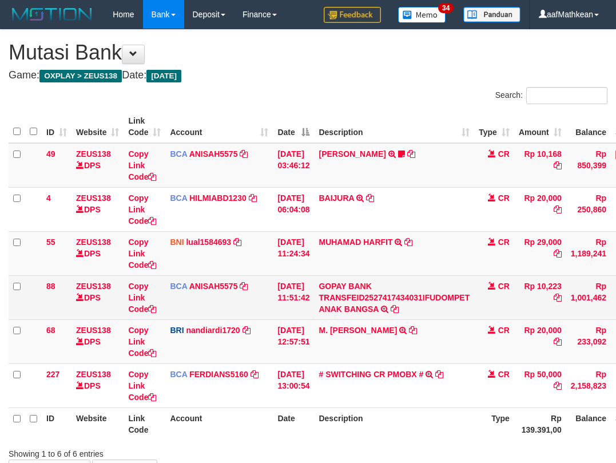
scroll to position [22, 0]
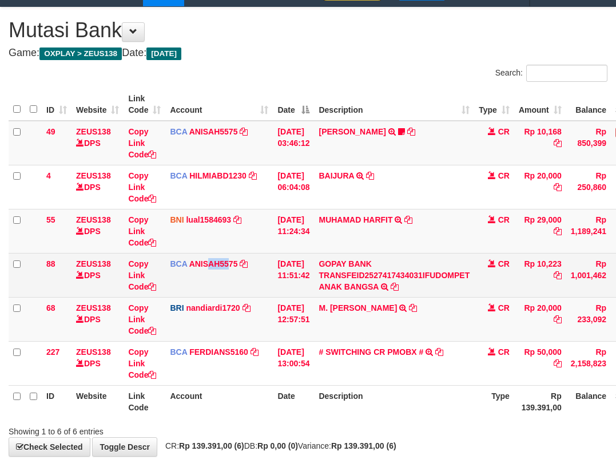
click at [235, 274] on td "BCA ANISAH5575 DPS ANISAH mutasi_20251001_3827 | 88 mutasi_20251001_3827 | 88" at bounding box center [219, 275] width 108 height 44
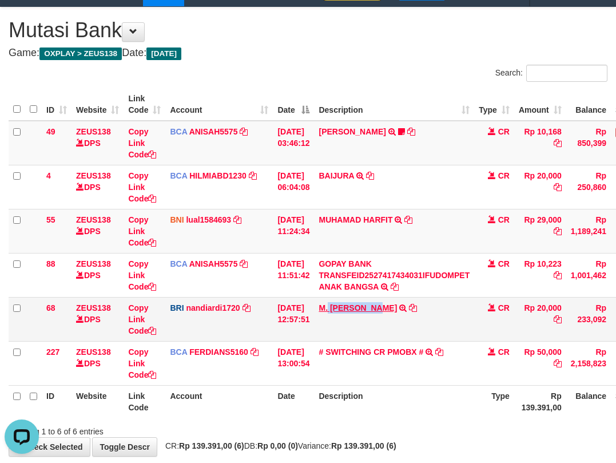
drag, startPoint x: 336, startPoint y: 299, endPoint x: 621, endPoint y: 195, distance: 303.3
click at [380, 309] on td "M. [PERSON_NAME] TRANSFER NBMB M. [PERSON_NAME] TO NANDI ARDIANSYAH" at bounding box center [394, 319] width 160 height 44
copy link "FAIZ ALFIN"
click at [301, 297] on tbody "49 ZEUS138 DPS Copy Link Code BCA ANISAH5575 DPS ANISAH mutasi_20251001_3827 | …" at bounding box center [350, 253] width 682 height 265
drag, startPoint x: 313, startPoint y: 301, endPoint x: 324, endPoint y: 306, distance: 12.3
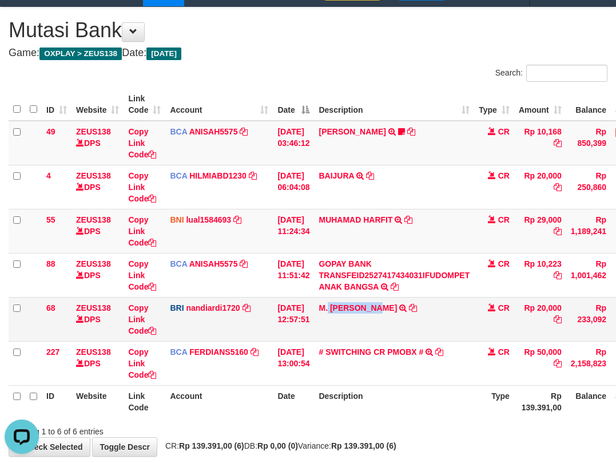
click at [322, 307] on tr "68 ZEUS138 DPS Copy Link Code BRI nandiardi1720 DPS NANDI ARDIANSYAH mutasi_202…" at bounding box center [350, 319] width 682 height 44
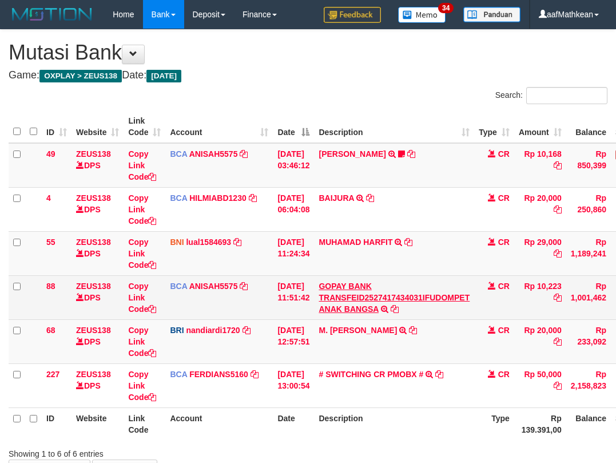
scroll to position [22, 0]
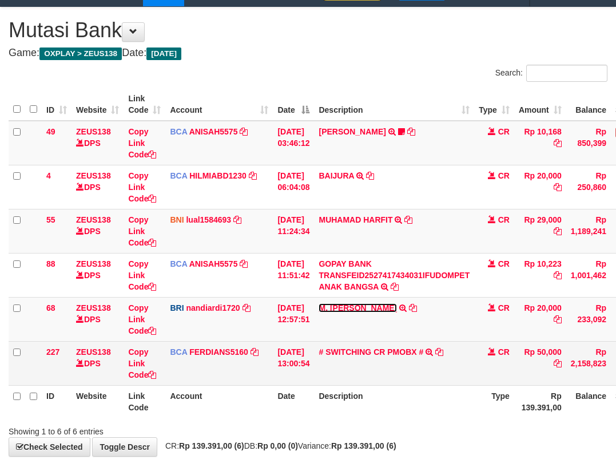
click at [319, 303] on link "M. [PERSON_NAME]" at bounding box center [358, 307] width 78 height 9
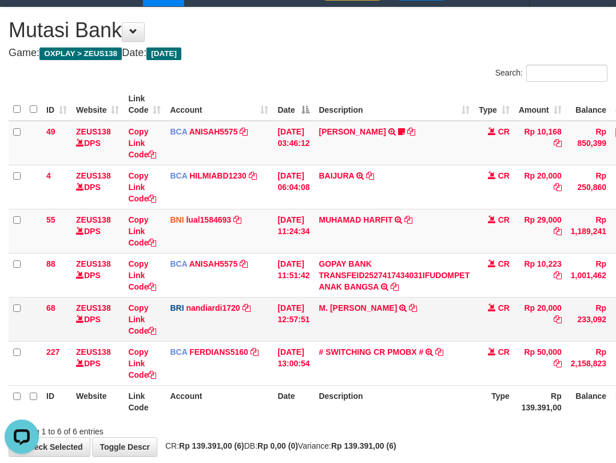
scroll to position [0, 0]
click at [452, 341] on td "M. [PERSON_NAME] TRANSFER NBMB M. [PERSON_NAME] TO NANDI ARDIANSYAH" at bounding box center [394, 319] width 160 height 44
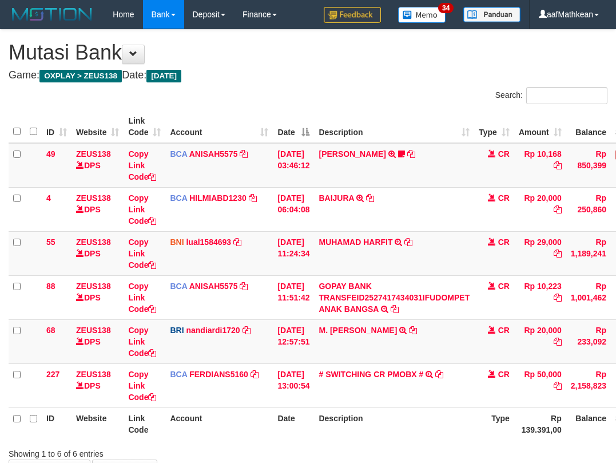
scroll to position [22, 0]
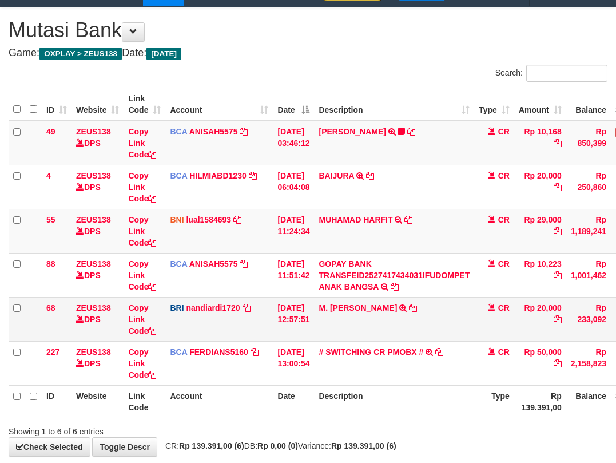
click at [343, 364] on td "# SWITCHING CR PMOBX # SWITCHING CR TRF TRANSFER RINTISAHRUDIN JUNAID 013 PMOBX" at bounding box center [394, 363] width 160 height 44
drag, startPoint x: 407, startPoint y: 335, endPoint x: 416, endPoint y: 340, distance: 10.8
click at [410, 337] on td "M. FAIZ ALFIN TRANSFER NBMB M. FAIZ ALFIN TO NANDI ARDIANSYAH" at bounding box center [394, 319] width 160 height 44
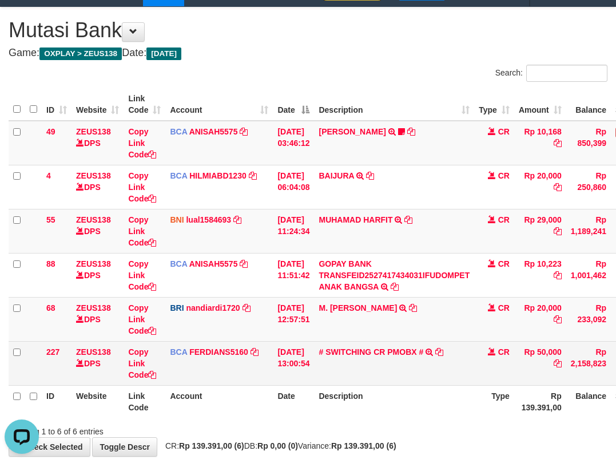
click at [417, 341] on tbody "49 ZEUS138 DPS Copy Link Code BCA ANISAH5575 DPS ANISAH mutasi_20251001_3827 | …" at bounding box center [350, 253] width 682 height 265
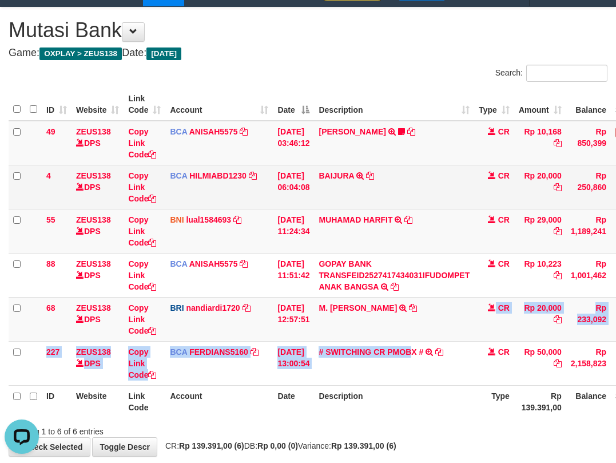
click at [331, 191] on tr "4 ZEUS138 DPS Copy Link Code BCA HILMIABD1230 DPS HILMI ABDILLAH mutasi_2025100…" at bounding box center [350, 187] width 682 height 44
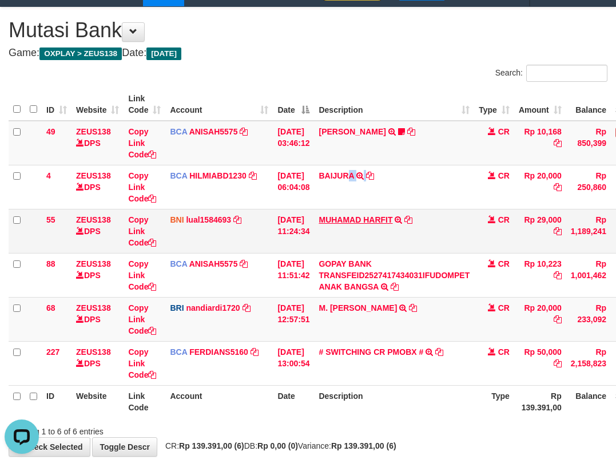
drag, startPoint x: 383, startPoint y: 217, endPoint x: 366, endPoint y: 215, distance: 16.7
click at [384, 219] on tbody "49 ZEUS138 DPS Copy Link Code BCA ANISAH5575 DPS ANISAH mutasi_20251001_3827 | …" at bounding box center [350, 253] width 682 height 265
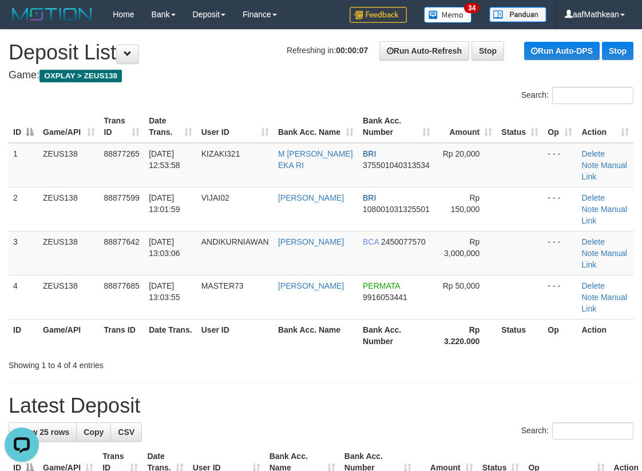
drag, startPoint x: 163, startPoint y: 96, endPoint x: 1, endPoint y: 172, distance: 179.6
click at [85, 133] on th "Game/API" at bounding box center [68, 126] width 61 height 33
click at [34, 186] on tr "1 ZEUS138 88877265 01/10/2025 12:53:58 KIZAKI321 M ZAKY EKA RI BRI 375501040313…" at bounding box center [321, 165] width 625 height 45
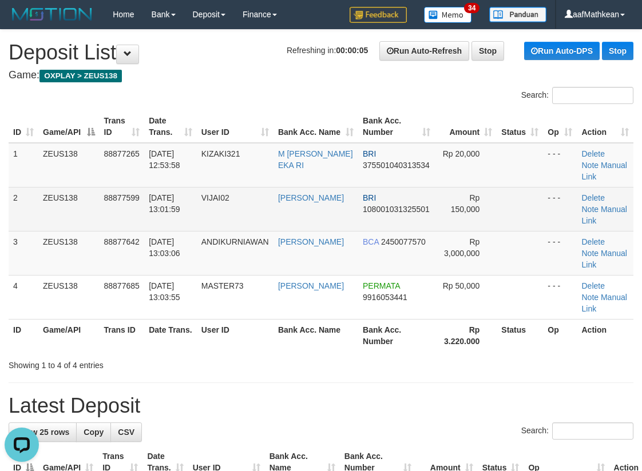
click at [208, 202] on tr "2 ZEUS138 88877599 01/10/2025 13:01:59 VIJAI02 VIJAI KAIHATU BRI 10800103132550…" at bounding box center [321, 209] width 625 height 44
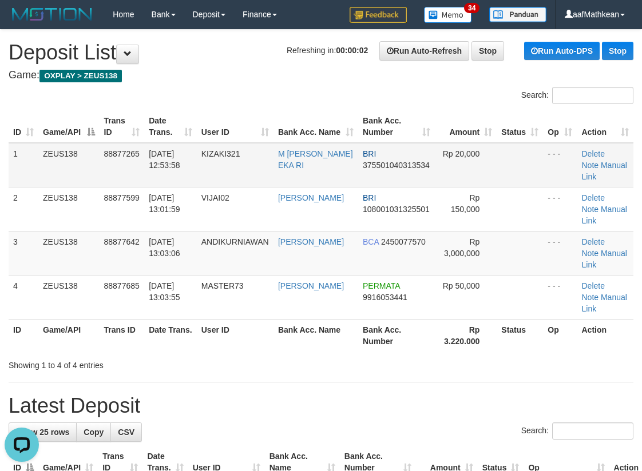
drag, startPoint x: 146, startPoint y: 157, endPoint x: 88, endPoint y: 174, distance: 61.4
click at [117, 166] on table "ID Game/API Trans ID Date Trans. User ID Bank Acc. Name Bank Acc. Number Amount…" at bounding box center [321, 230] width 625 height 241
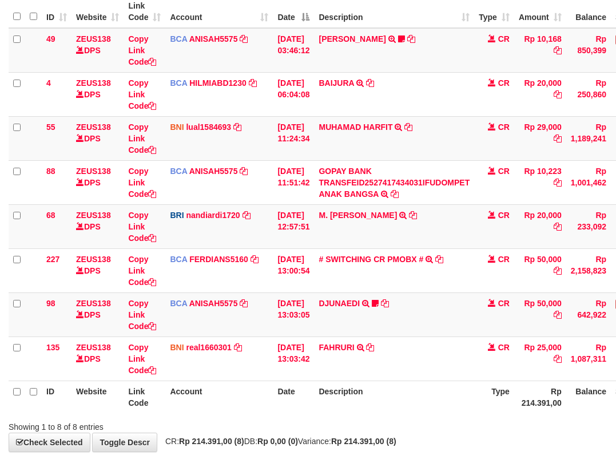
scroll to position [168, 0]
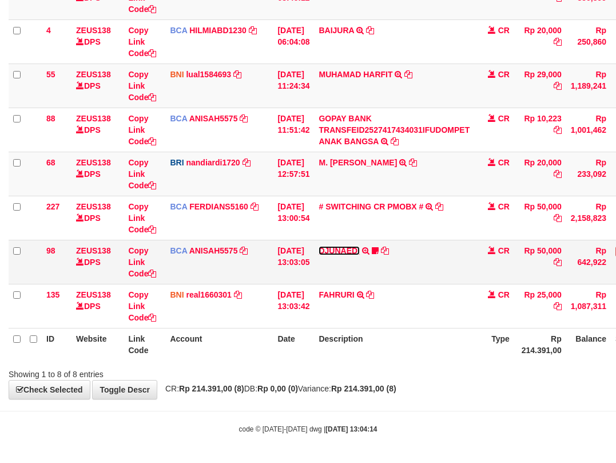
click at [353, 253] on link "DJUNAEDI" at bounding box center [339, 250] width 41 height 9
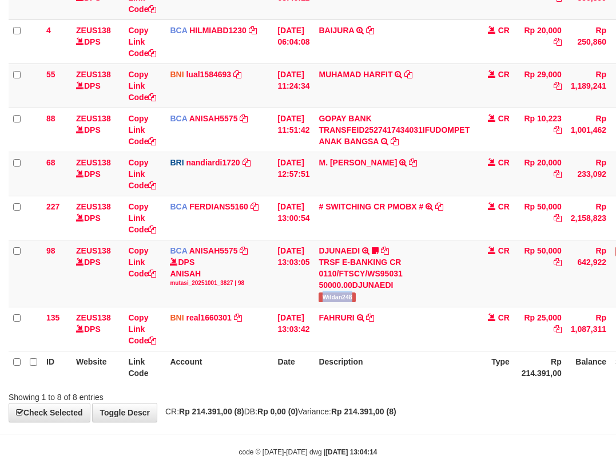
drag, startPoint x: 329, startPoint y: 293, endPoint x: 620, endPoint y: 176, distance: 313.9
click at [367, 296] on td "DJUNAEDI TRSF E-BANKING CR 0110/FTSCY/WS95031 50000.00DJUNAEDI Wildan248" at bounding box center [394, 273] width 160 height 67
copy span "Wildan248"
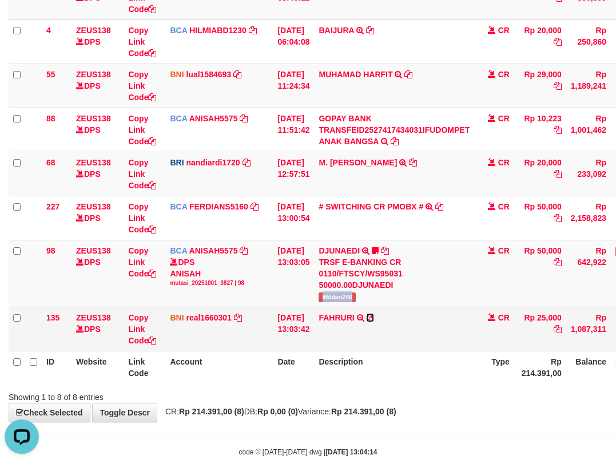
drag, startPoint x: 379, startPoint y: 315, endPoint x: 619, endPoint y: 211, distance: 262.4
click at [374, 315] on icon at bounding box center [370, 317] width 8 height 8
click at [274, 319] on td "[DATE] 13:03:42" at bounding box center [293, 329] width 41 height 44
click at [283, 334] on td "[DATE] 13:03:42" at bounding box center [293, 329] width 41 height 44
click at [291, 332] on td "[DATE] 13:03:42" at bounding box center [293, 329] width 41 height 44
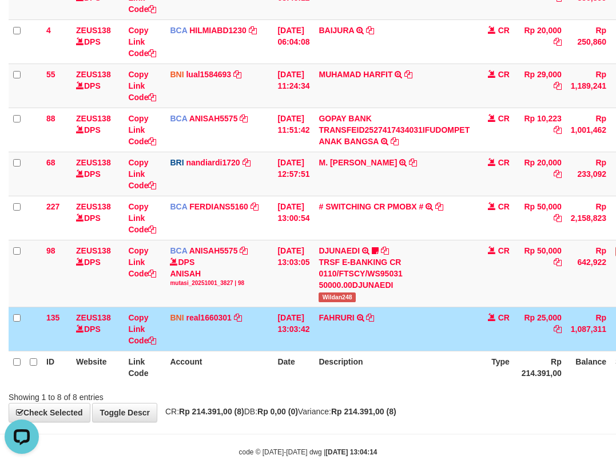
click at [295, 326] on td "[DATE] 13:03:42" at bounding box center [293, 329] width 41 height 44
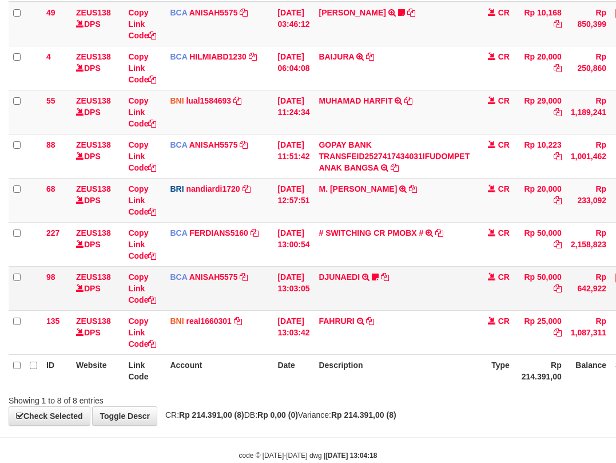
drag, startPoint x: 368, startPoint y: 308, endPoint x: 386, endPoint y: 312, distance: 17.6
click at [370, 309] on td "DJUNAEDI TRSF E-BANKING CR 0110/FTSCY/WS95031 50000.00DJUNAEDI Wildan248" at bounding box center [394, 288] width 160 height 44
drag, startPoint x: 386, startPoint y: 312, endPoint x: 402, endPoint y: 300, distance: 19.7
click at [396, 315] on td "[PERSON_NAME] TRANSFER DARI BPK FAHRURI" at bounding box center [394, 332] width 160 height 44
click at [440, 285] on tbody "49 ZEUS138 DPS Copy Link Code BCA ANISAH5575 DPS [PERSON_NAME] mutasi_20251001_…" at bounding box center [350, 178] width 682 height 353
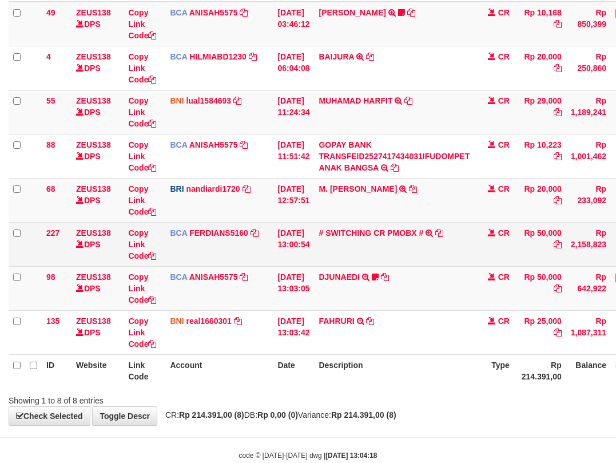
scroll to position [168, 0]
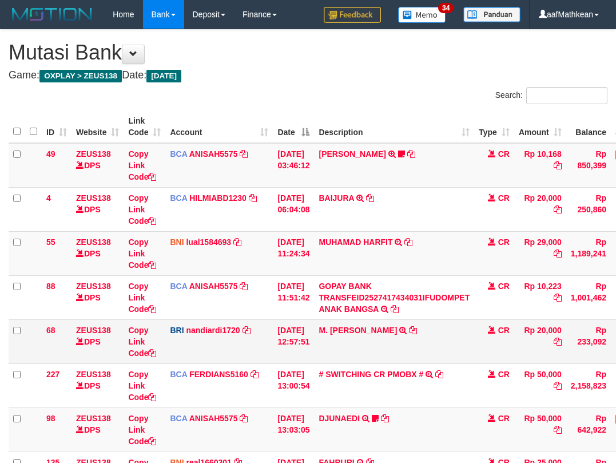
click at [380, 319] on td "M. FAIZ ALFIN TRANSFER NBMB M. FAIZ ALFIN TO NANDI ARDIANSYAH" at bounding box center [394, 341] width 160 height 44
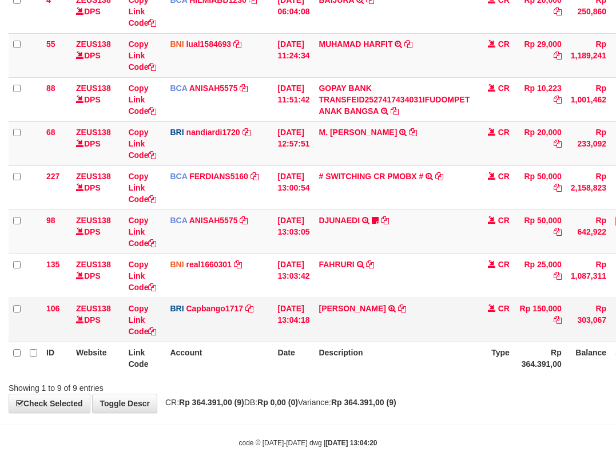
scroll to position [212, 0]
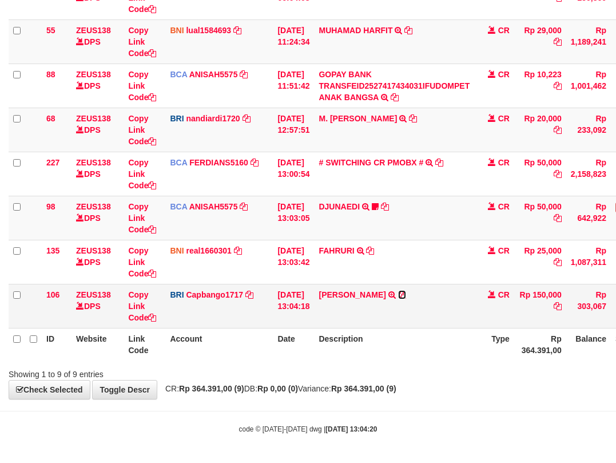
click at [399, 292] on icon at bounding box center [402, 295] width 8 height 8
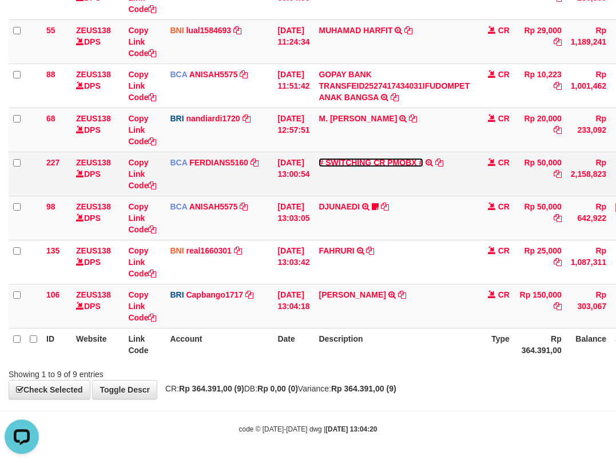
click at [379, 164] on link "# SWITCHING CR PMOBX #" at bounding box center [371, 162] width 105 height 9
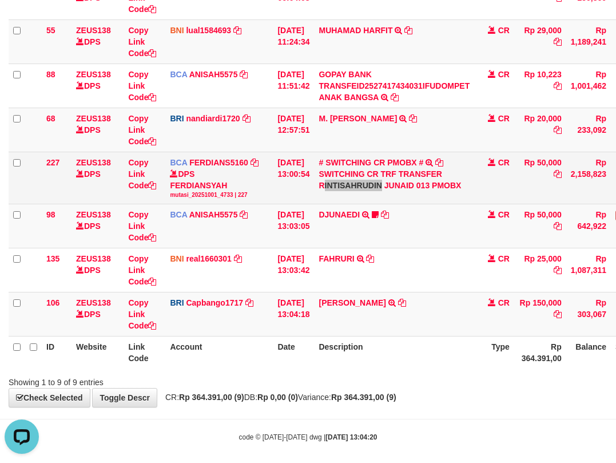
drag, startPoint x: 330, startPoint y: 182, endPoint x: 387, endPoint y: 188, distance: 57.5
click at [387, 188] on div "SWITCHING CR TRF TRANSFER RINTISAHRUDIN JUNAID 013 PMOBX" at bounding box center [394, 179] width 151 height 23
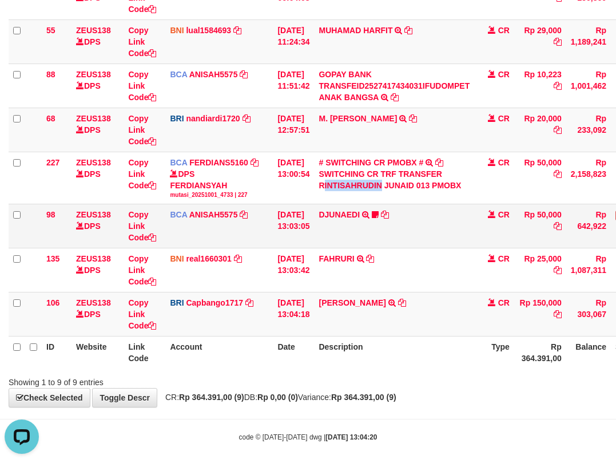
click at [312, 208] on td "[DATE] 13:03:05" at bounding box center [293, 226] width 41 height 44
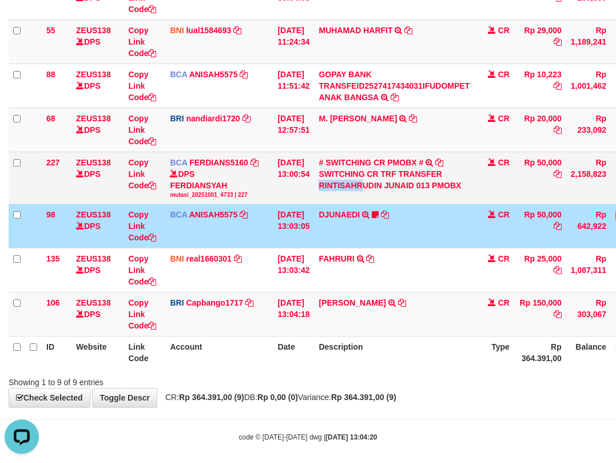
copy div "RINTISAHR"
drag, startPoint x: 327, startPoint y: 187, endPoint x: 525, endPoint y: 154, distance: 200.1
click at [375, 190] on div "SWITCHING CR TRF TRANSFER RINTISAHRUDIN JUNAID 013 PMOBX" at bounding box center [394, 179] width 151 height 23
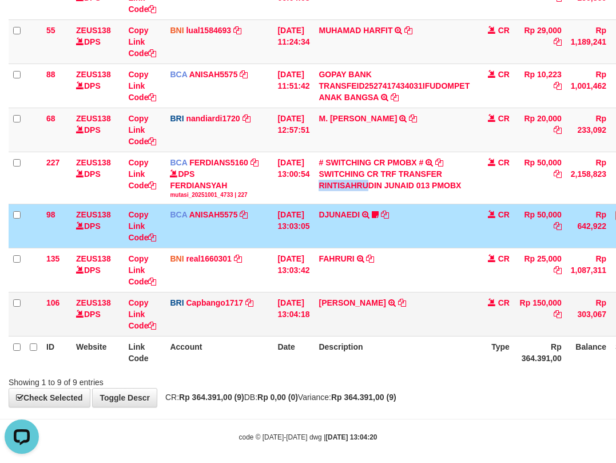
click at [259, 320] on td "BRI Capbango1717 DPS HELMI mutasi_20251001_2435 | 106 mutasi_20251001_2435 | 106" at bounding box center [219, 314] width 108 height 44
drag, startPoint x: 277, startPoint y: 334, endPoint x: 285, endPoint y: 336, distance: 8.3
click at [284, 340] on table "ID Website Link Code Account Date Description Type Amount Balance Status Action…" at bounding box center [350, 134] width 682 height 470
click at [289, 327] on td "01/10/2025 13:04:18" at bounding box center [293, 314] width 41 height 44
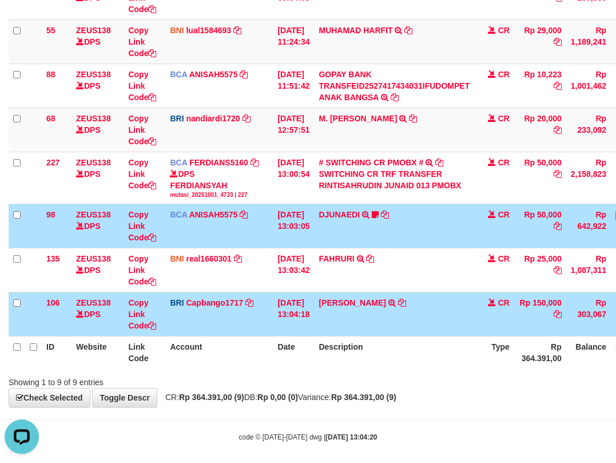
click at [309, 311] on td "01/10/2025 13:04:18" at bounding box center [293, 314] width 41 height 44
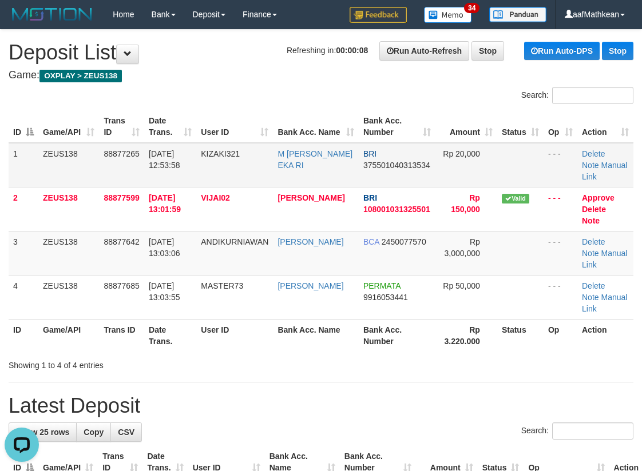
drag, startPoint x: 274, startPoint y: 74, endPoint x: 68, endPoint y: 148, distance: 218.7
click at [300, 127] on tr "ID Game/API Trans ID Date Trans. User ID Bank Acc. Name Bank Acc. Number Amount…" at bounding box center [321, 126] width 625 height 33
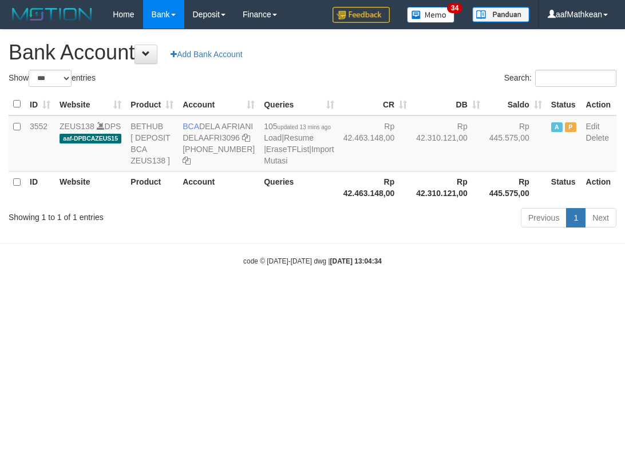
select select "***"
click at [530, 295] on html "Toggle navigation Home Bank Account List Load By Website Group [OXPLAY] ZEUS138…" at bounding box center [312, 147] width 625 height 295
select select "***"
drag, startPoint x: 324, startPoint y: 400, endPoint x: 353, endPoint y: 401, distance: 29.2
click at [326, 295] on html "Toggle navigation Home Bank Account List Load By Website Group [OXPLAY] ZEUS138…" at bounding box center [312, 147] width 625 height 295
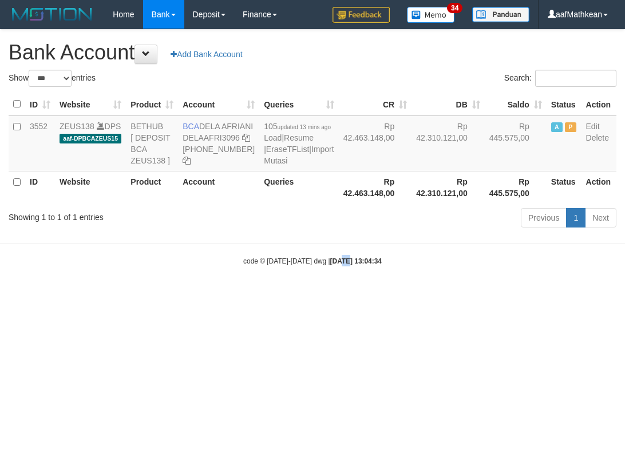
click at [339, 295] on html "Toggle navigation Home Bank Account List Load By Website Group [OXPLAY] ZEUS138…" at bounding box center [312, 147] width 625 height 295
click at [357, 295] on html "Toggle navigation Home Bank Account List Load By Website Group [OXPLAY] ZEUS138…" at bounding box center [312, 147] width 625 height 295
click at [344, 295] on html "Toggle navigation Home Bank Account List Load By Website Group [OXPLAY] ZEUS138…" at bounding box center [312, 147] width 625 height 295
select select "***"
drag, startPoint x: 308, startPoint y: 142, endPoint x: 400, endPoint y: 321, distance: 201.6
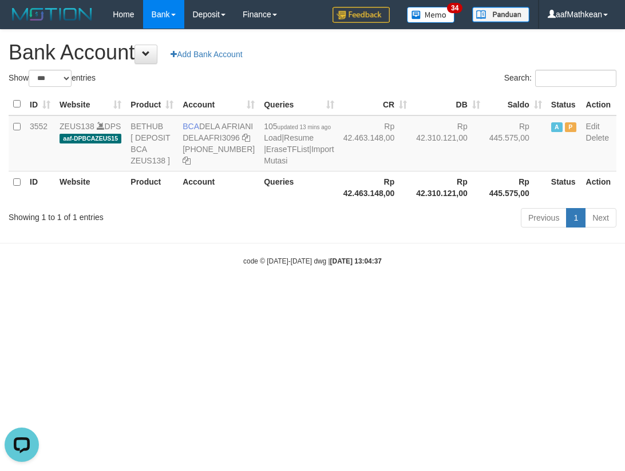
click at [343, 232] on div "Show ** ** ** *** *** entries Search: ID Website Product Account Queries CR DB …" at bounding box center [312, 151] width 607 height 162
drag, startPoint x: 415, startPoint y: 317, endPoint x: 315, endPoint y: 182, distance: 168.5
click at [389, 295] on body "Toggle navigation Home Bank Account List Load By Website Group [OXPLAY] ZEUS138…" at bounding box center [312, 147] width 625 height 295
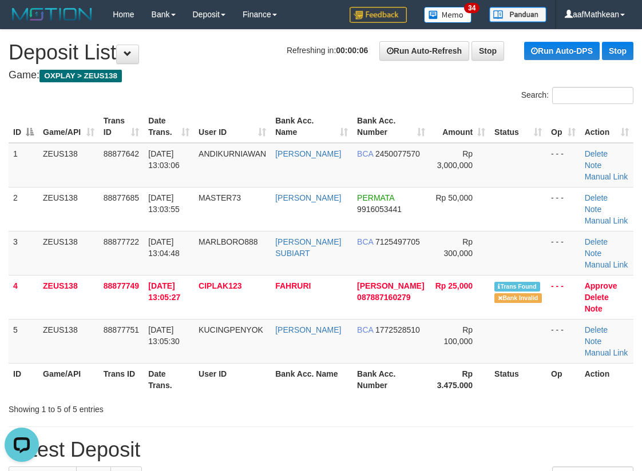
click at [7, 181] on div "ID Game/API Trans ID Date Trans. User ID Bank Acc. Name Bank Acc. Number Amount…" at bounding box center [321, 253] width 642 height 292
click at [229, 261] on td "MARLBORO888" at bounding box center [232, 253] width 77 height 44
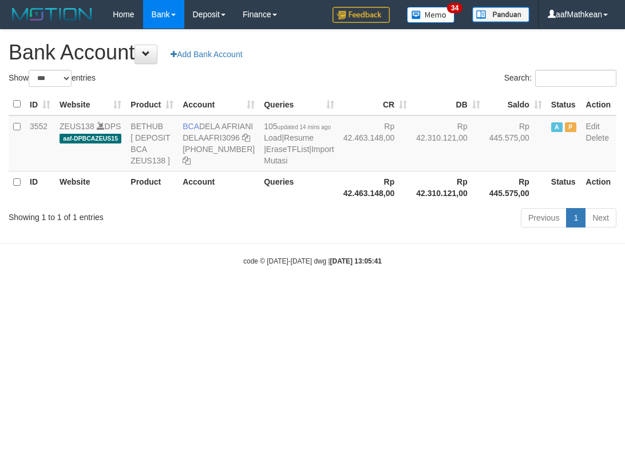
select select "***"
drag, startPoint x: 315, startPoint y: 308, endPoint x: 190, endPoint y: 136, distance: 212.9
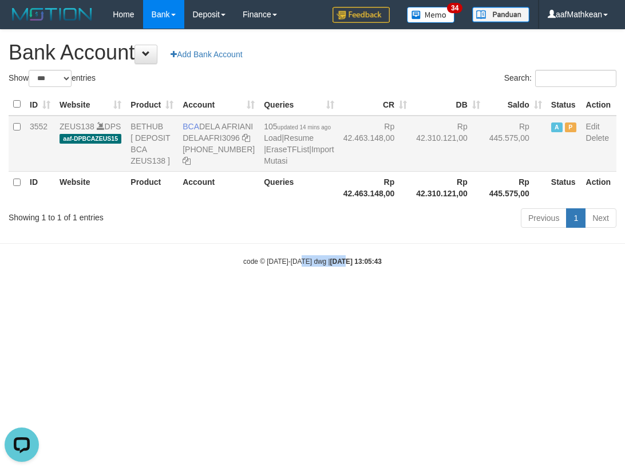
click at [297, 275] on html "Toggle navigation Home Bank Account List Load By Website Group [OXPLAY] ZEUS138…" at bounding box center [312, 147] width 625 height 295
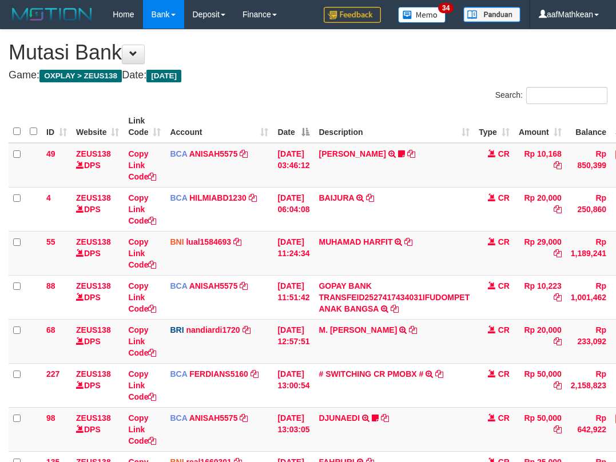
scroll to position [84, 0]
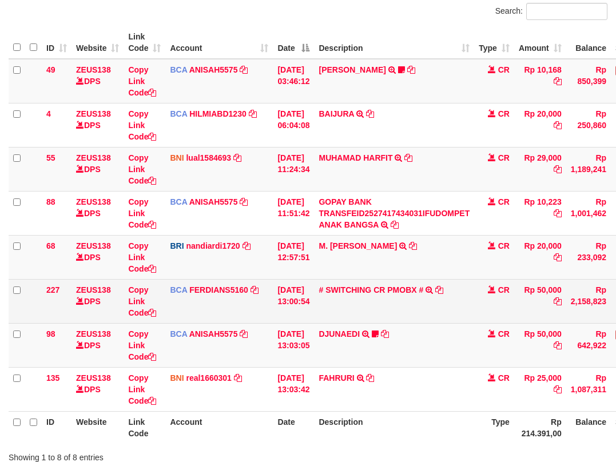
scroll to position [168, 0]
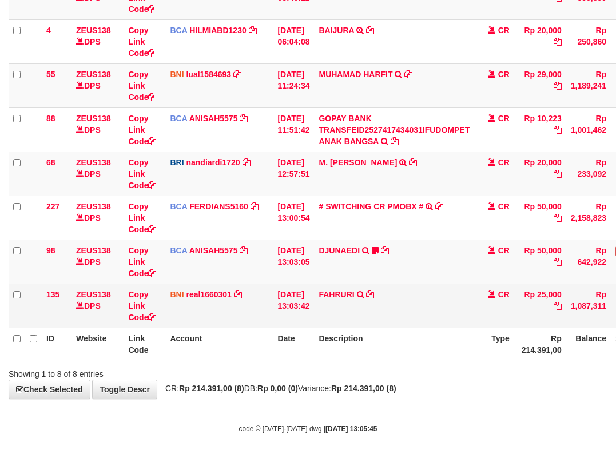
click at [408, 315] on td "FAHRURI TRANSFER DARI BPK FAHRURI" at bounding box center [394, 306] width 160 height 44
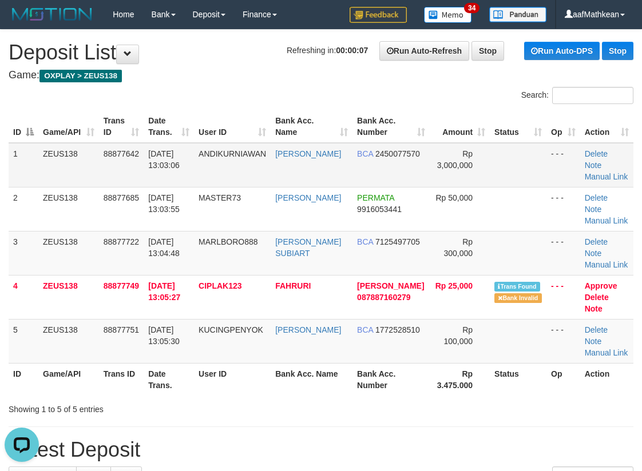
click at [291, 146] on tr "1 ZEUS138 88877642 [DATE] 13:03:06 [GEOGRAPHIC_DATA] [PERSON_NAME] BCA 24500775…" at bounding box center [321, 165] width 625 height 45
drag, startPoint x: 323, startPoint y: 90, endPoint x: 0, endPoint y: 169, distance: 332.1
click at [309, 104] on div "Search:" at bounding box center [321, 97] width 642 height 20
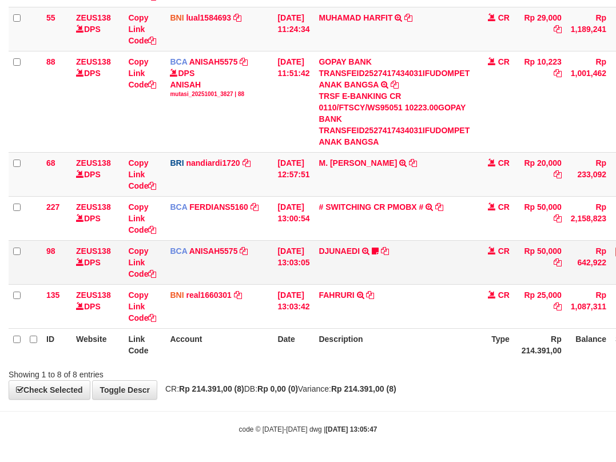
scroll to position [225, 0]
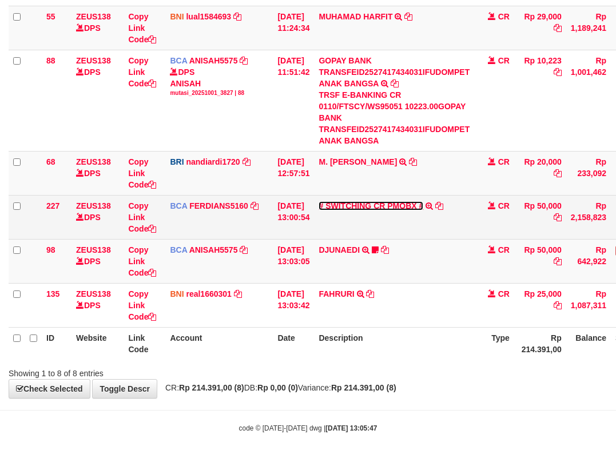
click at [363, 209] on link "# SWITCHING CR PMOBX #" at bounding box center [371, 205] width 105 height 9
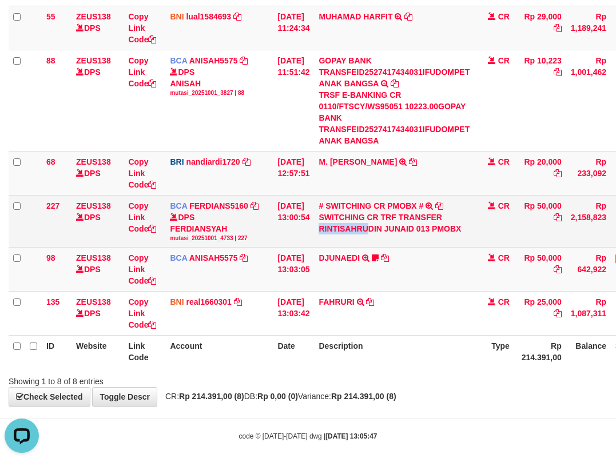
scroll to position [0, 0]
copy div "RINTISAHRUDIN"
drag, startPoint x: 326, startPoint y: 229, endPoint x: 543, endPoint y: 197, distance: 219.1
click at [390, 229] on td "# SWITCHING CR PMOBX # SWITCHING CR TRF TRANSFER RINTISAHRUDIN JUNAID 013 PMOBX" at bounding box center [394, 221] width 160 height 52
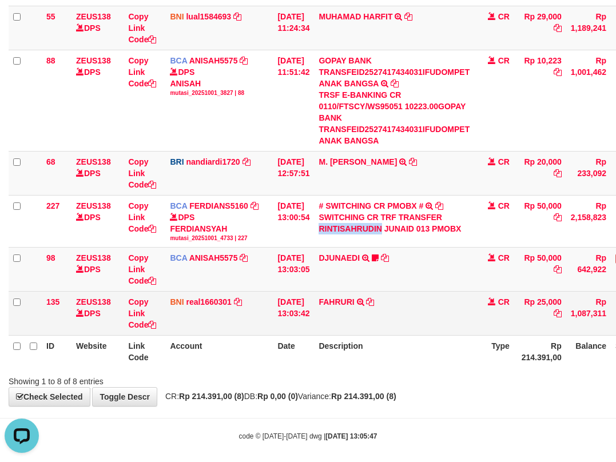
click at [374, 305] on td "[PERSON_NAME] TRANSFER DARI BPK FAHRURI" at bounding box center [394, 314] width 160 height 44
drag, startPoint x: 393, startPoint y: 328, endPoint x: 413, endPoint y: 321, distance: 21.2
click at [397, 329] on td "[PERSON_NAME] TRANSFER DARI BPK FAHRURI" at bounding box center [394, 314] width 160 height 44
click at [413, 328] on td "[PERSON_NAME] TRANSFER DARI BPK FAHRURI" at bounding box center [394, 314] width 160 height 44
click at [404, 324] on td "[PERSON_NAME] TRANSFER DARI BPK FAHRURI" at bounding box center [394, 314] width 160 height 44
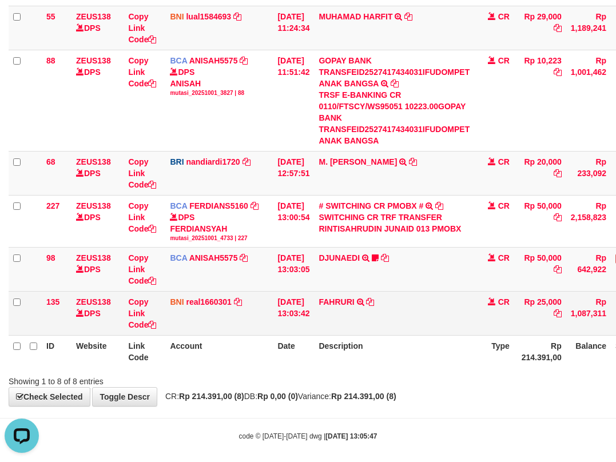
drag, startPoint x: 398, startPoint y: 324, endPoint x: 386, endPoint y: 320, distance: 12.9
click at [398, 325] on td "[PERSON_NAME] TRANSFER DARI BPK FAHRURI" at bounding box center [394, 314] width 160 height 44
click at [396, 327] on td "[PERSON_NAME] TRANSFER DARI BPK FAHRURI" at bounding box center [394, 314] width 160 height 44
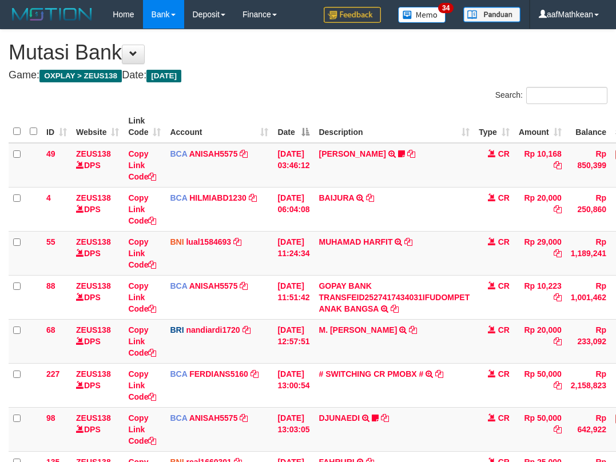
click at [397, 342] on td "M. [PERSON_NAME] TRANSFER NBMB M. [PERSON_NAME] TO NANDI ARDIANSYAH" at bounding box center [394, 341] width 160 height 44
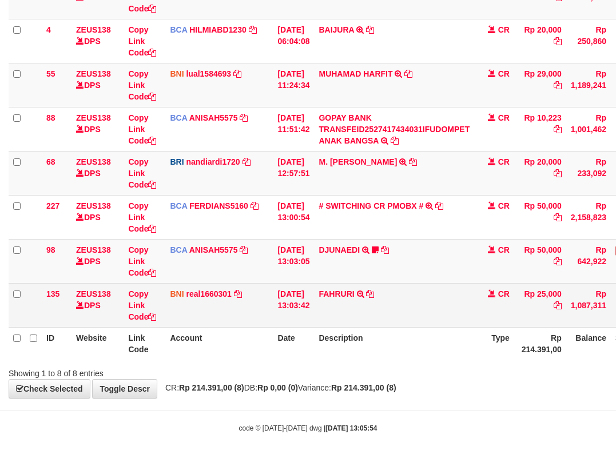
click at [351, 309] on td "[PERSON_NAME] TRANSFER DARI BPK FAHRURI" at bounding box center [394, 305] width 160 height 44
click at [348, 312] on td "[PERSON_NAME] TRANSFER DARI BPK FAHRURI" at bounding box center [394, 305] width 160 height 44
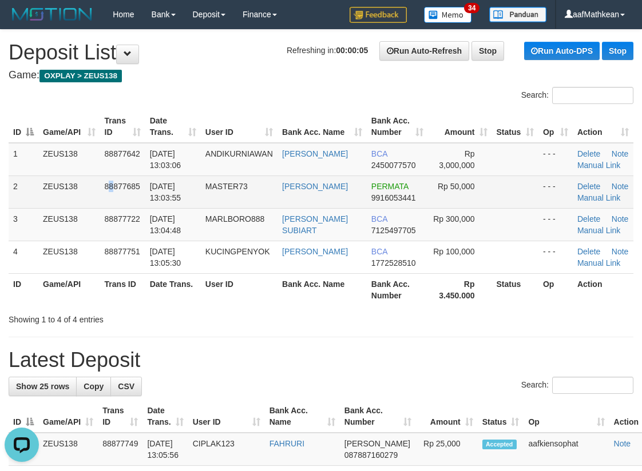
click at [114, 188] on span "88877685" at bounding box center [122, 186] width 35 height 9
click at [118, 191] on td "88877685" at bounding box center [122, 192] width 45 height 33
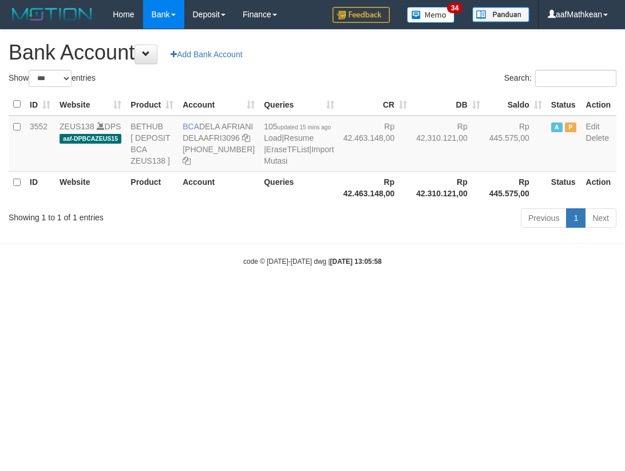
select select "***"
drag, startPoint x: 205, startPoint y: 126, endPoint x: 223, endPoint y: 139, distance: 22.1
click at [223, 139] on td "BCA DELA AFRIANI DELAAFRI3096 [PHONE_NUMBER]" at bounding box center [218, 144] width 81 height 56
drag, startPoint x: 202, startPoint y: 125, endPoint x: 1, endPoint y: 138, distance: 201.8
click at [220, 138] on td "BCA DELA AFRIANI DELAAFRI3096 [PHONE_NUMBER]" at bounding box center [218, 144] width 81 height 56
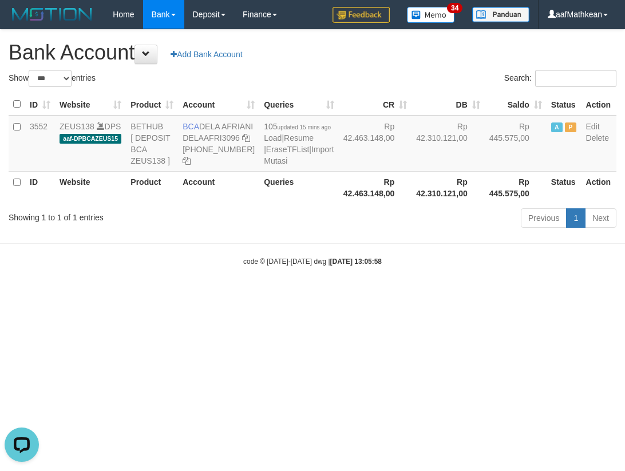
copy td "DELA AFRIANI"
drag, startPoint x: 366, startPoint y: 176, endPoint x: 213, endPoint y: 1, distance: 232.4
click at [337, 131] on tr "3552 ZEUS138 DPS aaf-DPBCAZEUS15 BETHUB [ DEPOSIT BCA ZEUS138 ] BCA DELA AFRIAN…" at bounding box center [312, 144] width 607 height 56
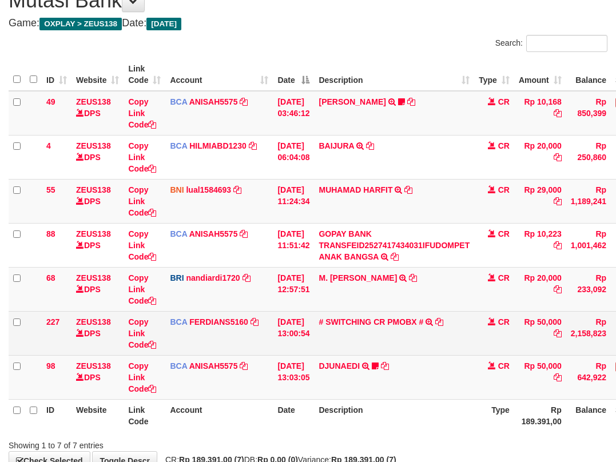
click at [62, 308] on td "68" at bounding box center [57, 289] width 30 height 44
drag, startPoint x: 80, startPoint y: 339, endPoint x: 134, endPoint y: 319, distance: 58.1
click at [96, 345] on td "ZEUS138 DPS" at bounding box center [98, 333] width 52 height 44
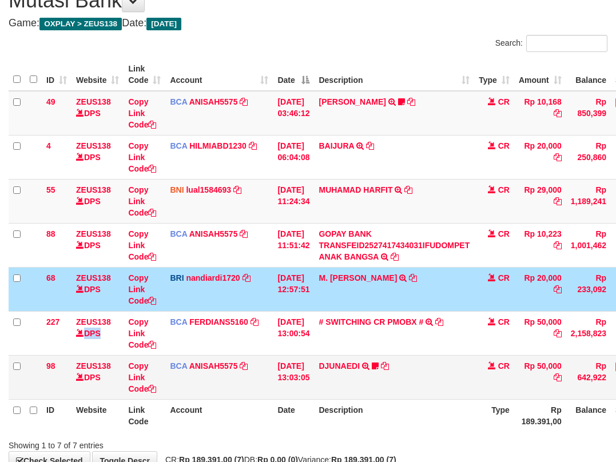
scroll to position [124, 0]
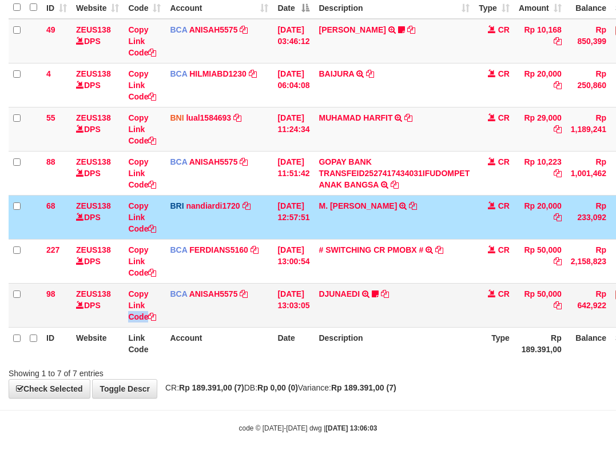
click at [159, 312] on td "Copy Link Code" at bounding box center [145, 305] width 42 height 44
drag, startPoint x: 189, startPoint y: 319, endPoint x: 197, endPoint y: 311, distance: 11.3
click at [190, 319] on td "BCA ANISAH5575 DPS [PERSON_NAME] mutasi_20251001_3827 | 98 mutasi_20251001_3827…" at bounding box center [219, 305] width 108 height 44
click at [212, 316] on td "BCA ANISAH5575 DPS ANISAH mutasi_20251001_3827 | 98 mutasi_20251001_3827 | 98" at bounding box center [219, 305] width 108 height 44
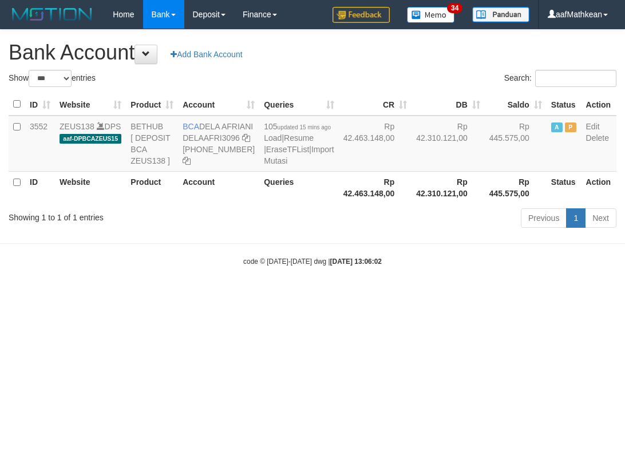
select select "***"
drag, startPoint x: 310, startPoint y: 256, endPoint x: 186, endPoint y: 154, distance: 160.1
click at [262, 220] on div "Show ** ** ** *** *** entries Search: ID Website Product Account Queries CR DB …" at bounding box center [312, 151] width 607 height 162
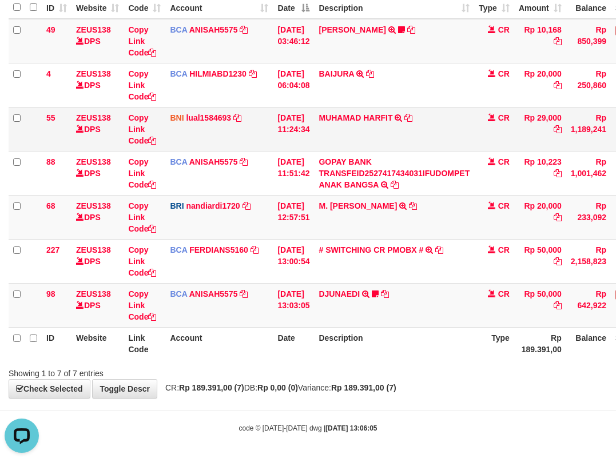
click at [254, 136] on td "BNI lual1584693 DPS LUCKY ALAMSYAH mutasi_20251001_2414 | 55 mutasi_20251001_24…" at bounding box center [219, 129] width 108 height 44
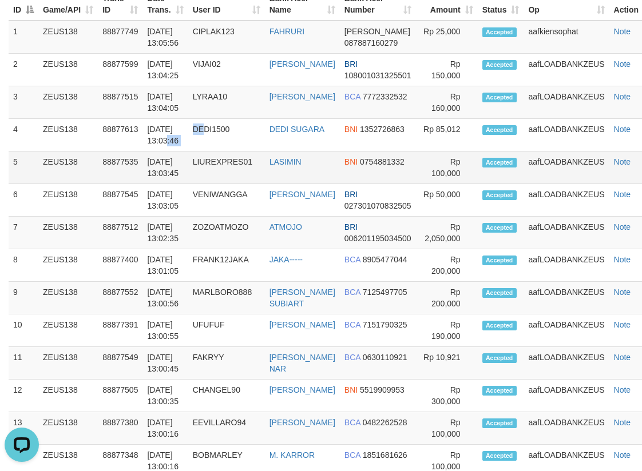
click at [186, 177] on tbody "1 ZEUS138 88877749 [DATE] 13:05:56 CIPLAK123 [GEOGRAPHIC_DATA] [PERSON_NAME] 08…" at bounding box center [332, 429] width 647 height 816
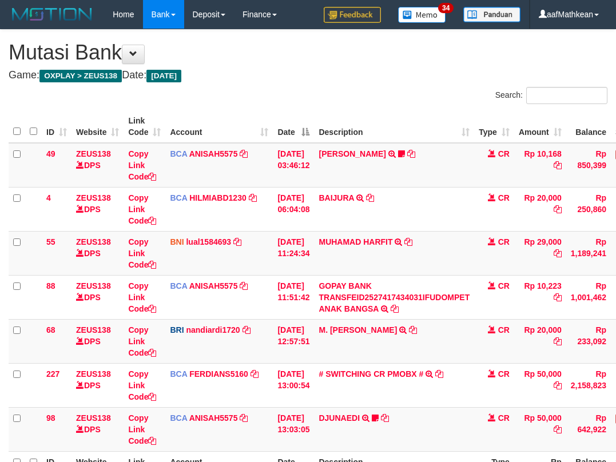
scroll to position [52, 0]
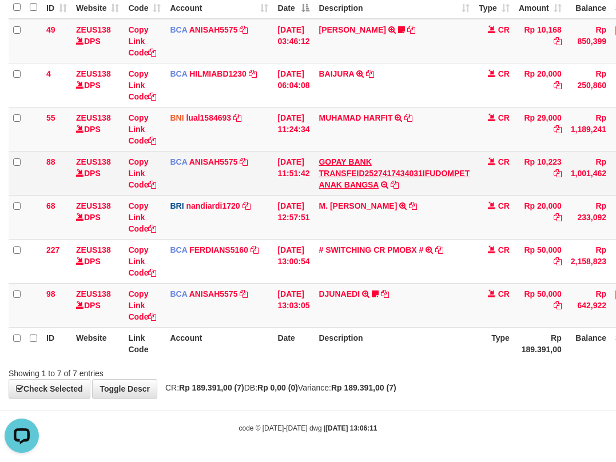
drag, startPoint x: 300, startPoint y: 119, endPoint x: 339, endPoint y: 159, distance: 55.8
click at [301, 121] on td "01/10/2025 11:24:34" at bounding box center [293, 129] width 41 height 44
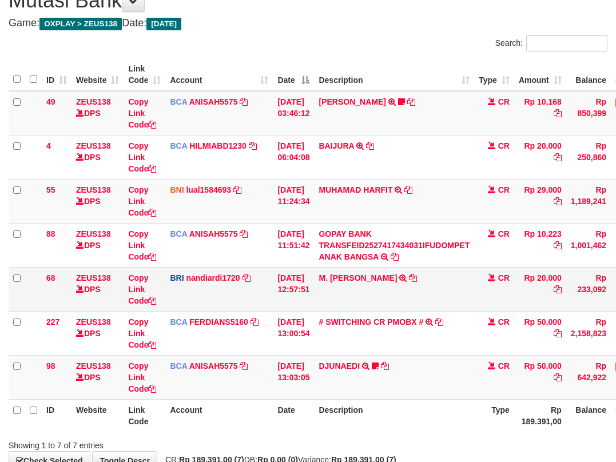
click at [456, 289] on tbody "49 ZEUS138 DPS Copy Link Code BCA ANISAH5575 DPS [PERSON_NAME] mutasi_20251001_…" at bounding box center [350, 245] width 682 height 309
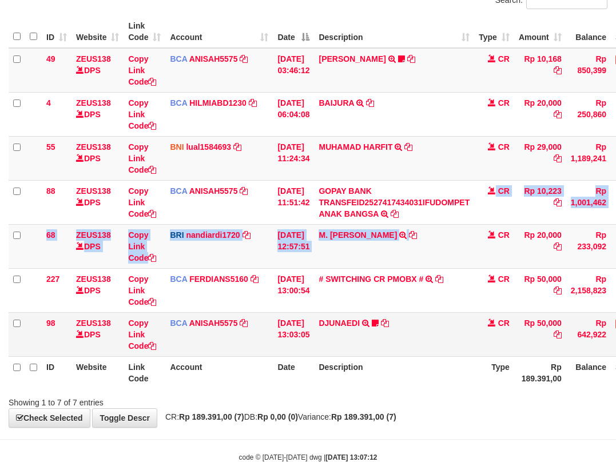
scroll to position [124, 0]
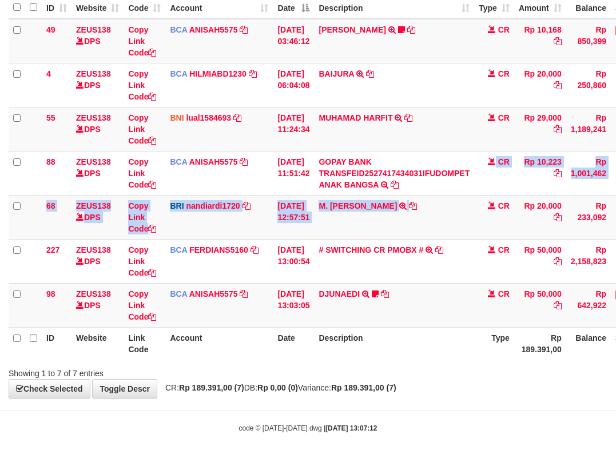
click at [401, 337] on th "Description" at bounding box center [394, 343] width 160 height 33
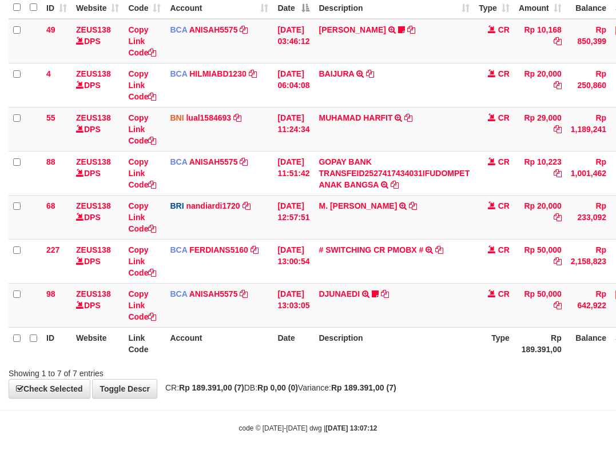
click at [381, 347] on th "Description" at bounding box center [394, 343] width 160 height 33
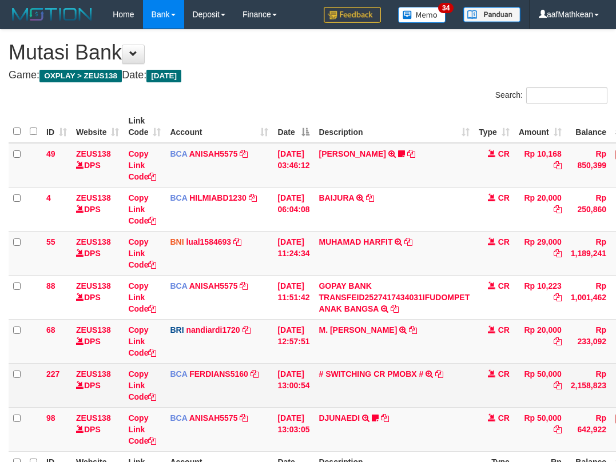
scroll to position [52, 0]
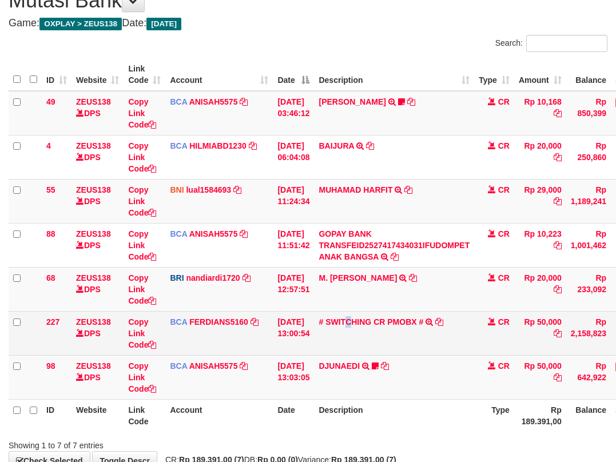
click at [361, 328] on td "# SWITCHING CR PMOBX # SWITCHING CR TRF TRANSFER RINTISAHRUDIN JUNAID 013 PMOBX" at bounding box center [394, 333] width 160 height 44
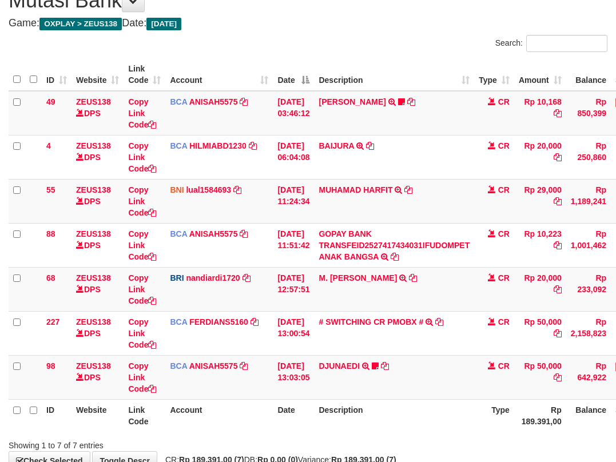
scroll to position [124, 0]
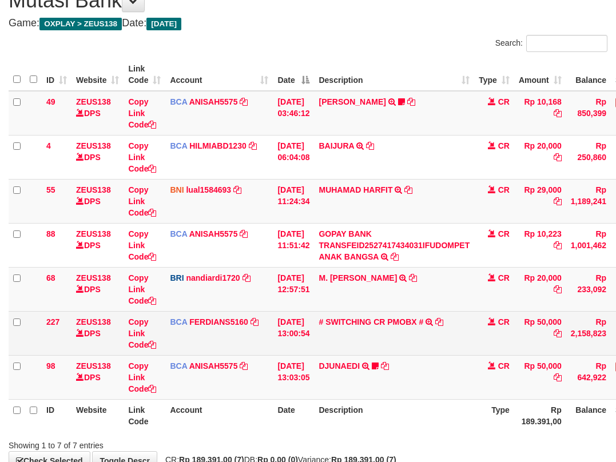
drag, startPoint x: 317, startPoint y: 353, endPoint x: 428, endPoint y: 355, distance: 111.0
click at [375, 359] on tbody "49 ZEUS138 DPS Copy Link Code BCA ANISAH5575 DPS ANISAH mutasi_20251001_3827 | …" at bounding box center [350, 245] width 682 height 309
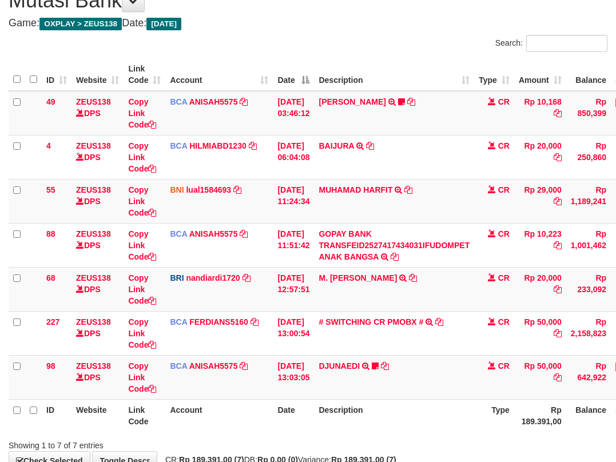
scroll to position [124, 0]
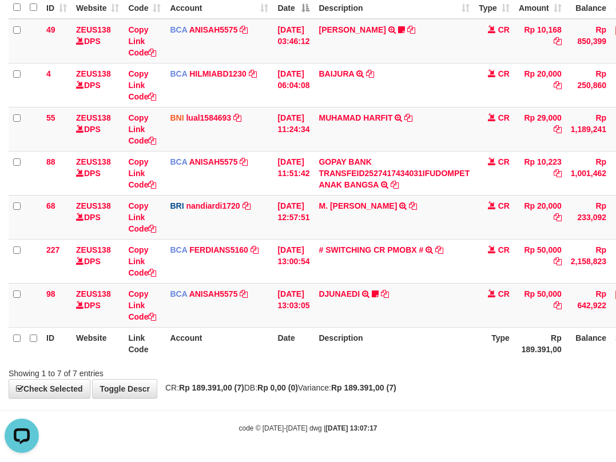
drag, startPoint x: 272, startPoint y: 350, endPoint x: 631, endPoint y: 399, distance: 363.1
click at [275, 352] on tr "ID Website Link Code Account Date Description Type Rp 189.391,00 Balance Status…" at bounding box center [350, 343] width 682 height 33
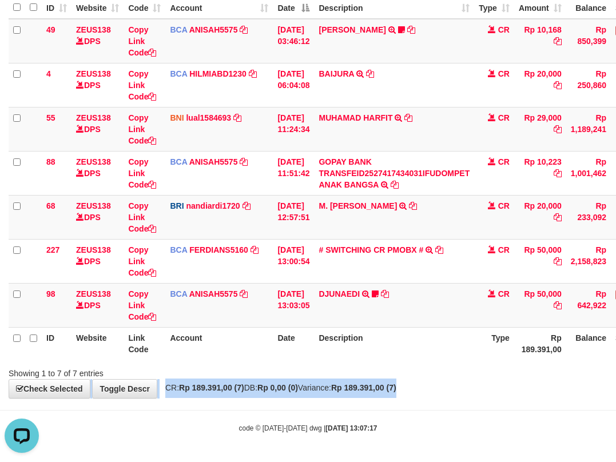
click at [615, 399] on html "Toggle navigation Home Bank Account List Load By Website Group [OXPLAY] ZEUS138…" at bounding box center [308, 169] width 616 height 586
drag, startPoint x: 192, startPoint y: 411, endPoint x: 206, endPoint y: 414, distance: 14.7
click at [192, 411] on body "Toggle navigation Home Bank Account List Load By Website Group [OXPLAY] ZEUS138…" at bounding box center [308, 169] width 616 height 586
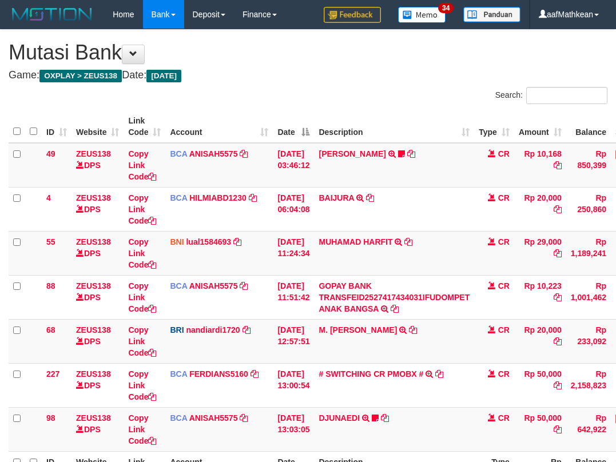
scroll to position [52, 0]
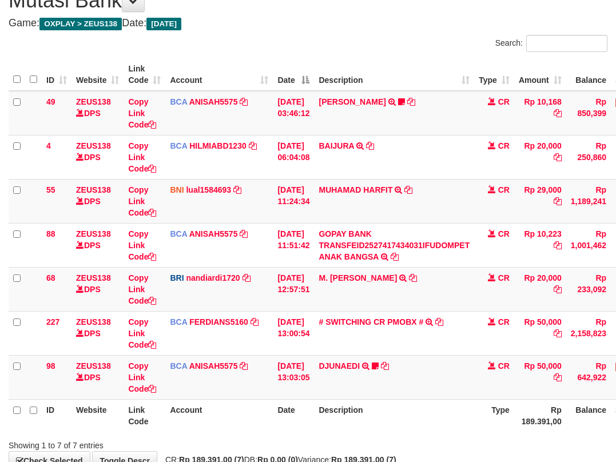
scroll to position [124, 0]
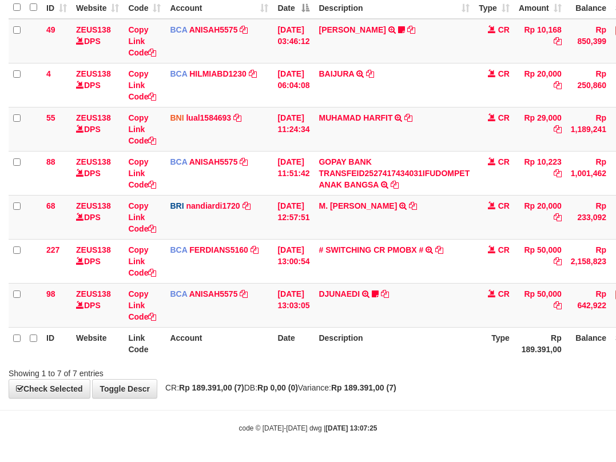
click at [323, 346] on tr "ID Website Link Code Account Date Description Type Rp 189.391,00 Balance Status…" at bounding box center [350, 343] width 682 height 33
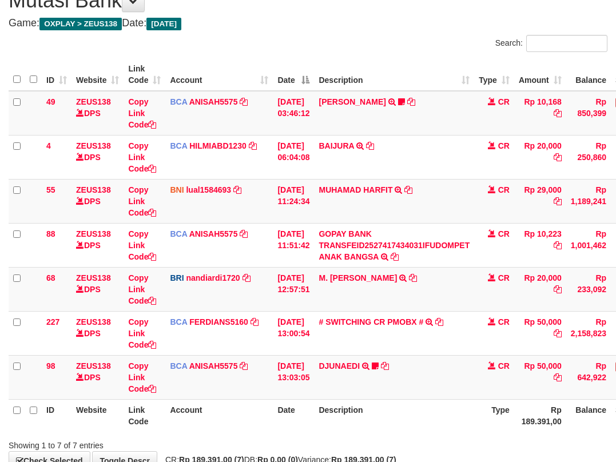
drag, startPoint x: 313, startPoint y: 359, endPoint x: 340, endPoint y: 383, distance: 36.1
click at [313, 359] on tbody "49 ZEUS138 DPS Copy Link Code BCA ANISAH5575 DPS ANISAH mutasi_20251001_3827 | …" at bounding box center [350, 245] width 682 height 309
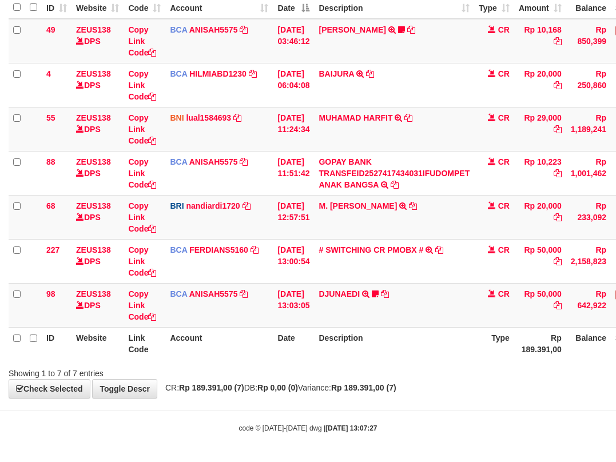
drag, startPoint x: 340, startPoint y: 383, endPoint x: 403, endPoint y: 378, distance: 63.7
click at [359, 392] on div "**********" at bounding box center [308, 152] width 616 height 492
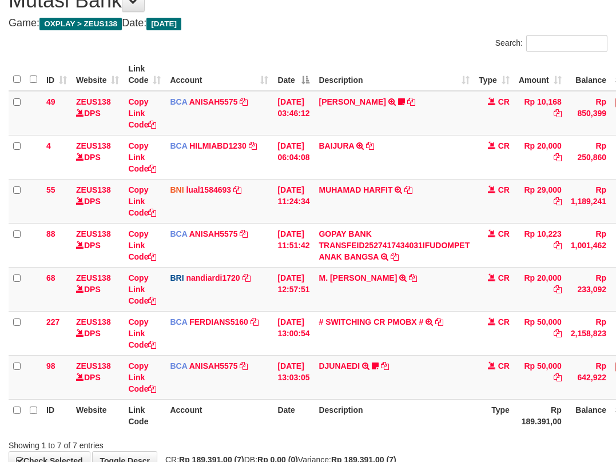
scroll to position [124, 0]
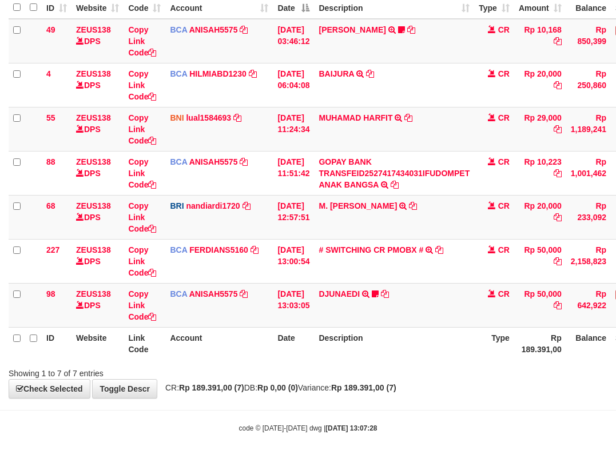
click at [251, 388] on div "**********" at bounding box center [308, 152] width 616 height 492
drag, startPoint x: 275, startPoint y: 398, endPoint x: 283, endPoint y: 396, distance: 8.2
click at [280, 398] on div "**********" at bounding box center [308, 152] width 616 height 492
drag, startPoint x: 476, startPoint y: 318, endPoint x: 1004, endPoint y: 418, distance: 537.3
click at [615, 418] on html "Toggle navigation Home Bank Account List Load By Website Group [OXPLAY] ZEUS138…" at bounding box center [308, 169] width 616 height 586
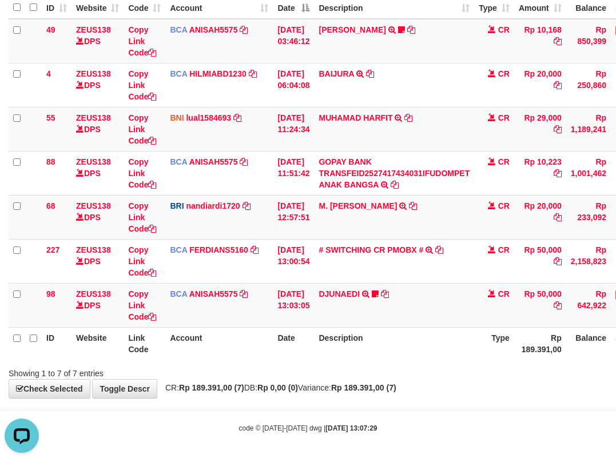
scroll to position [124, 83]
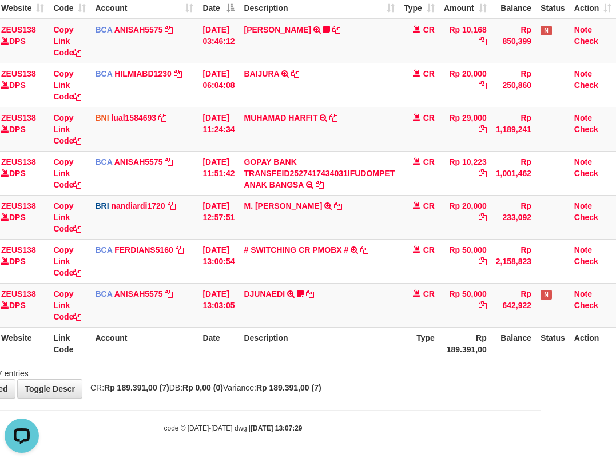
click at [392, 368] on div "Showing 1 to 7 of 7 entries" at bounding box center [233, 371] width 616 height 16
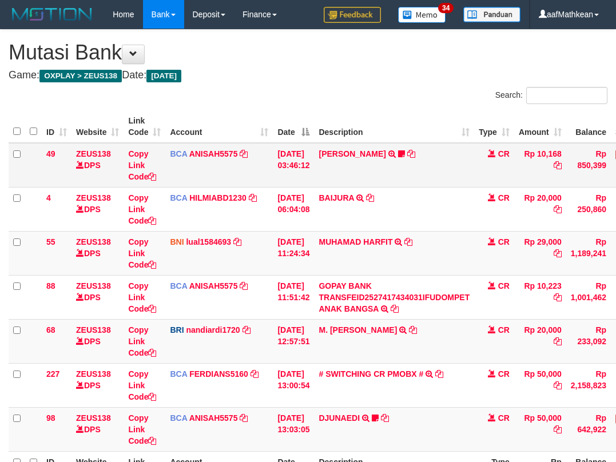
click at [362, 323] on table "ID Website Link Code Account Date Description Type Amount Balance Status Action…" at bounding box center [350, 297] width 682 height 374
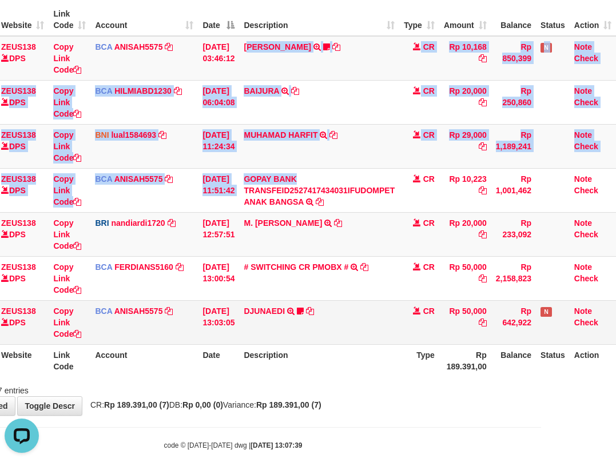
drag, startPoint x: 273, startPoint y: 82, endPoint x: 387, endPoint y: 303, distance: 248.1
click at [390, 288] on tbody "49 ZEUS138 DPS Copy Link Code BCA ANISAH5575 DPS [PERSON_NAME] mutasi_20251001_…" at bounding box center [275, 190] width 682 height 309
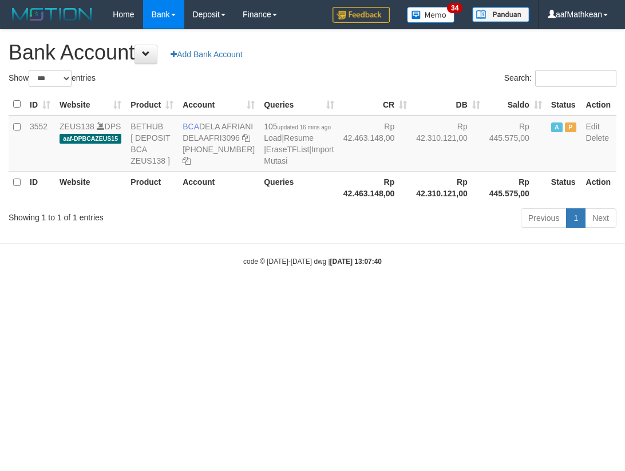
select select "***"
drag, startPoint x: 201, startPoint y: 122, endPoint x: 220, endPoint y: 139, distance: 25.5
click at [220, 139] on td "BCA DELA AFRIANI DELAAFRI3096 [PHONE_NUMBER]" at bounding box center [218, 144] width 81 height 56
copy td "DELA AFRIANI"
drag, startPoint x: 184, startPoint y: 285, endPoint x: 3, endPoint y: 221, distance: 192.1
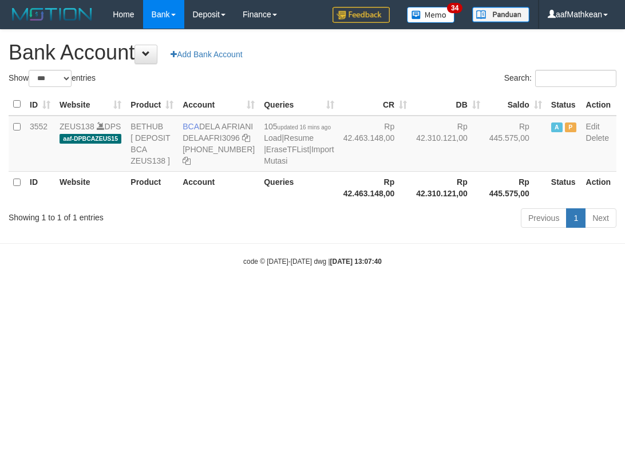
click at [86, 274] on body "Toggle navigation Home Bank Account List Load By Website Group [OXPLAY] ZEUS138…" at bounding box center [312, 147] width 625 height 295
click at [435, 295] on html "Toggle navigation Home Bank Account List Load By Website Group [OXPLAY] ZEUS138…" at bounding box center [312, 147] width 625 height 295
click at [398, 295] on html "Toggle navigation Home Bank Account List Load By Website Group [OXPLAY] ZEUS138…" at bounding box center [312, 147] width 625 height 295
click at [387, 295] on html "Toggle navigation Home Bank Account List Load By Website Group [OXPLAY] ZEUS138…" at bounding box center [312, 147] width 625 height 295
click at [364, 236] on html "Toggle navigation Home Bank Account List Load By Website Group [OXPLAY] ZEUS138…" at bounding box center [312, 147] width 625 height 295
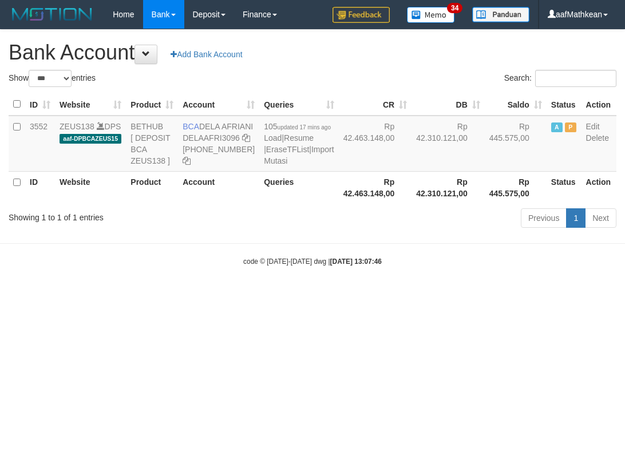
select select "***"
click at [242, 142] on icon at bounding box center [246, 138] width 8 height 8
click at [347, 295] on html "Toggle navigation Home Bank Account List Load By Website Group [OXPLAY] ZEUS138…" at bounding box center [312, 147] width 625 height 295
click at [354, 295] on html "Toggle navigation Home Bank Account List Load By Website Group [OXPLAY] ZEUS138…" at bounding box center [312, 147] width 625 height 295
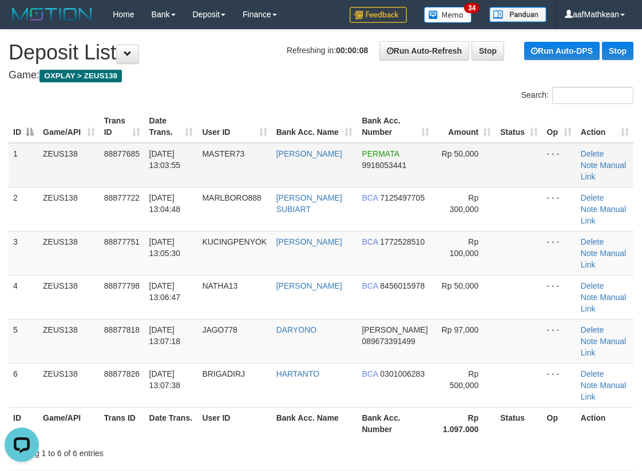
click at [257, 263] on tbody "1 ZEUS138 88877685 [DATE] 13:03:55 MASTER73 [PERSON_NAME] PERMATA 9916053441 Rp…" at bounding box center [321, 275] width 625 height 265
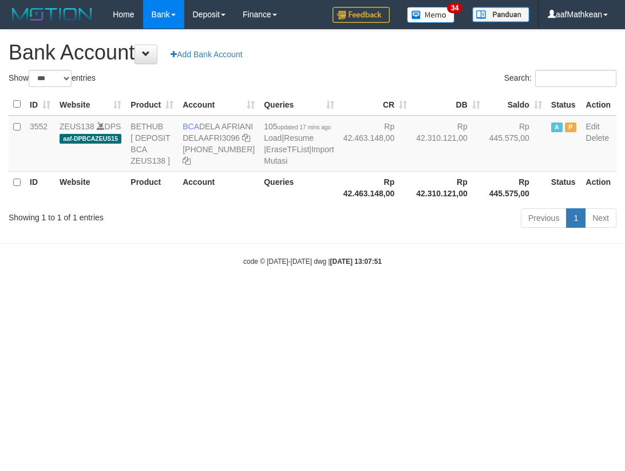
select select "***"
drag, startPoint x: 402, startPoint y: 283, endPoint x: 414, endPoint y: 294, distance: 16.6
click at [405, 286] on body "Toggle navigation Home Bank Account List Load By Website Group [OXPLAY] ZEUS138…" at bounding box center [312, 147] width 625 height 295
click at [435, 295] on html "Toggle navigation Home Bank Account List Load By Website Group [OXPLAY] ZEUS138…" at bounding box center [312, 147] width 625 height 295
drag, startPoint x: 398, startPoint y: 336, endPoint x: 622, endPoint y: 330, distance: 224.9
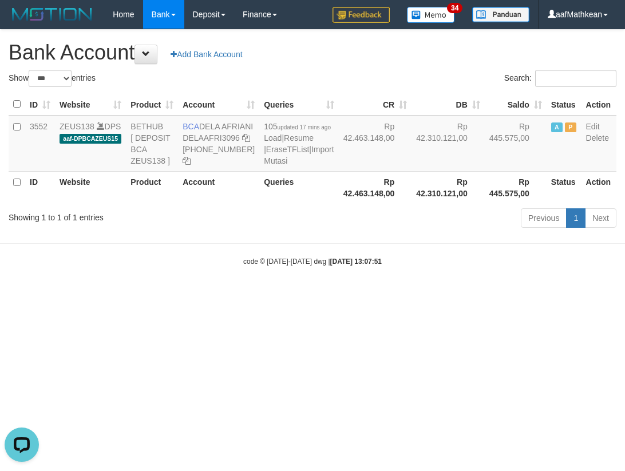
click at [531, 295] on html "Toggle navigation Home Bank Account List Load By Website Group [OXPLAY] ZEUS138…" at bounding box center [312, 147] width 625 height 295
click at [194, 204] on th "Account" at bounding box center [218, 187] width 81 height 33
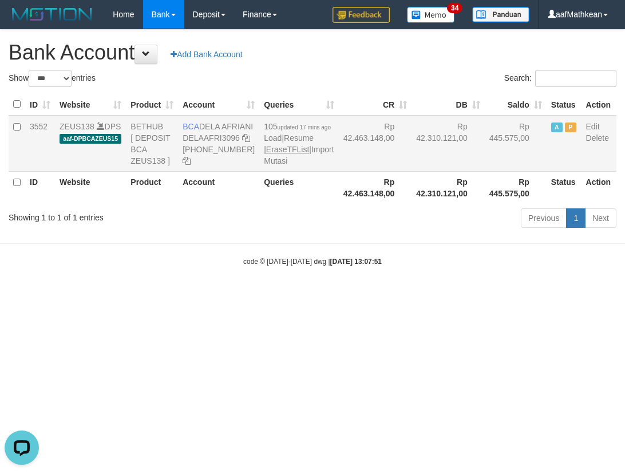
drag, startPoint x: 315, startPoint y: 231, endPoint x: 277, endPoint y: 175, distance: 67.6
click at [289, 187] on table "ID Website Product Account Queries CR DB Saldo Status Action 3552 ZEUS138 DPS a…" at bounding box center [312, 148] width 607 height 110
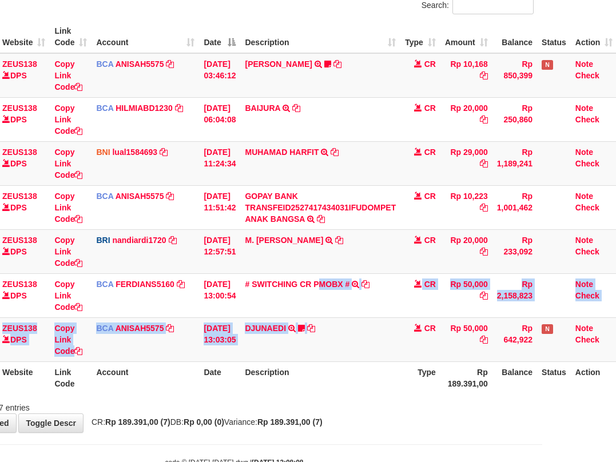
drag, startPoint x: 563, startPoint y: 345, endPoint x: 714, endPoint y: 359, distance: 151.6
click at [542, 359] on html "Toggle navigation Home Bank Account List Load By Website Group [OXPLAY] ZEUS138…" at bounding box center [234, 203] width 616 height 586
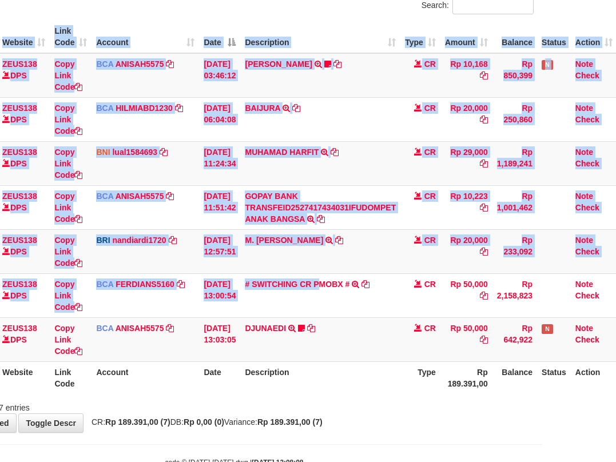
scroll to position [90, 83]
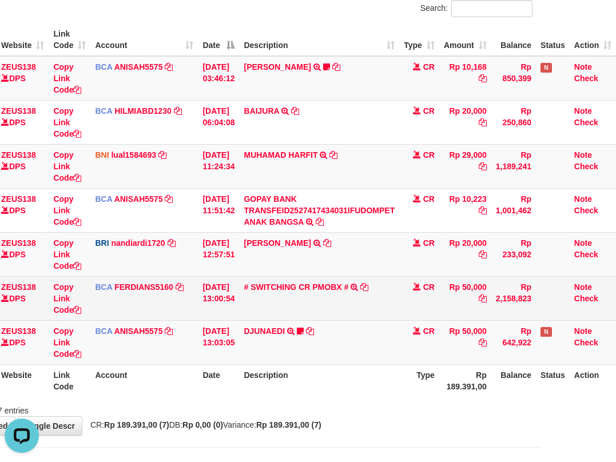
click at [414, 278] on tbody "49 ZEUS138 DPS Copy Link Code BCA ANISAH5575 DPS ANISAH mutasi_20251001_3827 | …" at bounding box center [275, 210] width 682 height 309
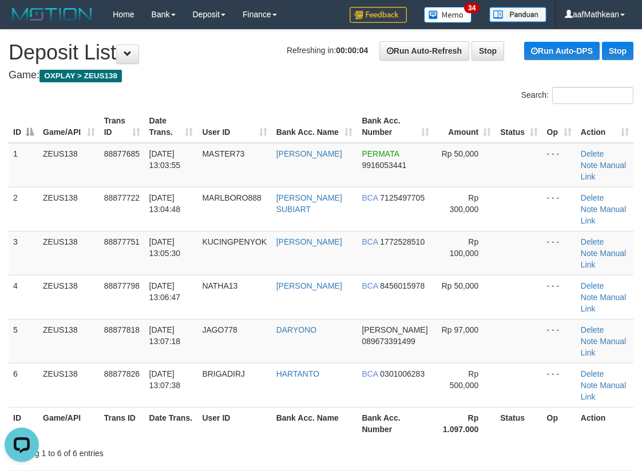
drag, startPoint x: 194, startPoint y: 113, endPoint x: 3, endPoint y: 170, distance: 199.4
click at [167, 136] on th "Date Trans." at bounding box center [171, 126] width 53 height 33
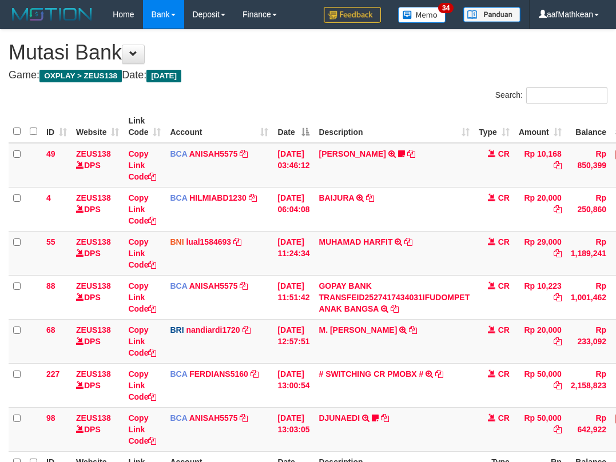
scroll to position [87, 83]
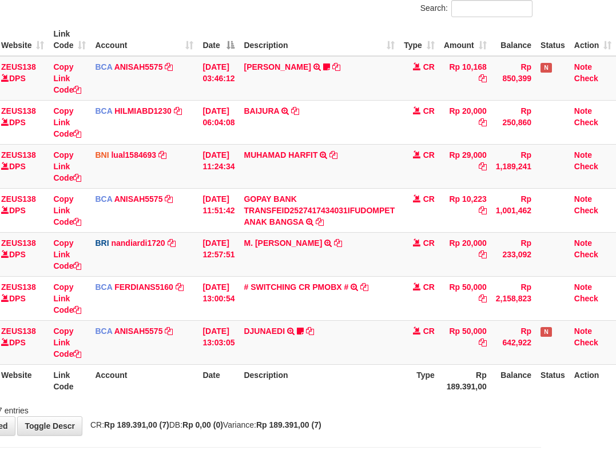
click at [399, 363] on td "DJUNAEDI TRSF E-BANKING CR 0110/FTSCY/WS95031 50000.00DJUNAEDI Wildan248" at bounding box center [319, 342] width 160 height 44
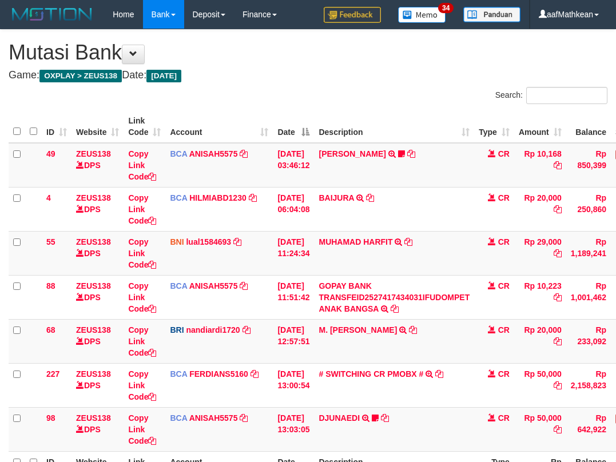
scroll to position [87, 83]
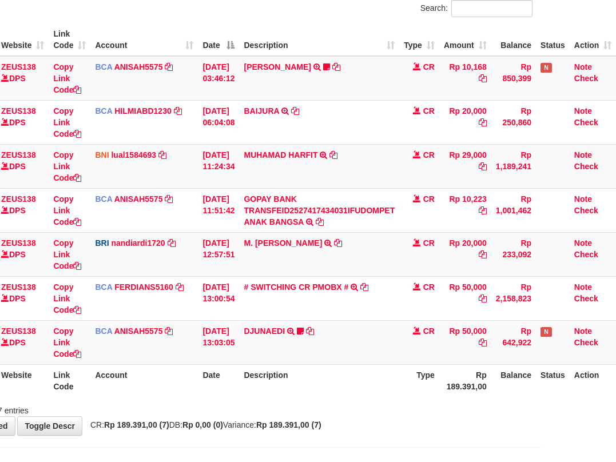
click at [407, 379] on th "Type" at bounding box center [419, 380] width 40 height 33
click at [418, 378] on th "Type" at bounding box center [419, 380] width 40 height 33
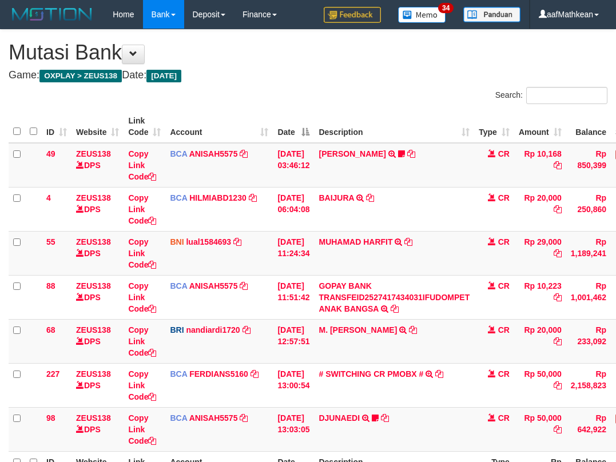
scroll to position [87, 83]
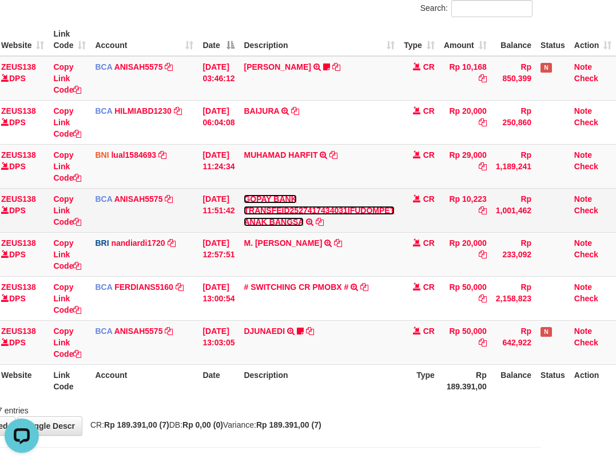
click at [244, 194] on link "GOPAY BANK TRANSFEID2527417434031IFUDOMPET ANAK BANGSA" at bounding box center [319, 210] width 151 height 32
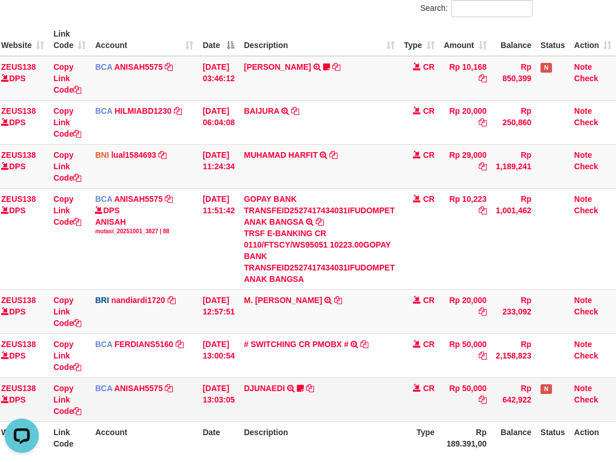
click at [312, 347] on tbody "49 ZEUS138 DPS Copy Link Code BCA ANISAH5575 DPS ANISAH mutasi_20251001_3827 | …" at bounding box center [275, 239] width 682 height 366
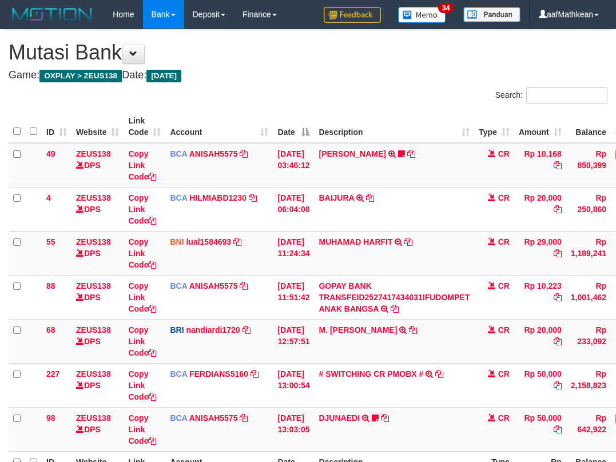
scroll to position [87, 83]
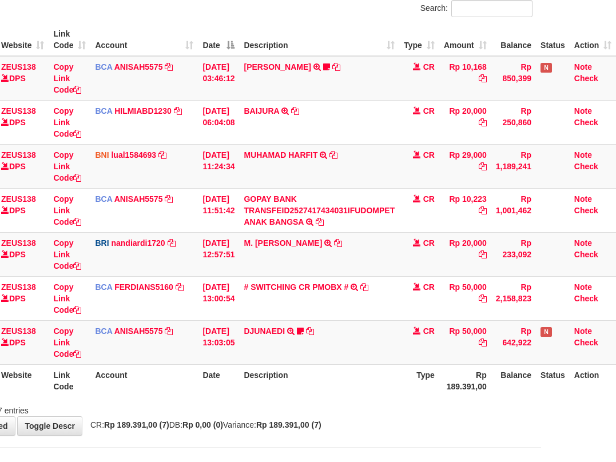
click at [365, 378] on th "Description" at bounding box center [319, 380] width 160 height 33
click at [354, 377] on th "Description" at bounding box center [319, 380] width 160 height 33
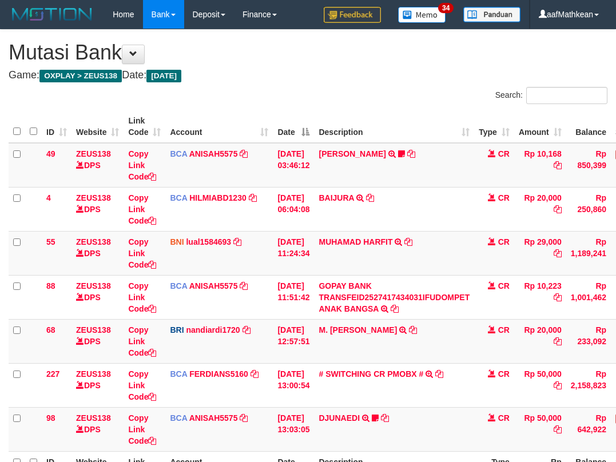
scroll to position [87, 83]
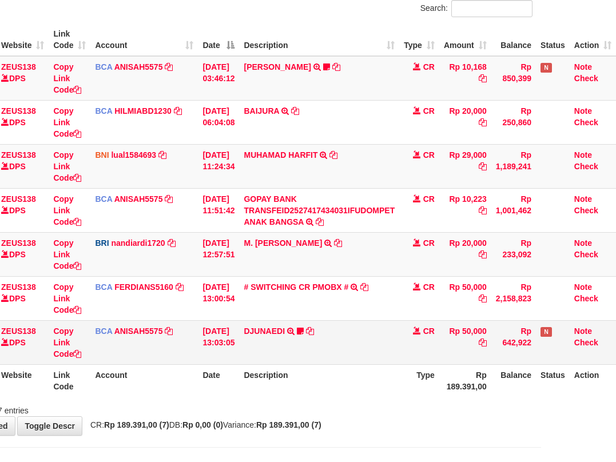
click at [326, 331] on td "DJUNAEDI TRSF E-BANKING CR 0110/FTSCY/WS95031 50000.00DJUNAEDI Wildan248" at bounding box center [319, 342] width 160 height 44
drag, startPoint x: 336, startPoint y: 335, endPoint x: 352, endPoint y: 348, distance: 21.2
click at [350, 342] on td "DJUNAEDI TRSF E-BANKING CR 0110/FTSCY/WS95031 50000.00DJUNAEDI Wildan248" at bounding box center [319, 342] width 160 height 44
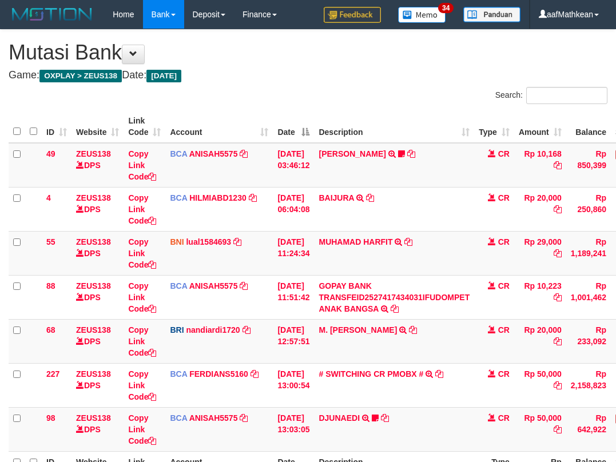
scroll to position [87, 83]
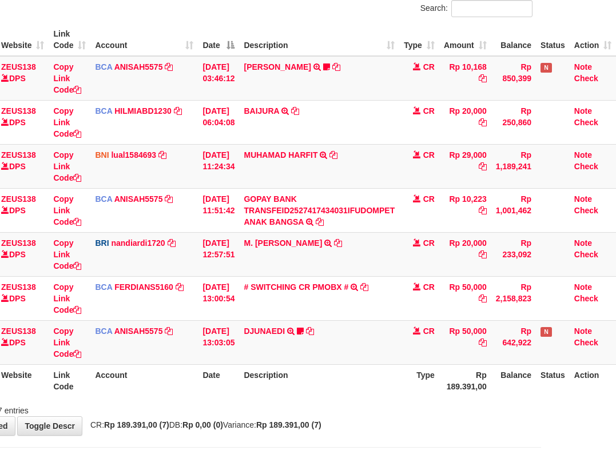
click at [372, 339] on td "DJUNAEDI TRSF E-BANKING CR 0110/FTSCY/WS95031 50000.00DJUNAEDI Wildan248" at bounding box center [319, 342] width 160 height 44
click at [374, 339] on td "DJUNAEDI TRSF E-BANKING CR 0110/FTSCY/WS95031 50000.00DJUNAEDI Wildan248" at bounding box center [319, 342] width 160 height 44
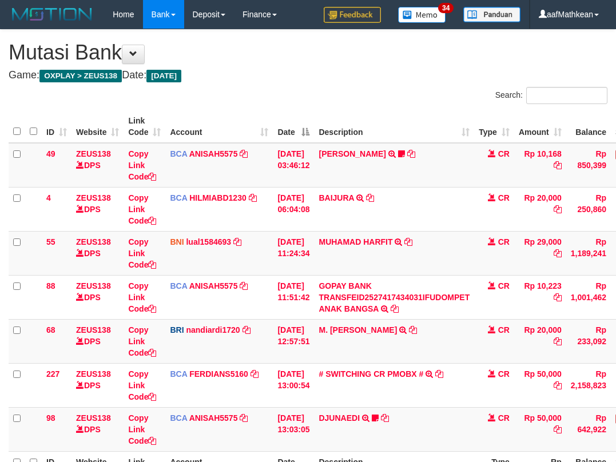
scroll to position [87, 83]
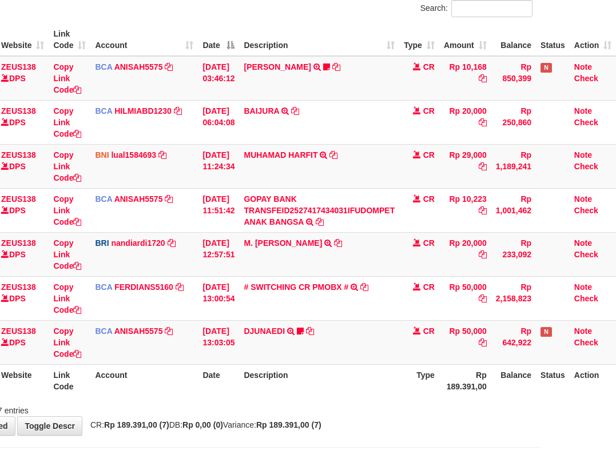
click at [372, 332] on td "DJUNAEDI TRSF E-BANKING CR 0110/FTSCY/WS95031 50000.00DJUNAEDI Wildan248" at bounding box center [319, 342] width 160 height 44
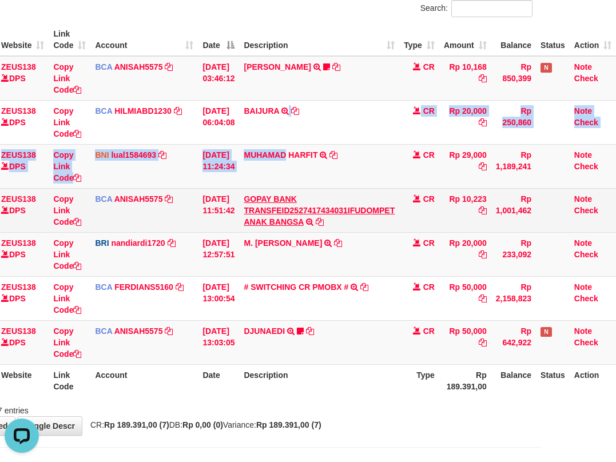
click at [292, 188] on tbody "49 ZEUS138 DPS Copy Link Code BCA ANISAH5575 DPS ANISAH mutasi_20251001_3827 | …" at bounding box center [275, 210] width 682 height 309
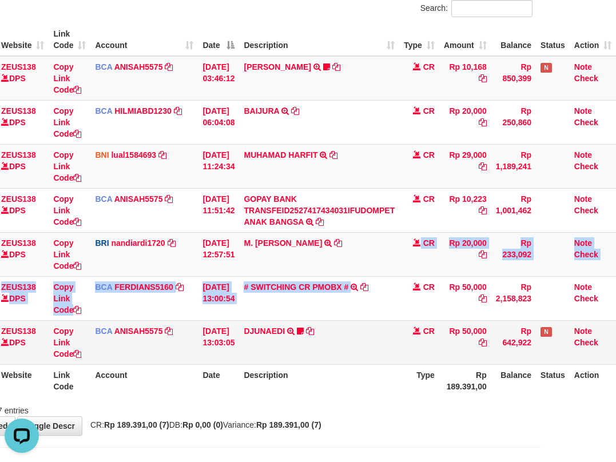
click at [361, 356] on tbody "49 ZEUS138 DPS Copy Link Code BCA ANISAH5575 DPS ANISAH mutasi_20251001_3827 | …" at bounding box center [275, 210] width 682 height 309
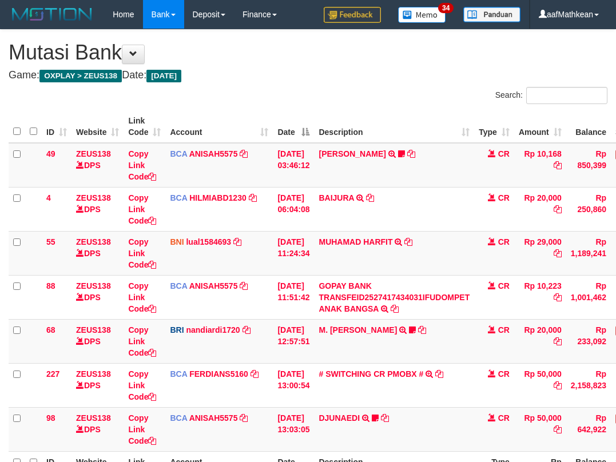
scroll to position [87, 83]
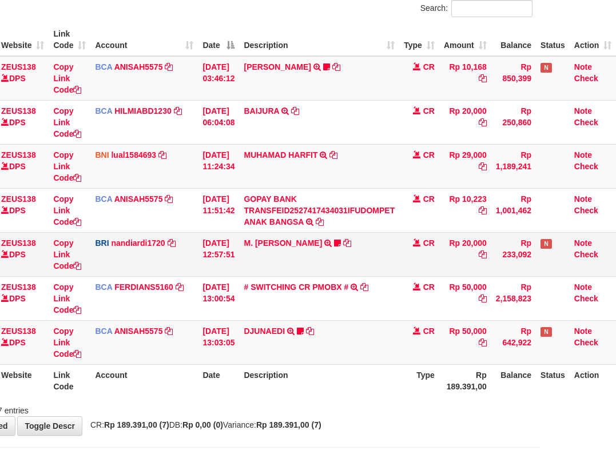
click at [367, 277] on td "# SWITCHING CR PMOBX # SWITCHING CR TRF TRANSFER RINTISAHRUDIN JUNAID 013 PMOBX" at bounding box center [319, 298] width 160 height 44
